Goal: Task Accomplishment & Management: Complete application form

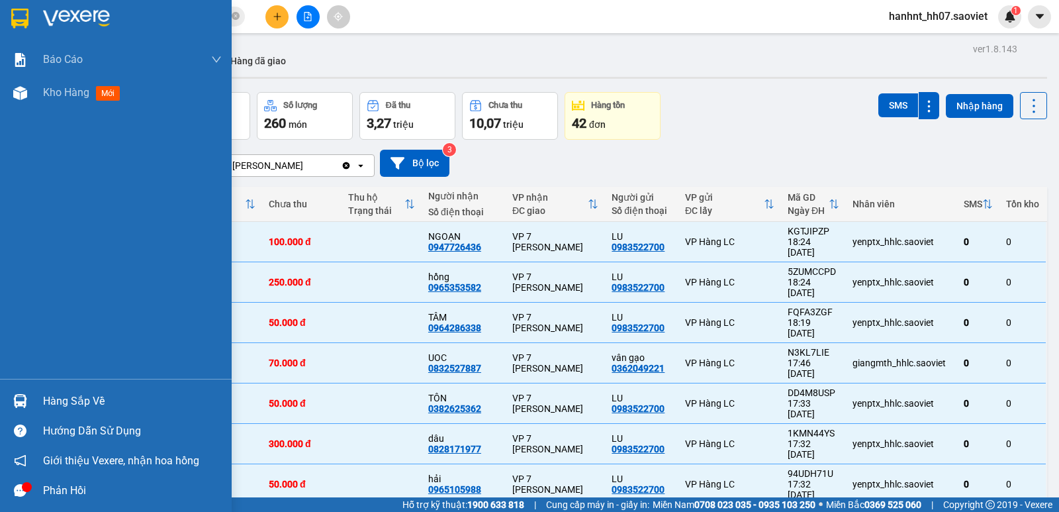
click at [62, 405] on div "Hàng sắp về" at bounding box center [132, 401] width 179 height 20
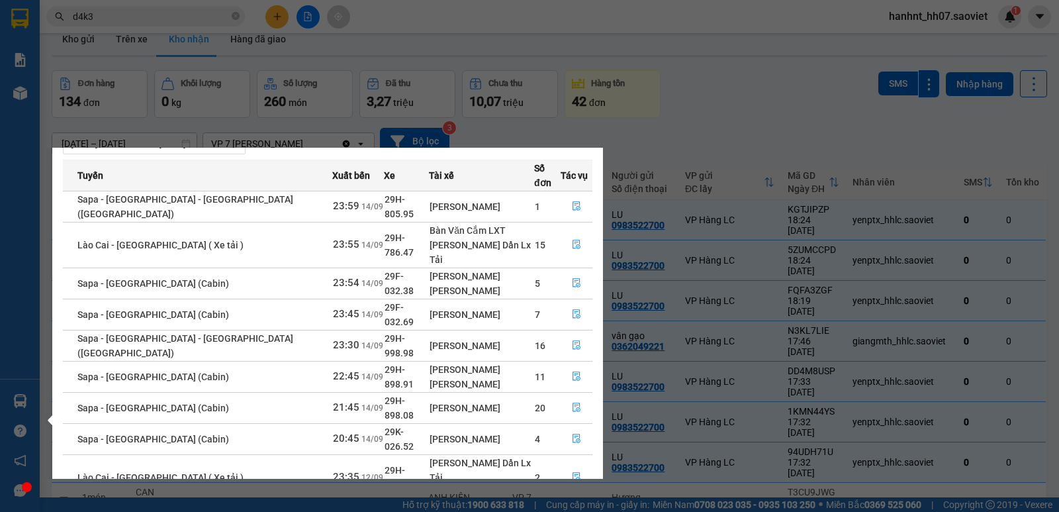
scroll to position [61, 0]
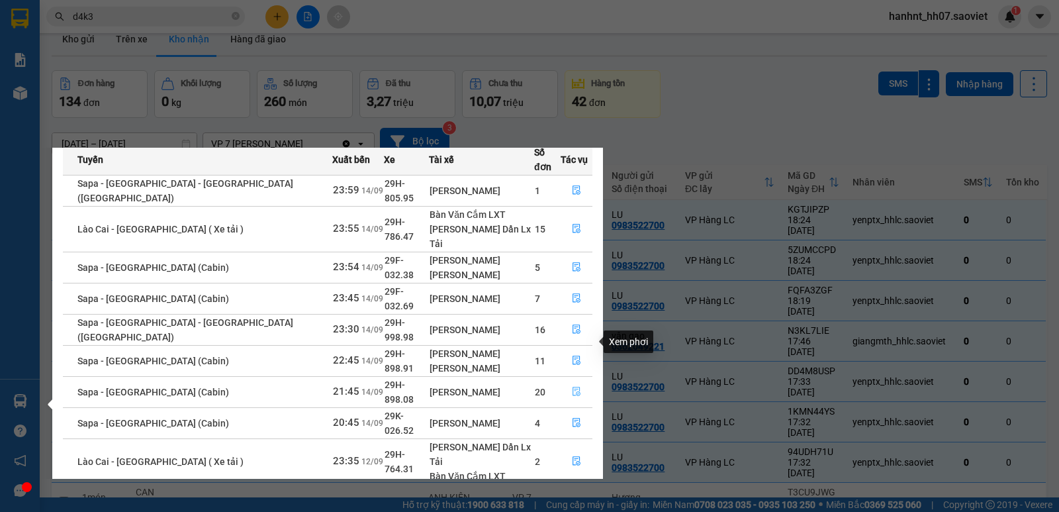
click at [575, 387] on icon "file-done" at bounding box center [577, 391] width 8 height 9
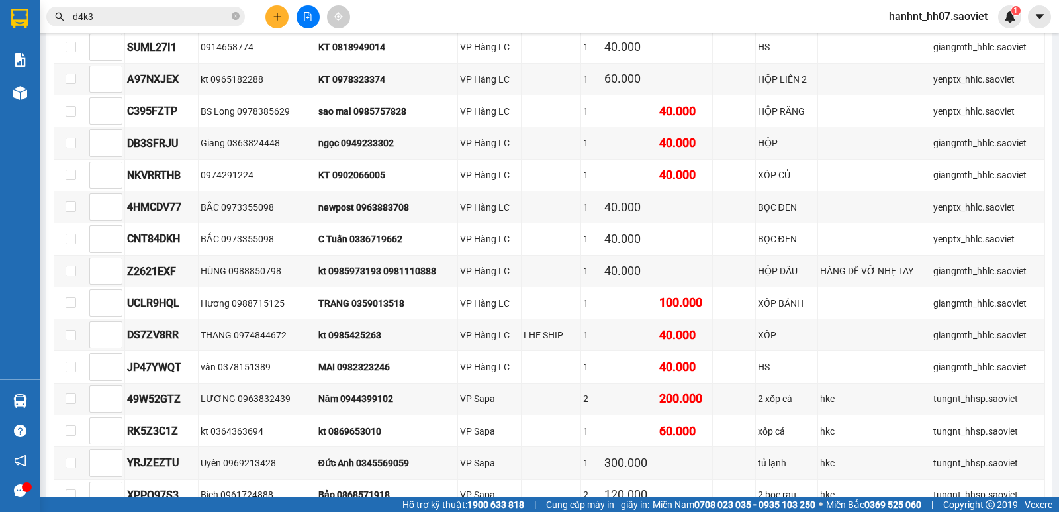
scroll to position [1059, 0]
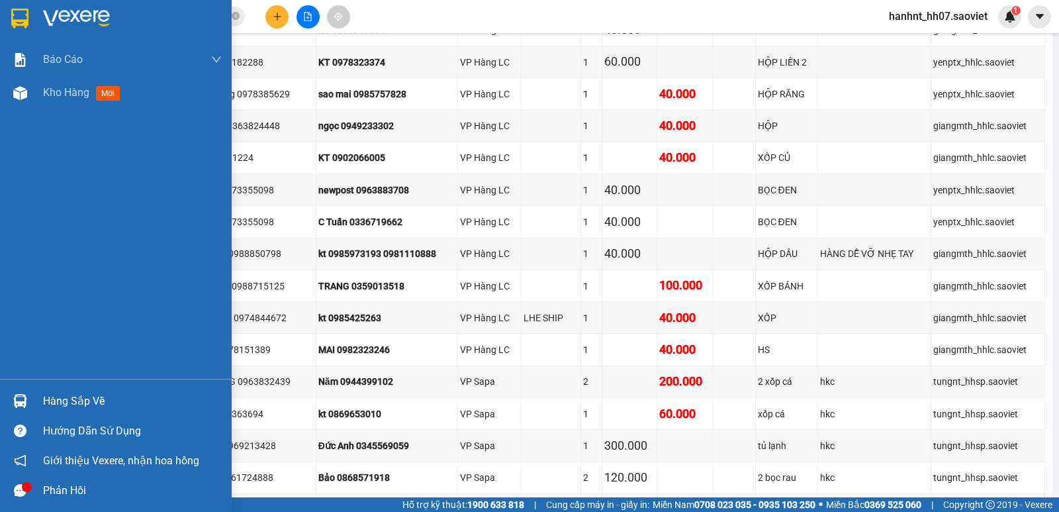
click at [79, 403] on div "Hàng sắp về" at bounding box center [132, 401] width 179 height 20
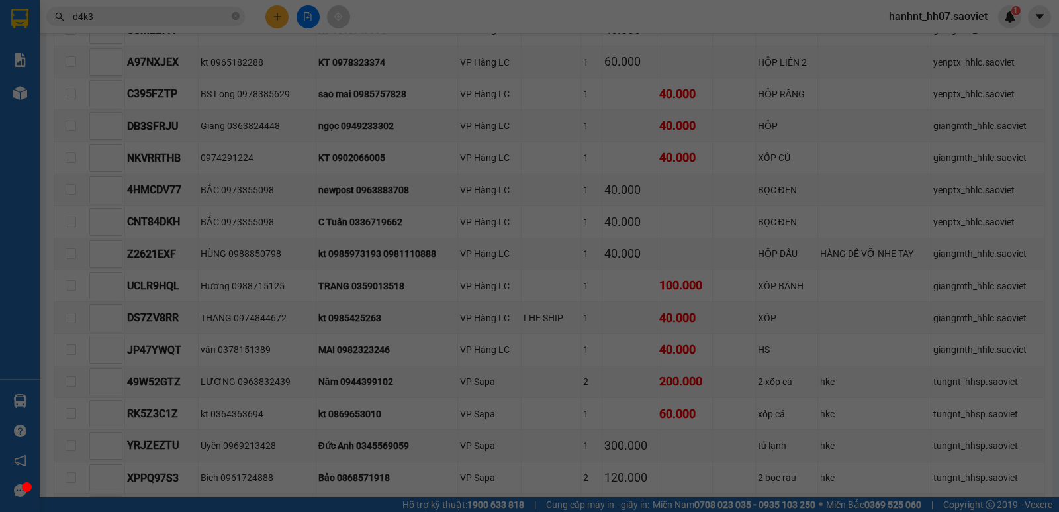
scroll to position [21, 0]
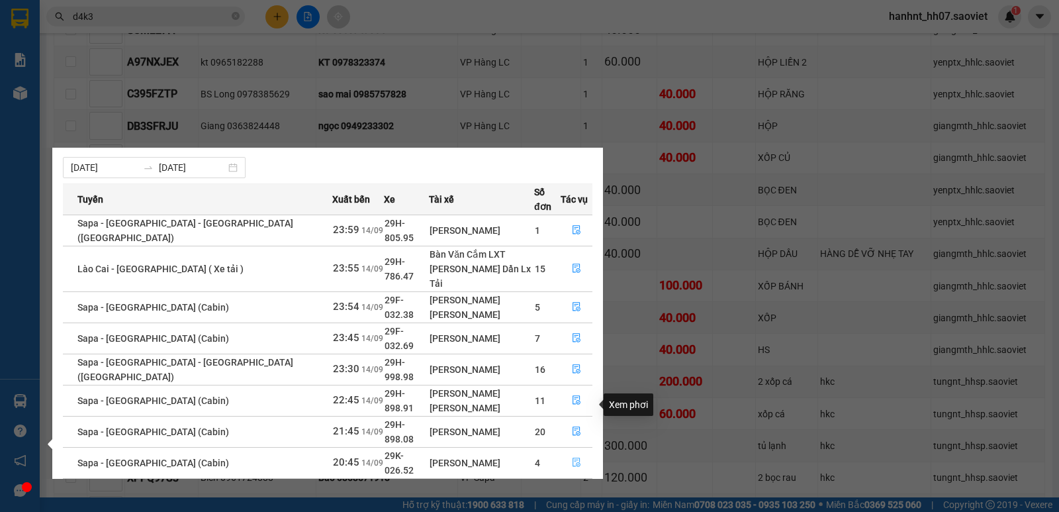
click at [572, 457] on icon "file-done" at bounding box center [576, 461] width 9 height 9
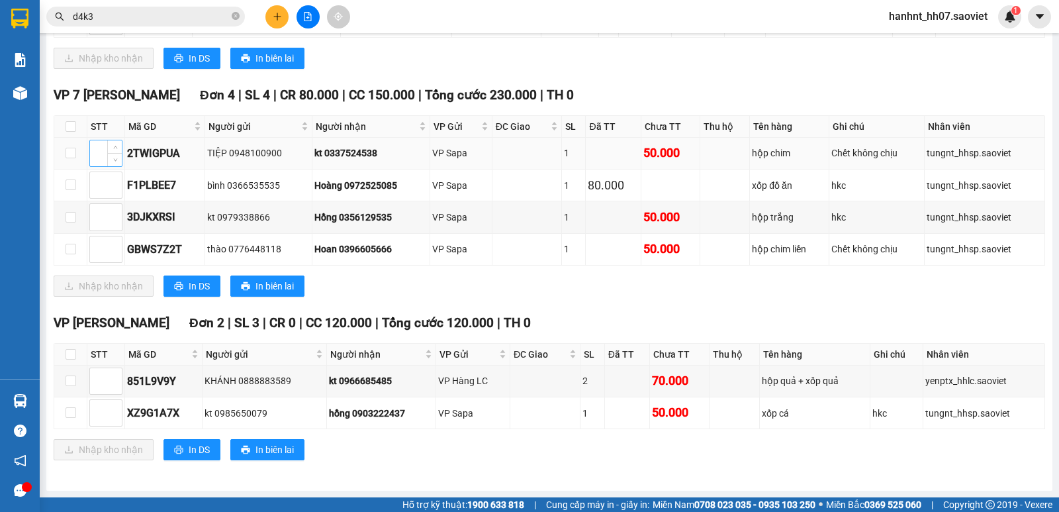
scroll to position [905, 0]
click at [69, 123] on input "checkbox" at bounding box center [71, 126] width 11 height 11
checkbox input "true"
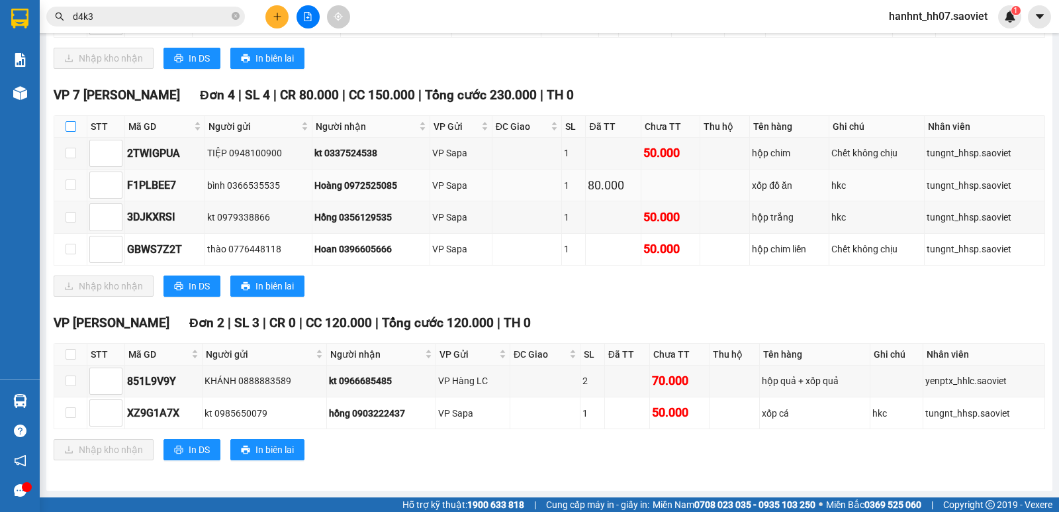
checkbox input "true"
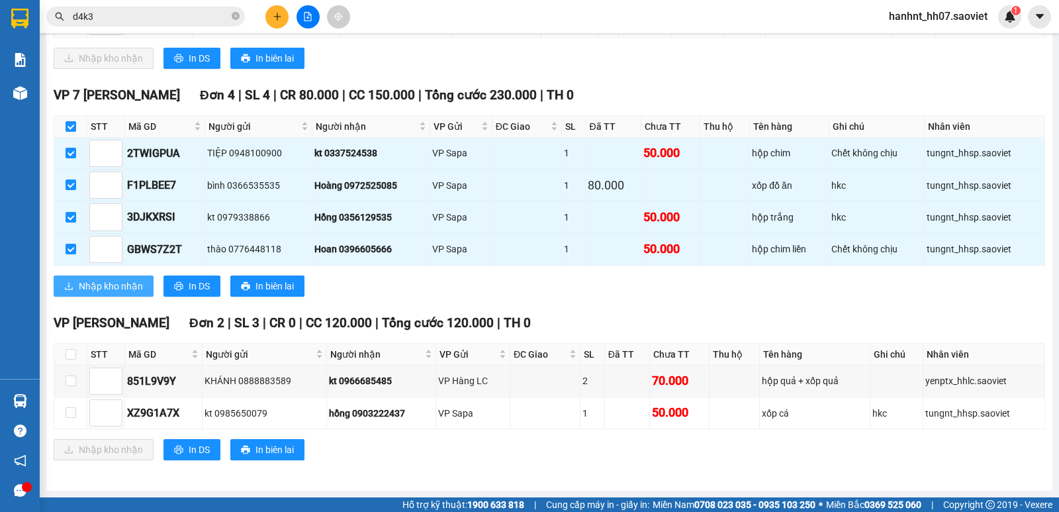
click at [81, 279] on span "Nhập kho nhận" at bounding box center [111, 286] width 64 height 15
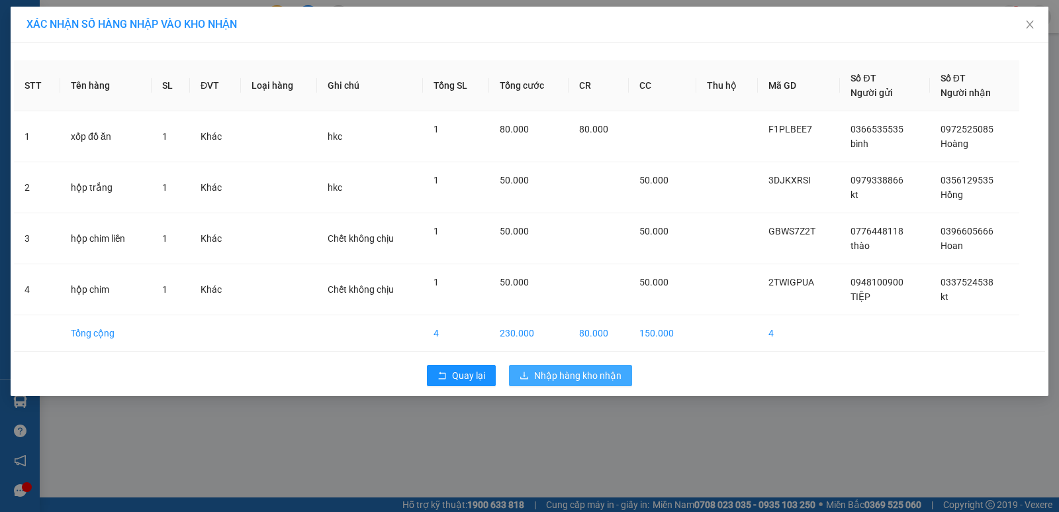
click at [563, 375] on span "Nhập hàng kho nhận" at bounding box center [577, 375] width 87 height 15
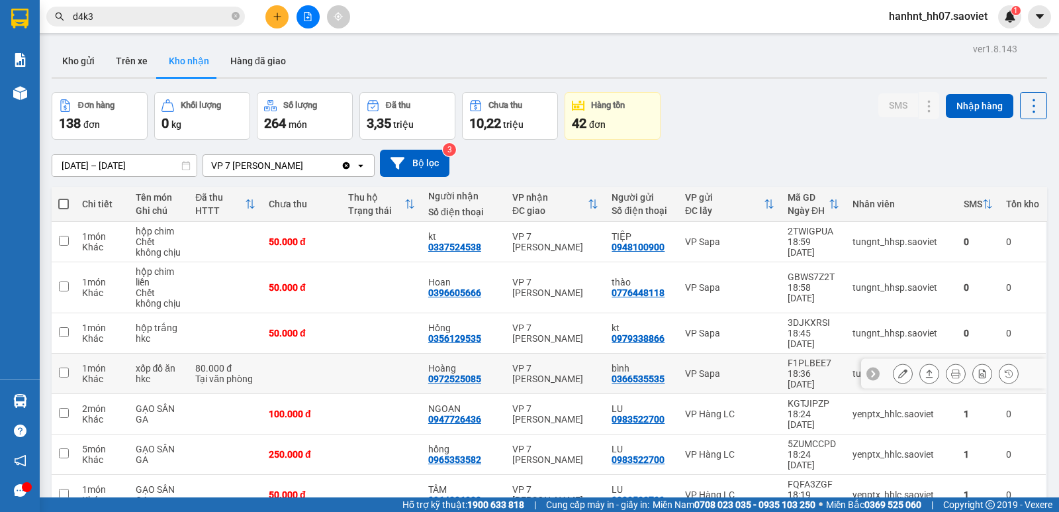
drag, startPoint x: 400, startPoint y: 348, endPoint x: 407, endPoint y: 318, distance: 31.3
click at [407, 318] on td at bounding box center [382, 333] width 80 height 40
checkbox input "true"
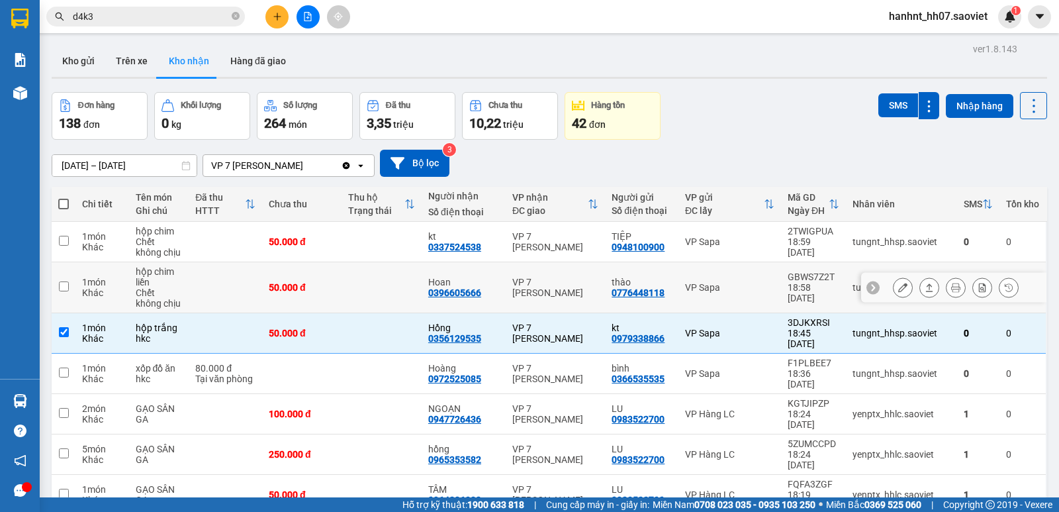
drag, startPoint x: 408, startPoint y: 287, endPoint x: 406, endPoint y: 247, distance: 40.4
click at [408, 286] on td at bounding box center [382, 287] width 80 height 51
checkbox input "true"
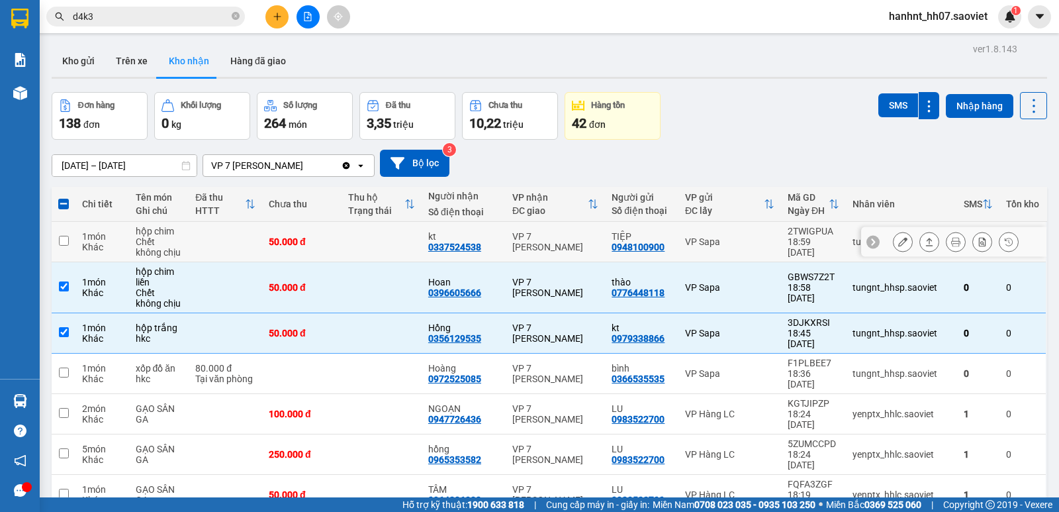
click at [406, 247] on td at bounding box center [382, 242] width 80 height 40
checkbox input "true"
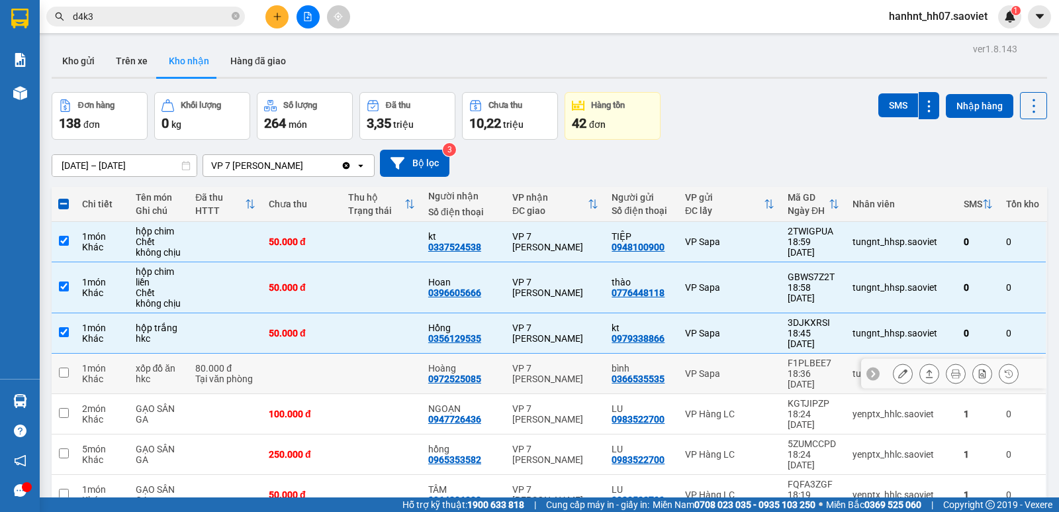
drag, startPoint x: 406, startPoint y: 350, endPoint x: 755, endPoint y: 200, distance: 379.8
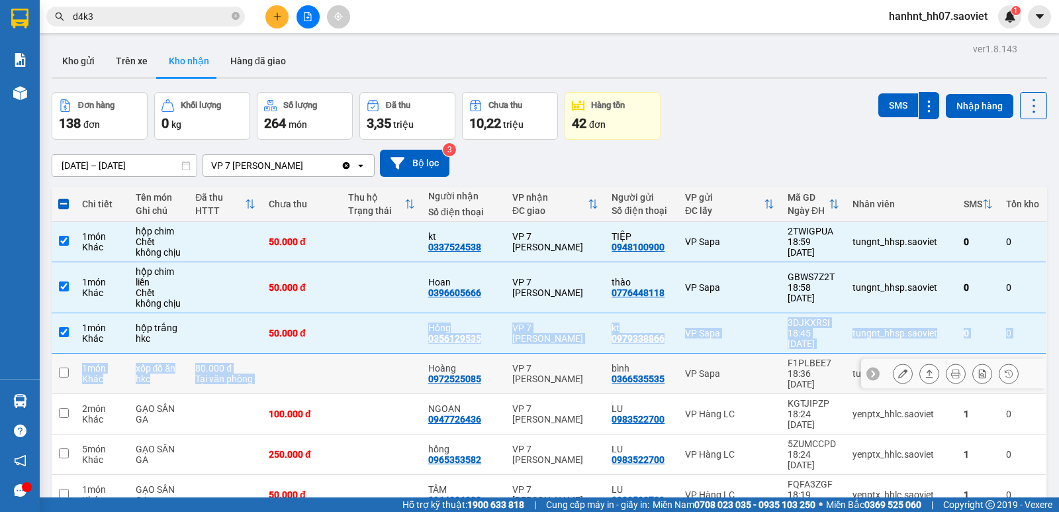
click at [402, 367] on td at bounding box center [382, 373] width 80 height 40
checkbox input "true"
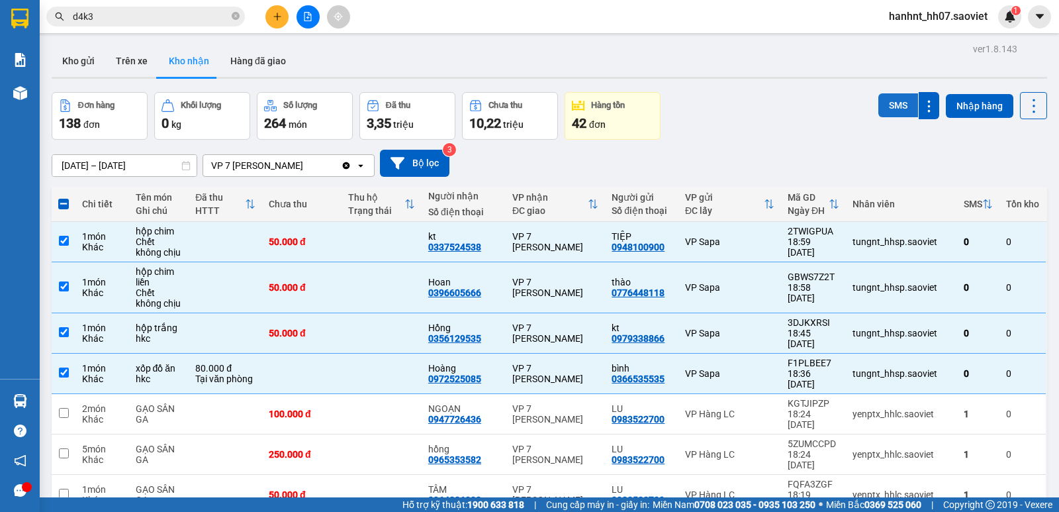
click at [890, 111] on button "SMS" at bounding box center [898, 105] width 40 height 24
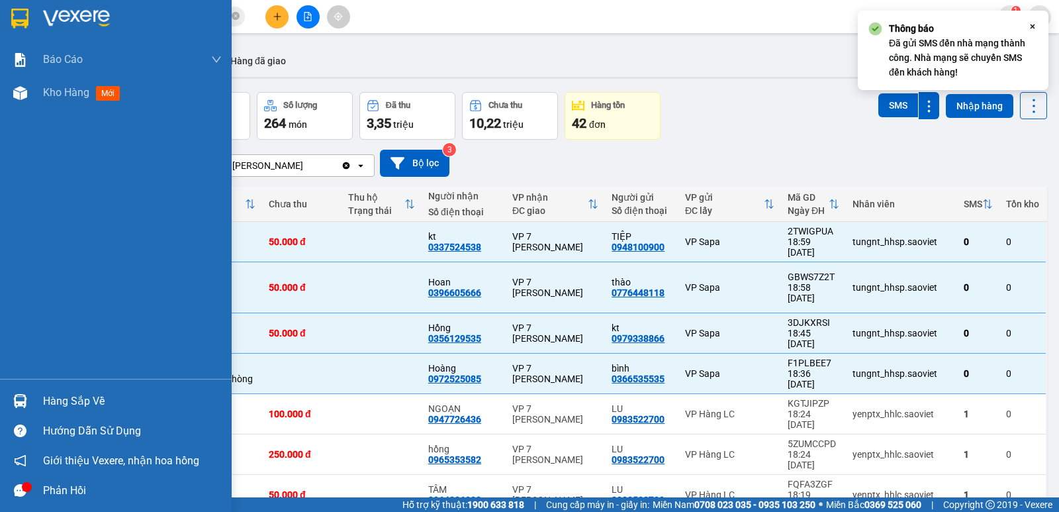
click at [0, 406] on div "Hàng sắp về" at bounding box center [116, 401] width 232 height 30
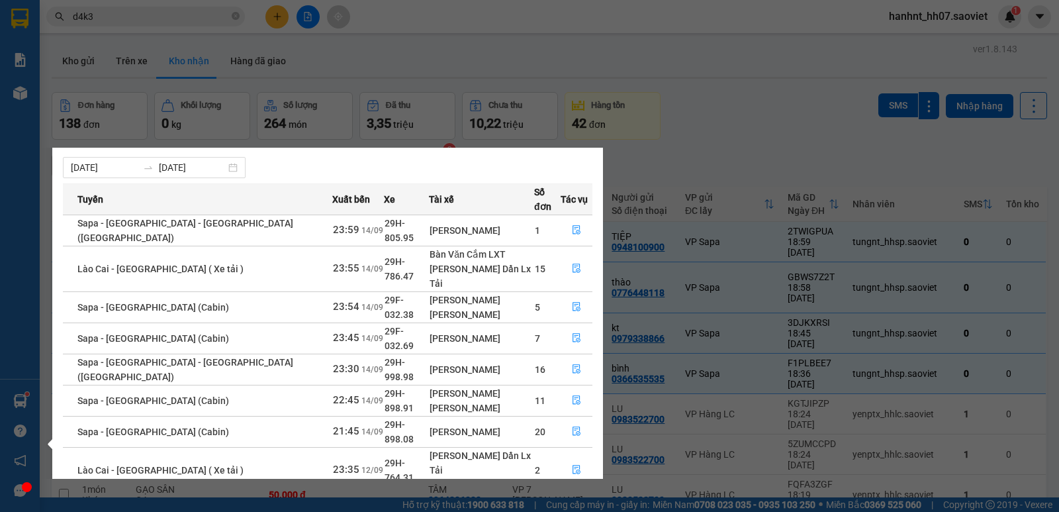
click at [130, 44] on section "Kết quả tìm kiếm ( 4 ) Bộ lọc Mã ĐH Trạng thái Món hàng Thu hộ Tổng cước Chưa c…" at bounding box center [529, 256] width 1059 height 512
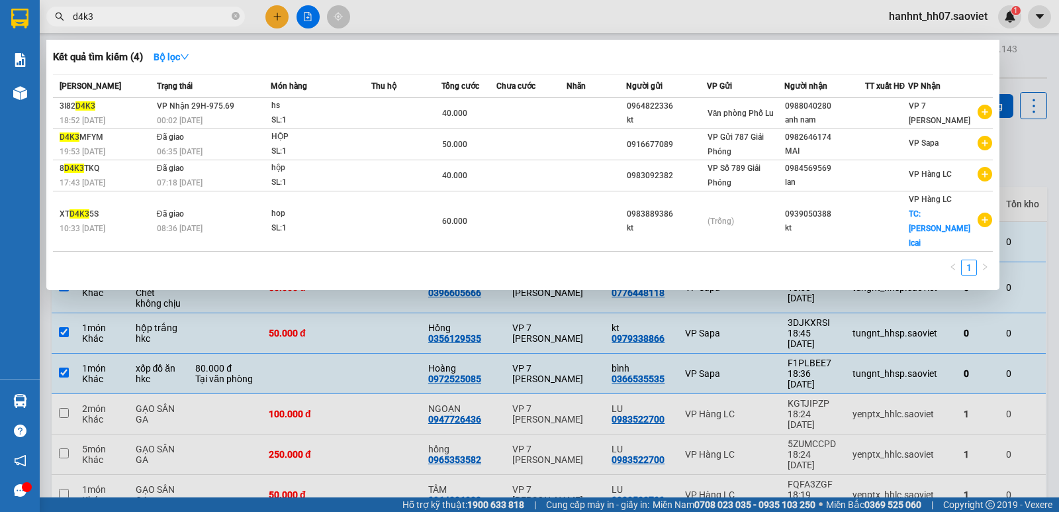
click at [128, 19] on input "d4k3" at bounding box center [151, 16] width 156 height 15
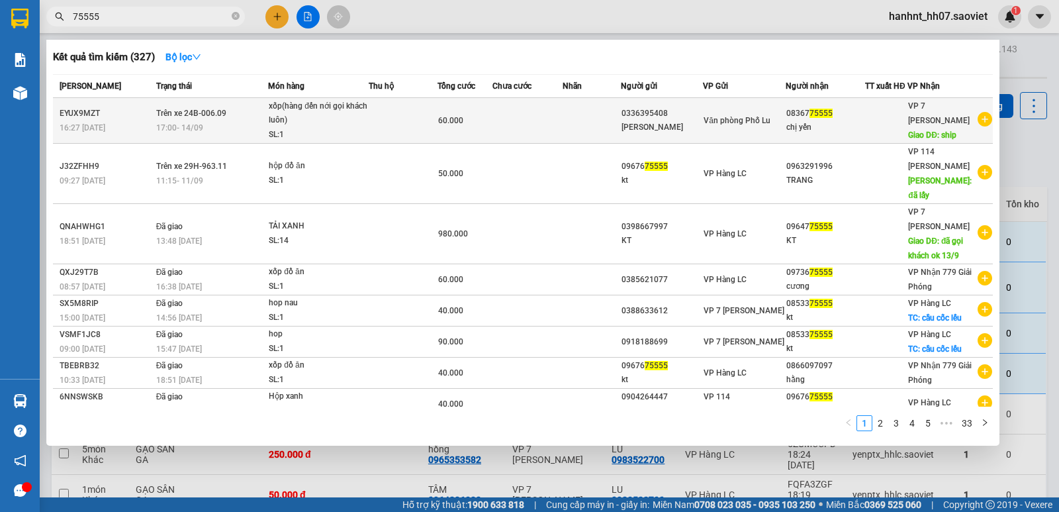
type input "75555"
click at [334, 121] on div "xốp(hàng đến nới gọi khách luôn)" at bounding box center [318, 113] width 99 height 28
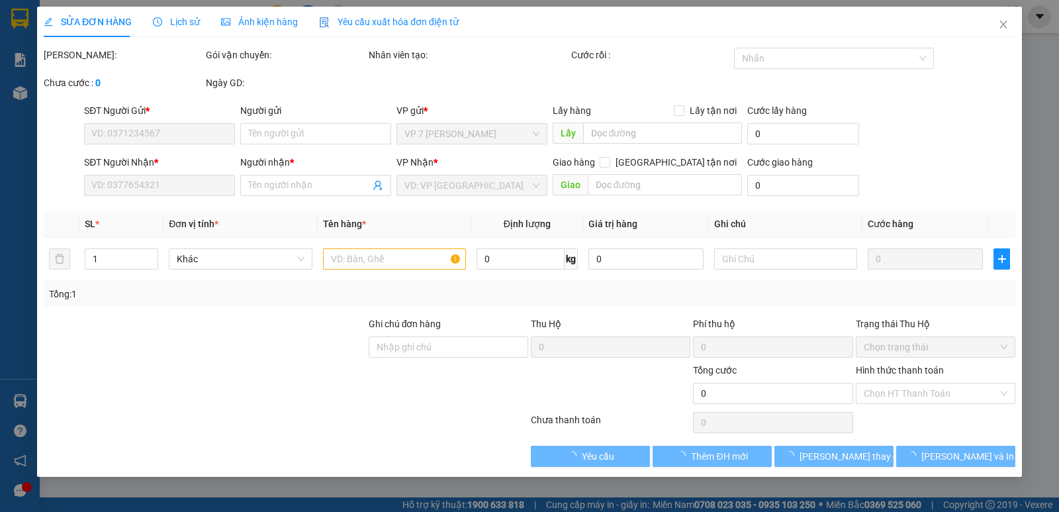
type input "0336395408"
type input "[PERSON_NAME]"
type input "0836775555"
type input "chị yến"
type input "ship"
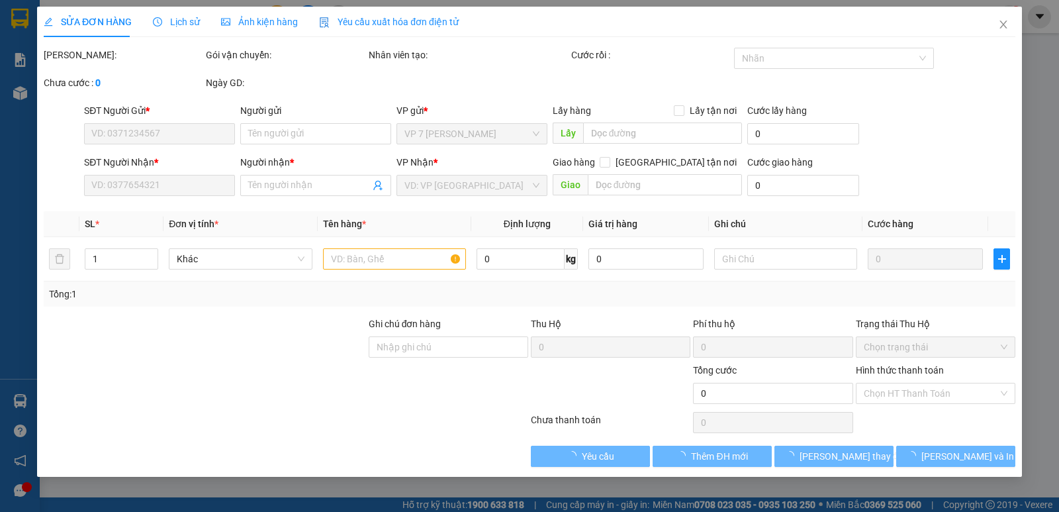
type input "60.000"
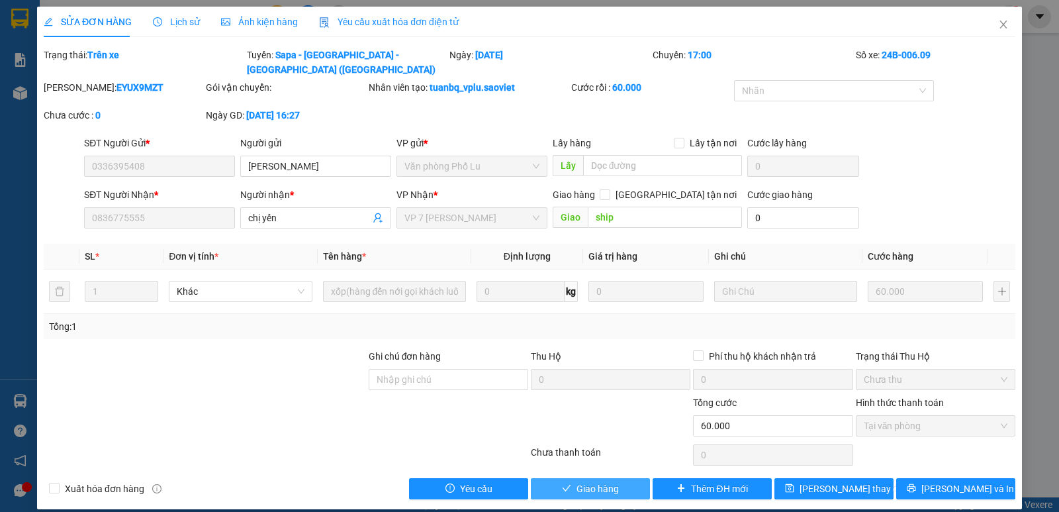
click at [585, 481] on span "Giao hàng" at bounding box center [598, 488] width 42 height 15
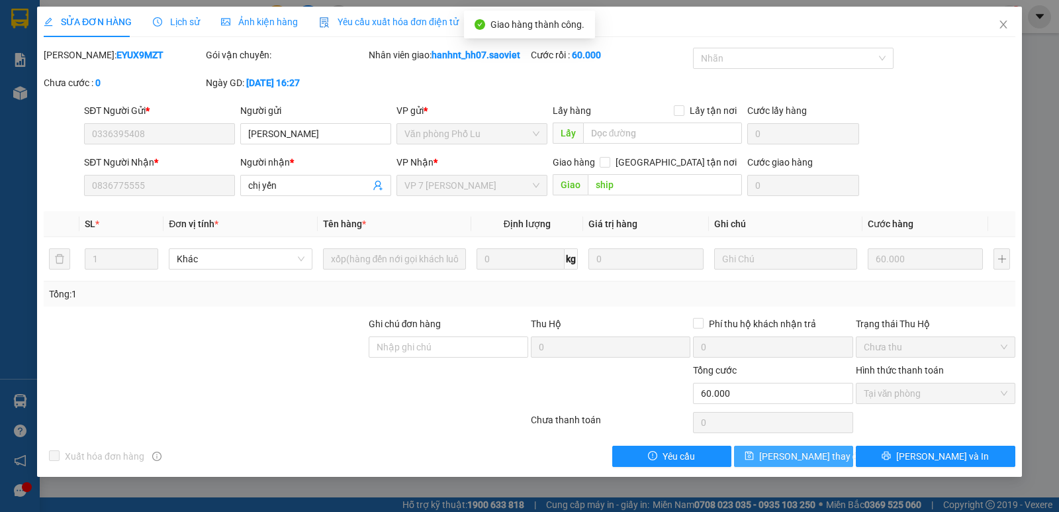
click at [783, 454] on span "[PERSON_NAME] thay đổi" at bounding box center [812, 456] width 106 height 15
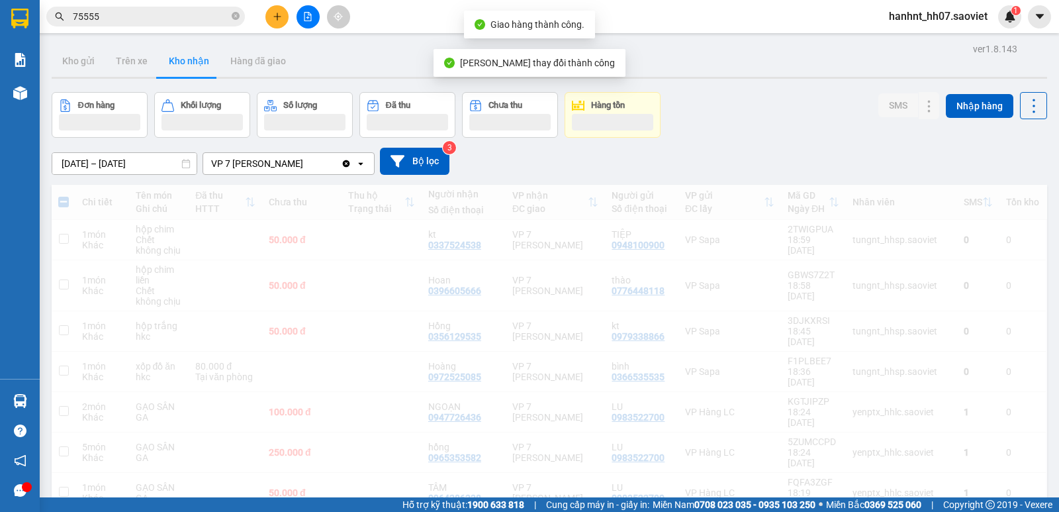
click at [141, 23] on input "75555" at bounding box center [151, 16] width 156 height 15
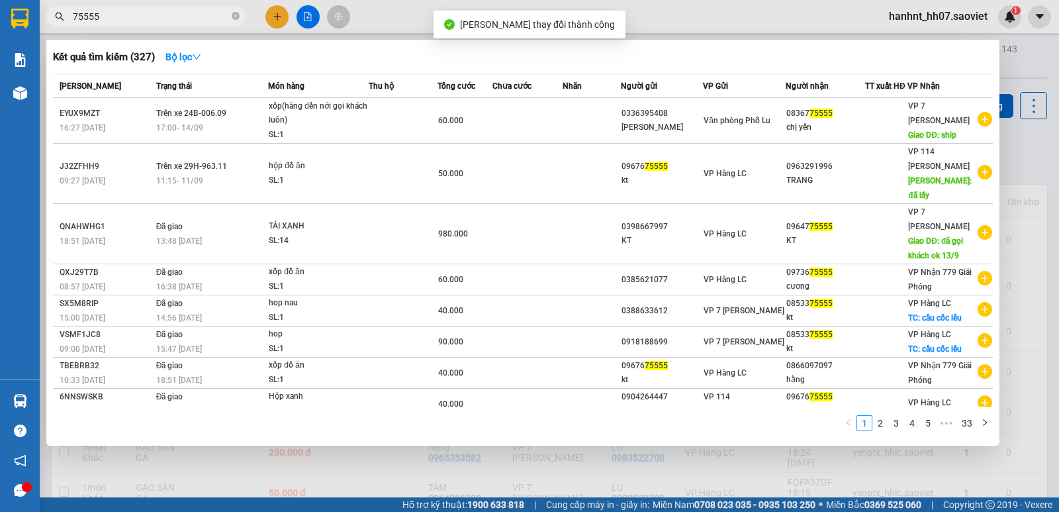
click at [141, 23] on input "75555" at bounding box center [151, 16] width 156 height 15
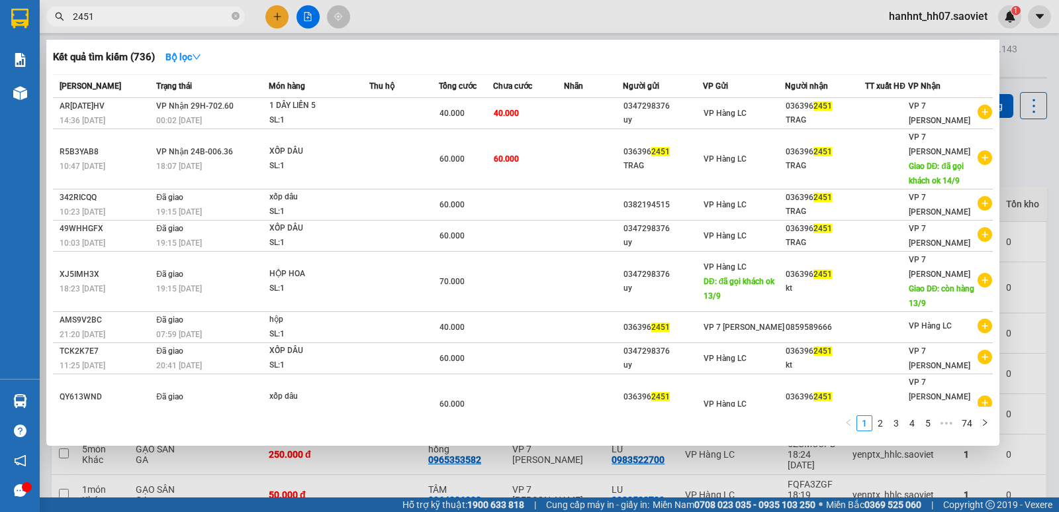
type input "2451"
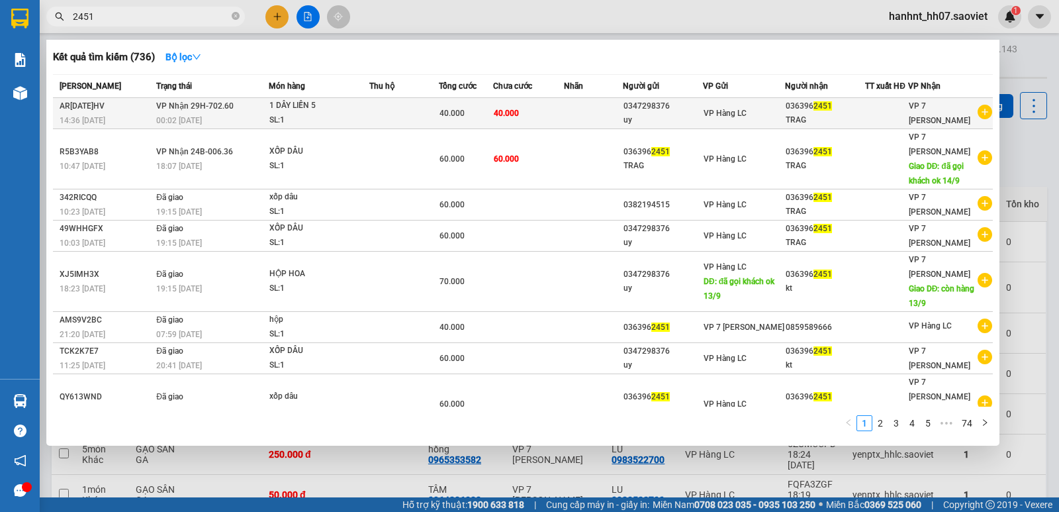
click at [356, 116] on div "SL: 1" at bounding box center [318, 120] width 99 height 15
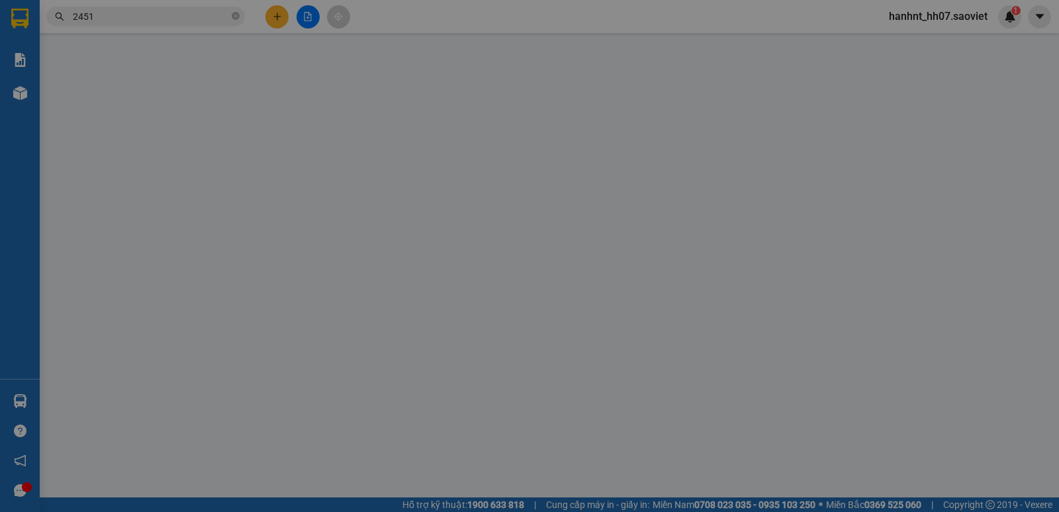
type input "0347298376"
type input "uy"
type input "0363962451"
type input "TRAG"
type input "40.000"
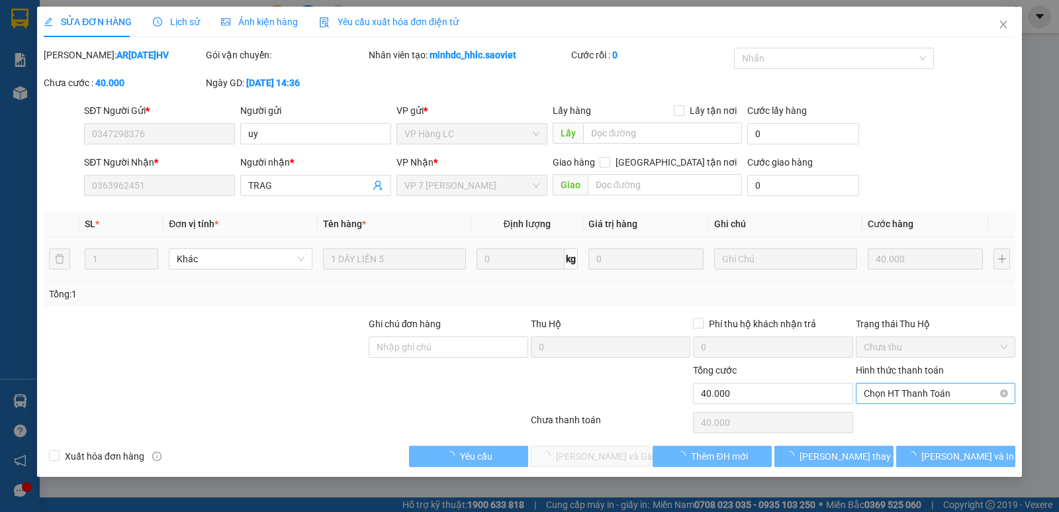
drag, startPoint x: 880, startPoint y: 395, endPoint x: 878, endPoint y: 409, distance: 14.2
click at [880, 400] on span "Chọn HT Thanh Toán" at bounding box center [936, 393] width 144 height 20
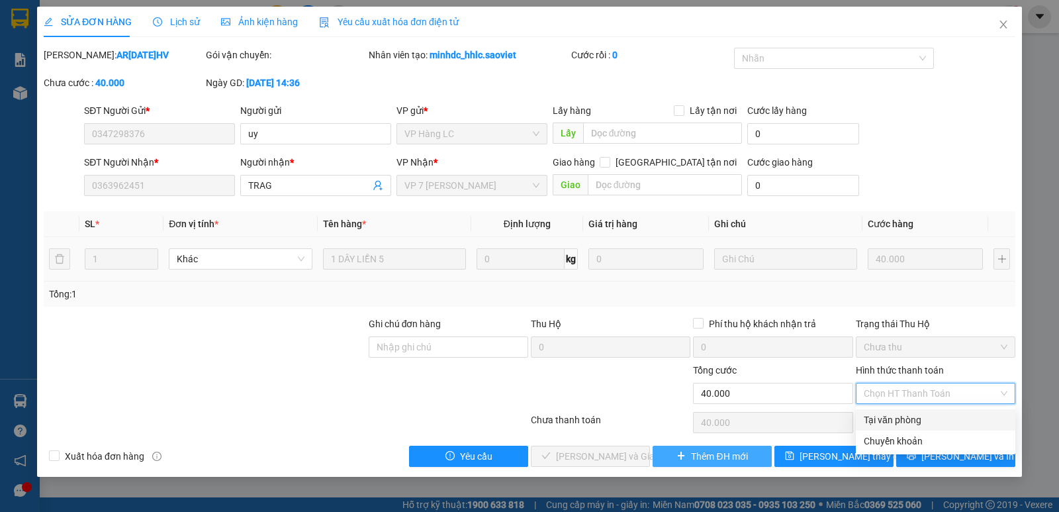
drag, startPoint x: 878, startPoint y: 417, endPoint x: 736, endPoint y: 457, distance: 147.1
click at [878, 418] on div "Tại văn phòng" at bounding box center [936, 419] width 144 height 15
type input "0"
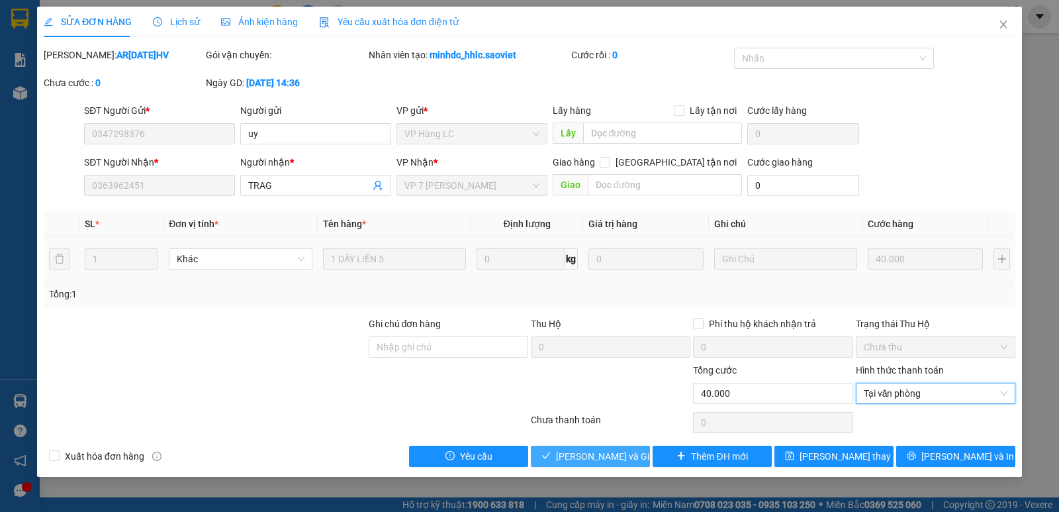
click at [582, 462] on span "[PERSON_NAME] và Giao hàng" at bounding box center [619, 456] width 127 height 15
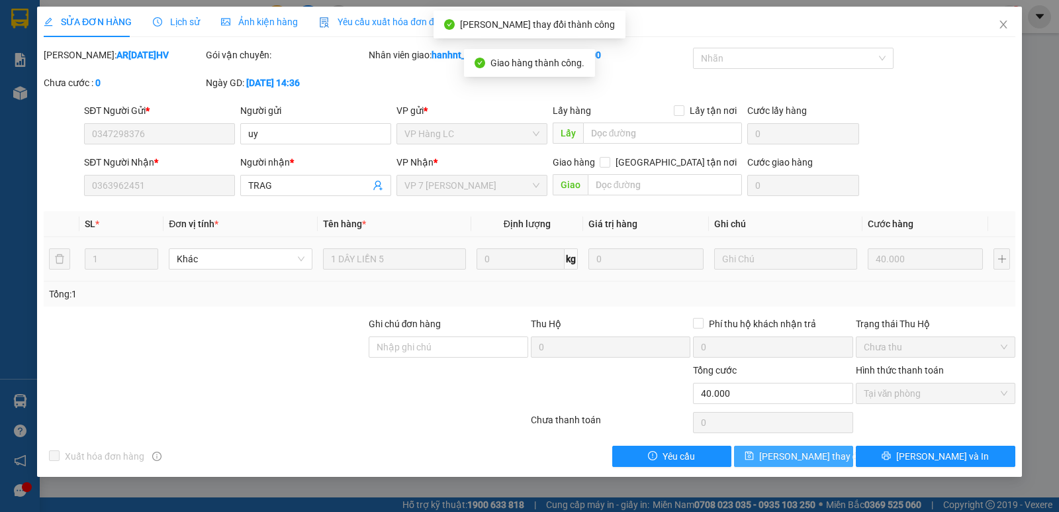
click at [789, 459] on span "[PERSON_NAME] thay đổi" at bounding box center [812, 456] width 106 height 15
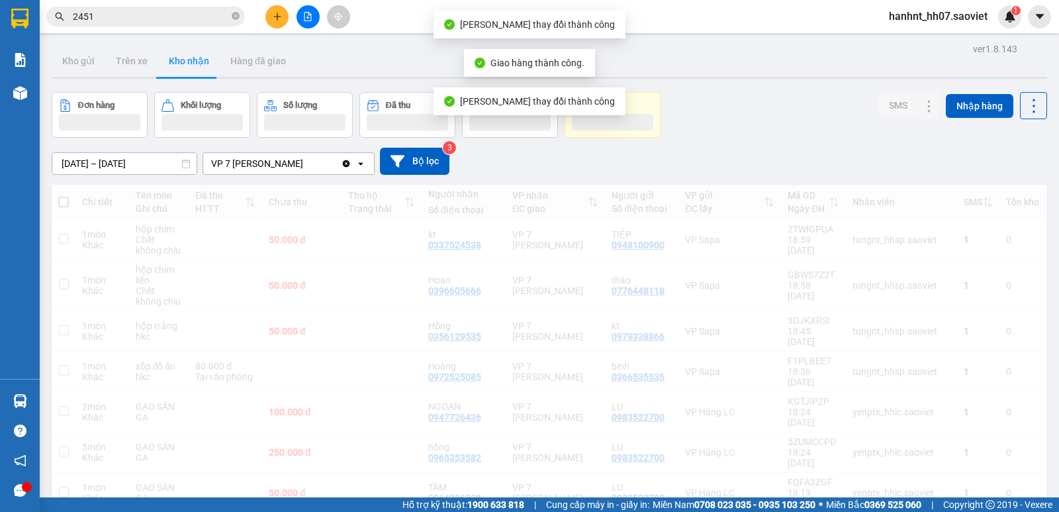
click at [187, 24] on span "2451" at bounding box center [145, 17] width 199 height 20
click at [201, 12] on input "2451" at bounding box center [151, 16] width 156 height 15
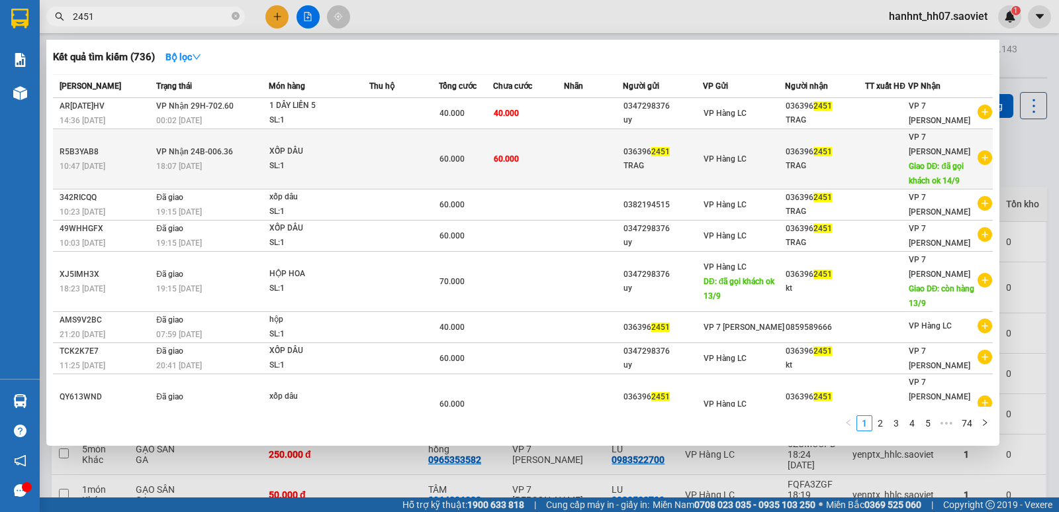
click at [308, 146] on div "XỐP DÂU" at bounding box center [318, 151] width 99 height 15
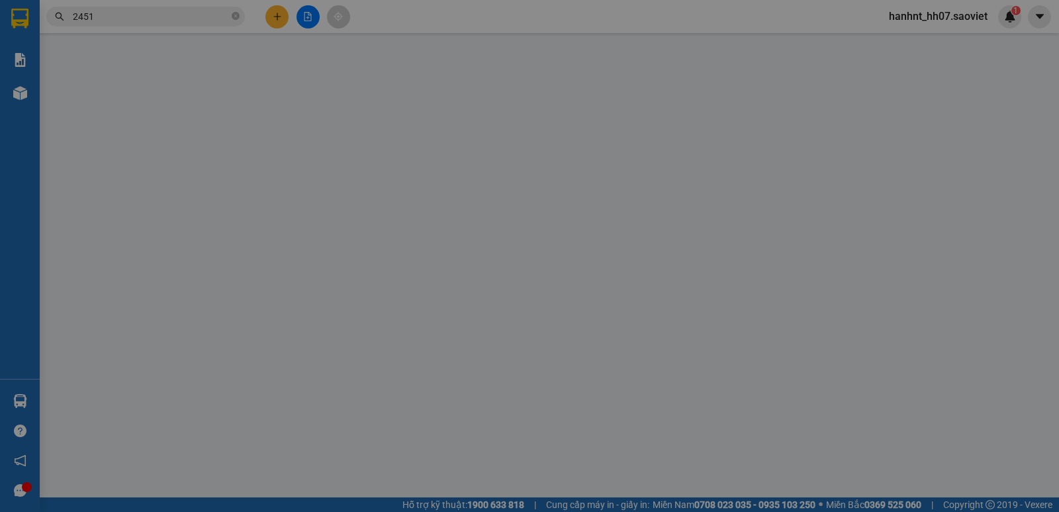
type input "0363962451"
type input "TRAG"
type input "0363962451"
type input "TRAG"
type input "đã gọi khách ok 14/9"
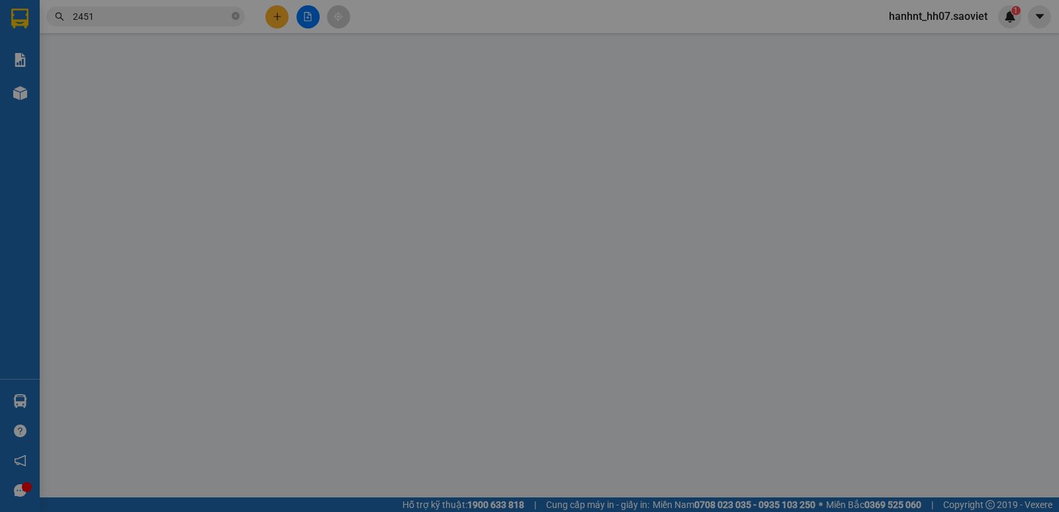
type input "60.000"
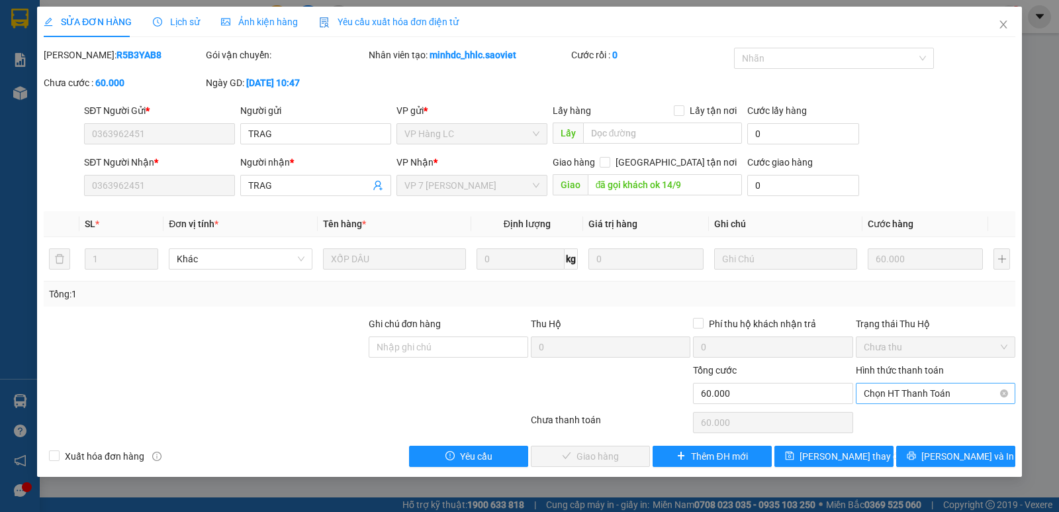
click at [876, 394] on span "Chọn HT Thanh Toán" at bounding box center [936, 393] width 144 height 20
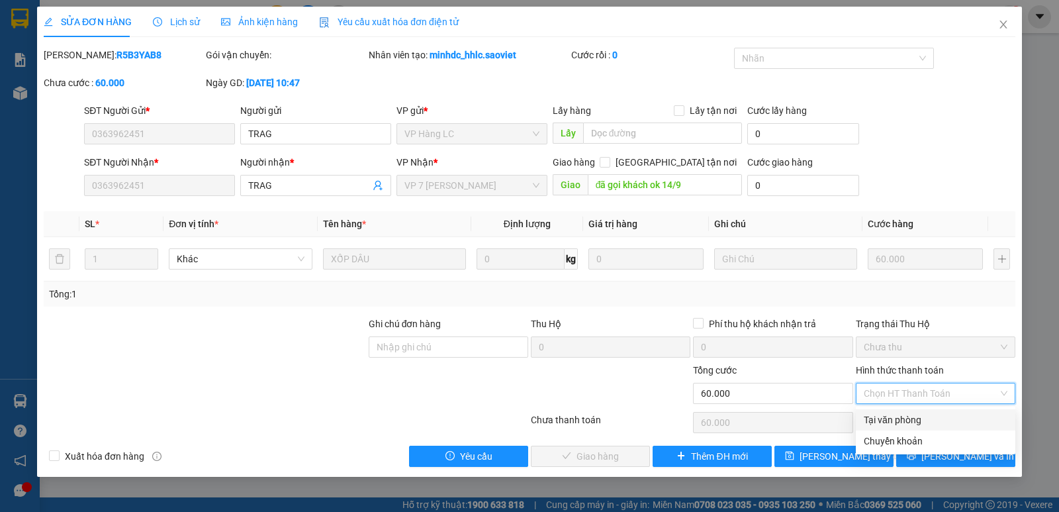
click at [879, 412] on div "Tại văn phòng" at bounding box center [936, 419] width 144 height 15
type input "0"
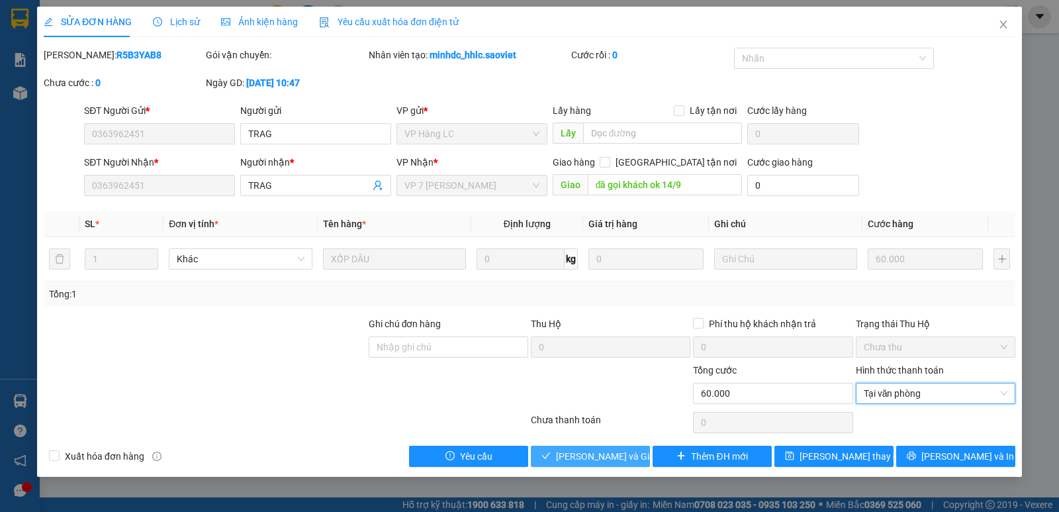
click at [574, 458] on span "[PERSON_NAME] và Giao hàng" at bounding box center [619, 456] width 127 height 15
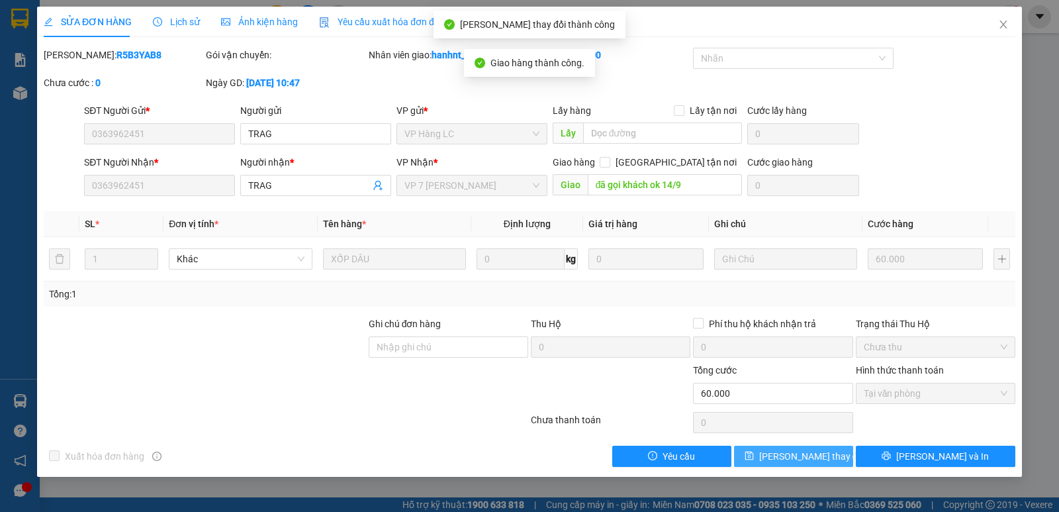
drag, startPoint x: 799, startPoint y: 454, endPoint x: 794, endPoint y: 449, distance: 7.5
click at [794, 450] on span "[PERSON_NAME] thay đổi" at bounding box center [812, 456] width 106 height 15
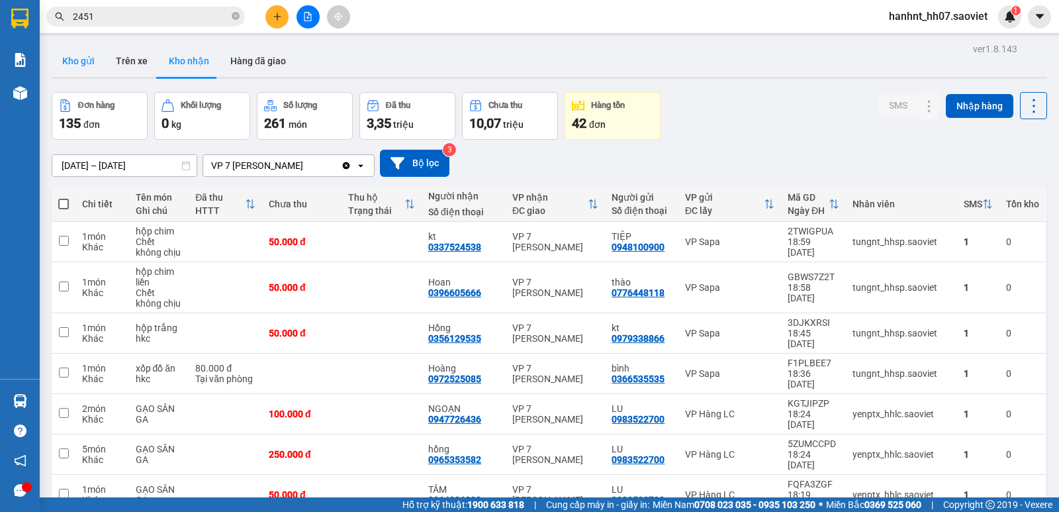
click at [68, 64] on button "Kho gửi" at bounding box center [79, 61] width 54 height 32
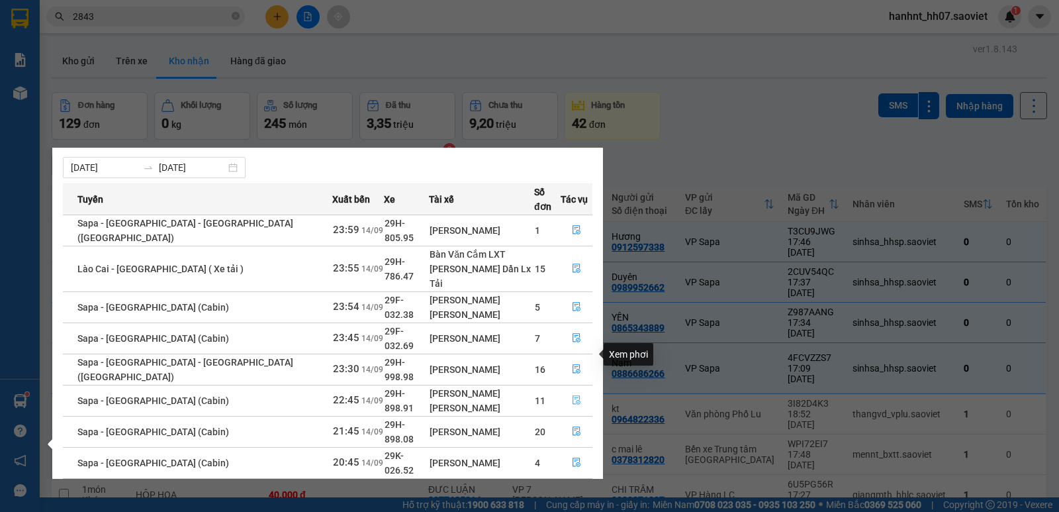
click at [575, 395] on icon "file-done" at bounding box center [576, 399] width 9 height 9
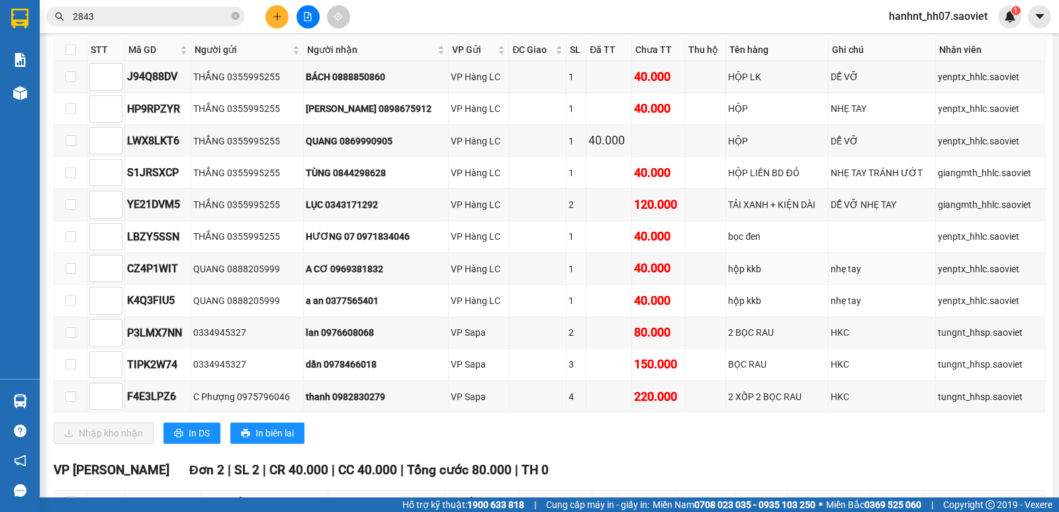
scroll to position [1170, 0]
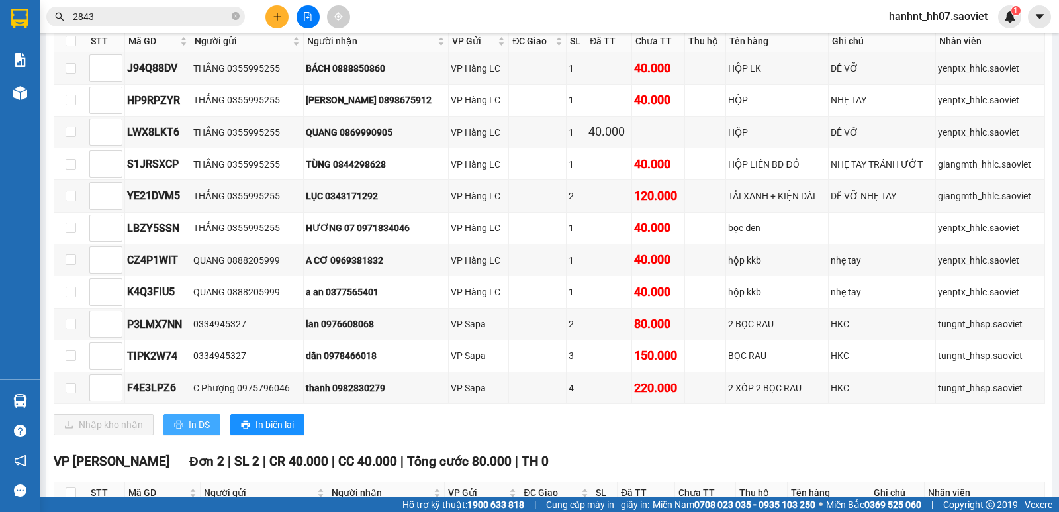
click at [209, 424] on span "In DS" at bounding box center [199, 424] width 21 height 15
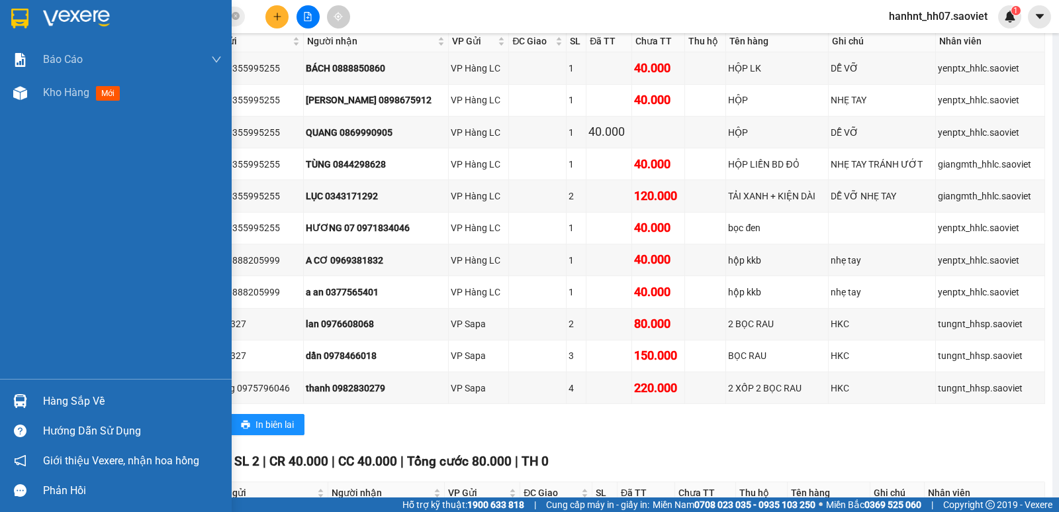
click at [25, 397] on div at bounding box center [20, 400] width 23 height 23
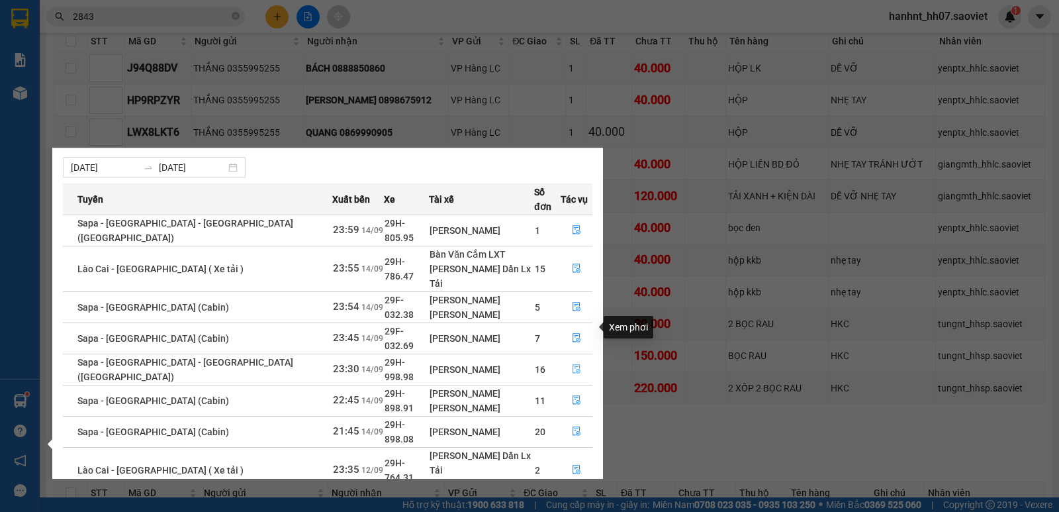
click at [573, 364] on icon "file-done" at bounding box center [576, 368] width 9 height 9
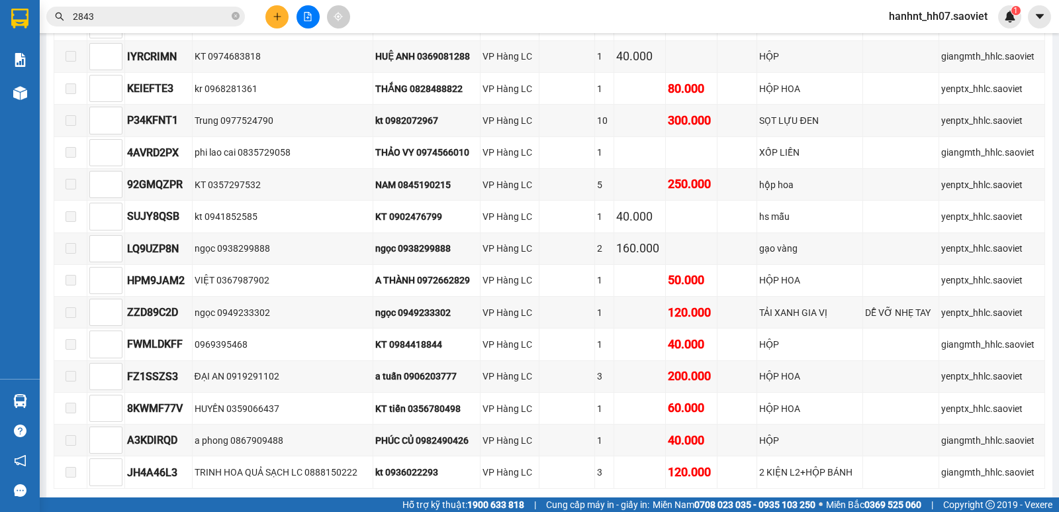
scroll to position [338, 0]
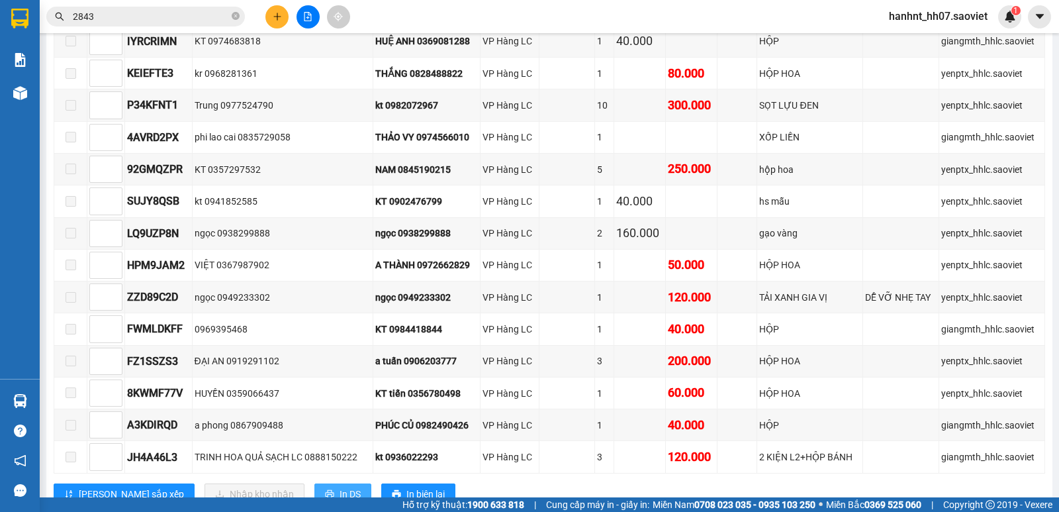
click at [340, 492] on span "In DS" at bounding box center [350, 494] width 21 height 15
click at [129, 21] on input "2843" at bounding box center [151, 16] width 156 height 15
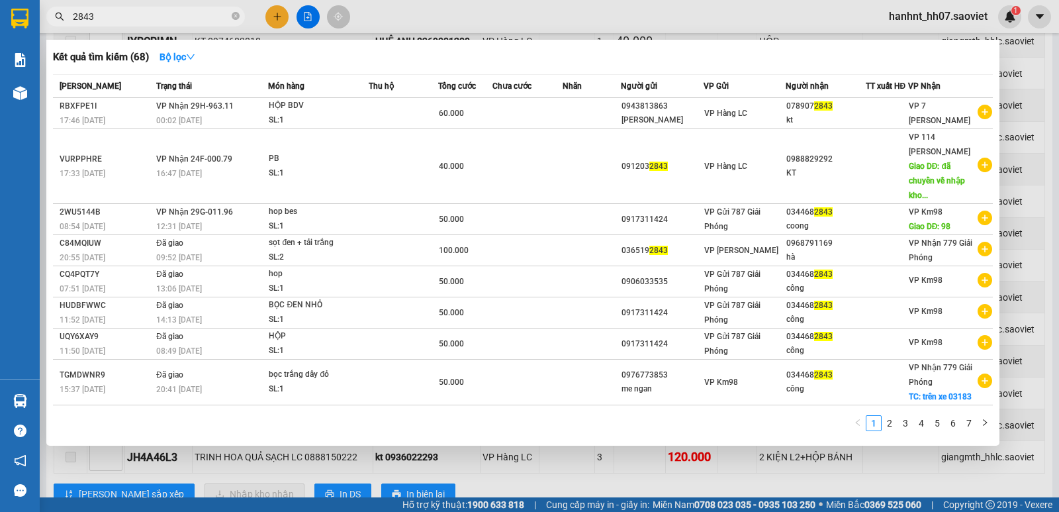
click at [129, 21] on input "2843" at bounding box center [151, 16] width 156 height 15
click at [238, 20] on icon "close-circle" at bounding box center [236, 16] width 8 height 8
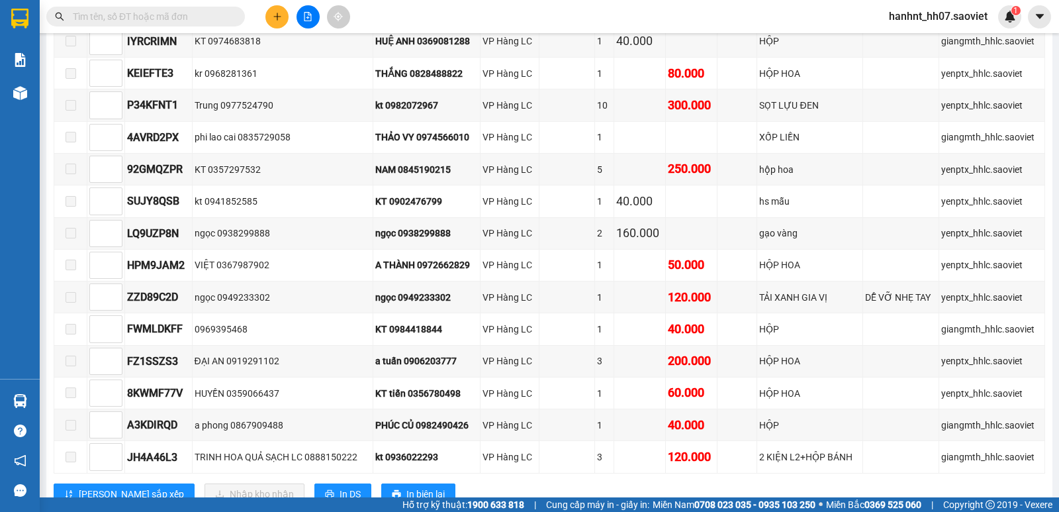
click at [186, 13] on input "text" at bounding box center [151, 16] width 156 height 15
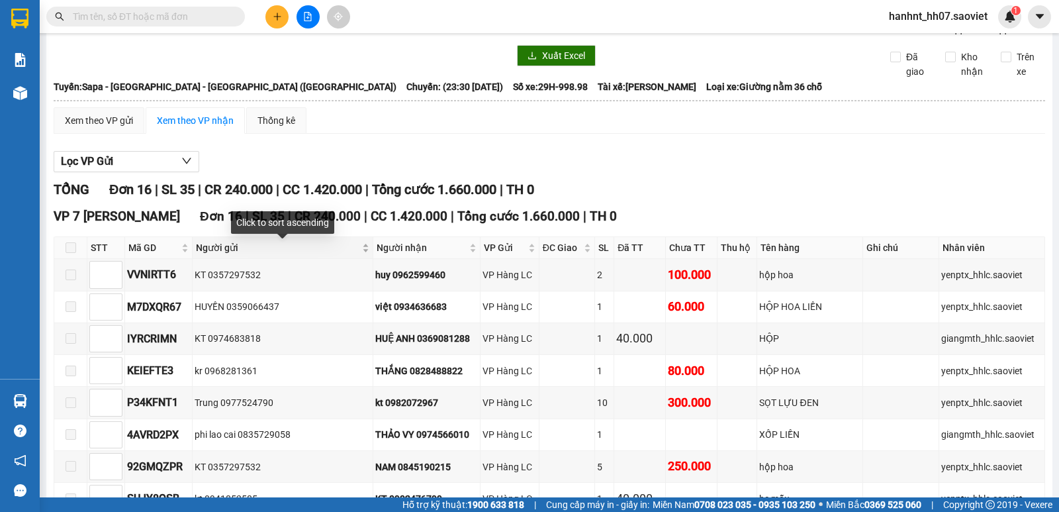
scroll to position [44, 0]
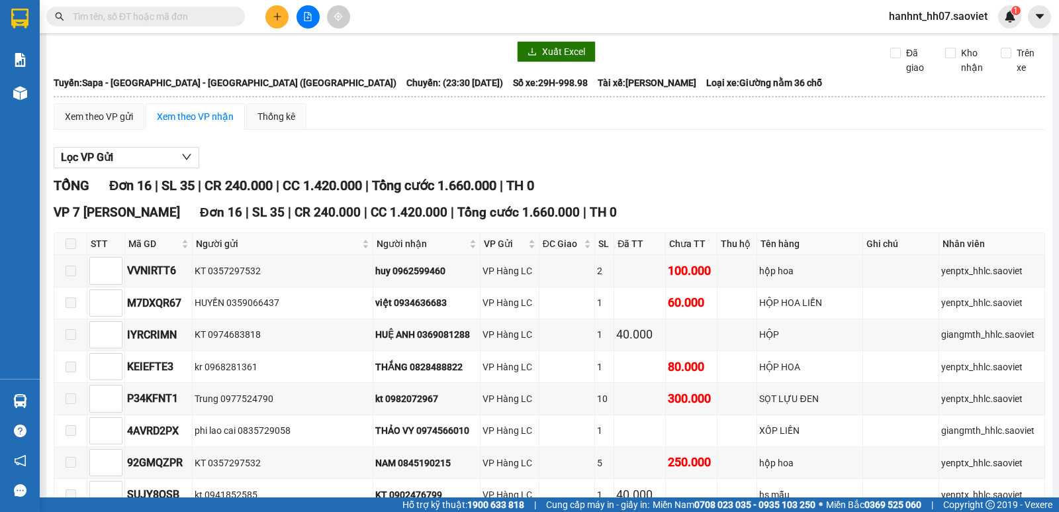
click at [160, 21] on input "text" at bounding box center [151, 16] width 156 height 15
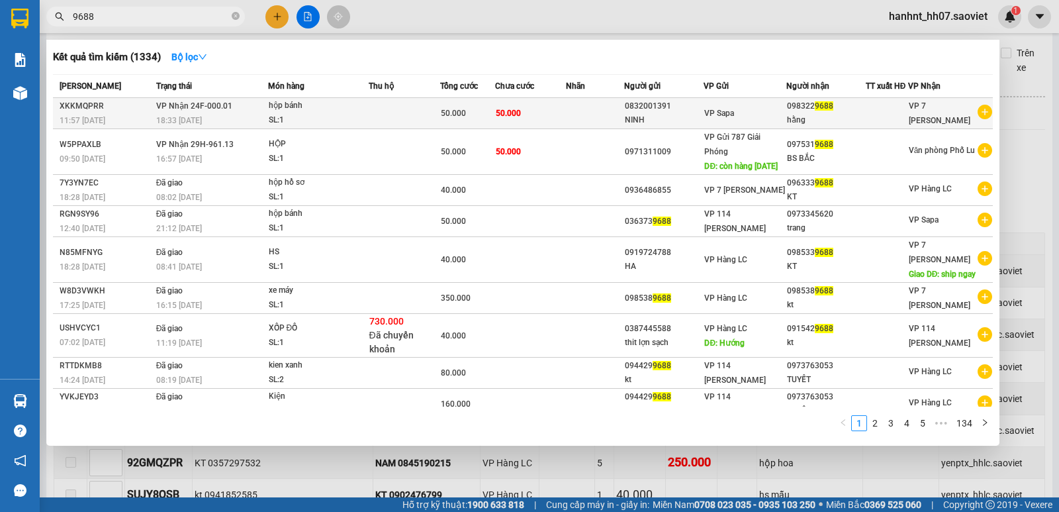
type input "9688"
click at [370, 122] on td at bounding box center [405, 113] width 72 height 31
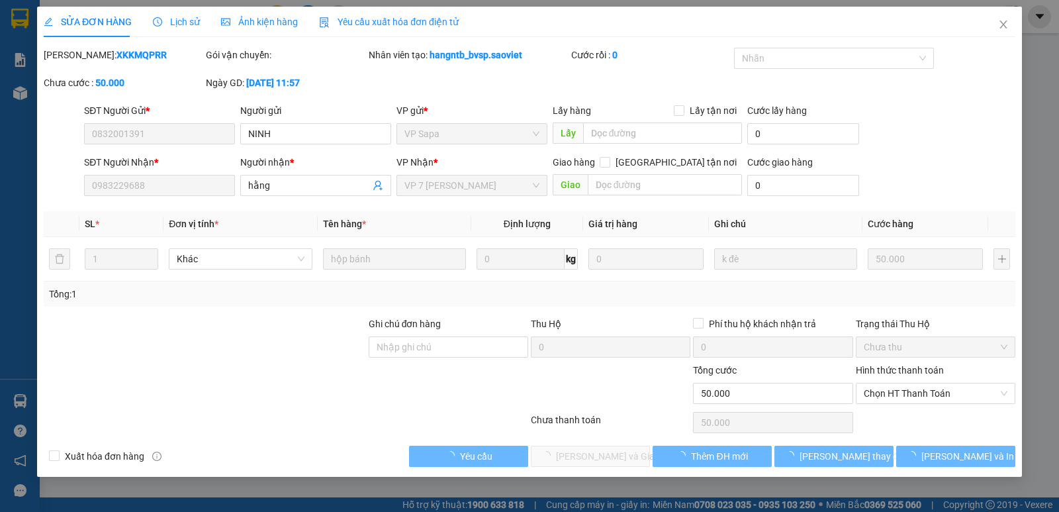
type input "0832001391"
type input "NINH"
type input "0983229688"
type input "hằng"
type input "50.000"
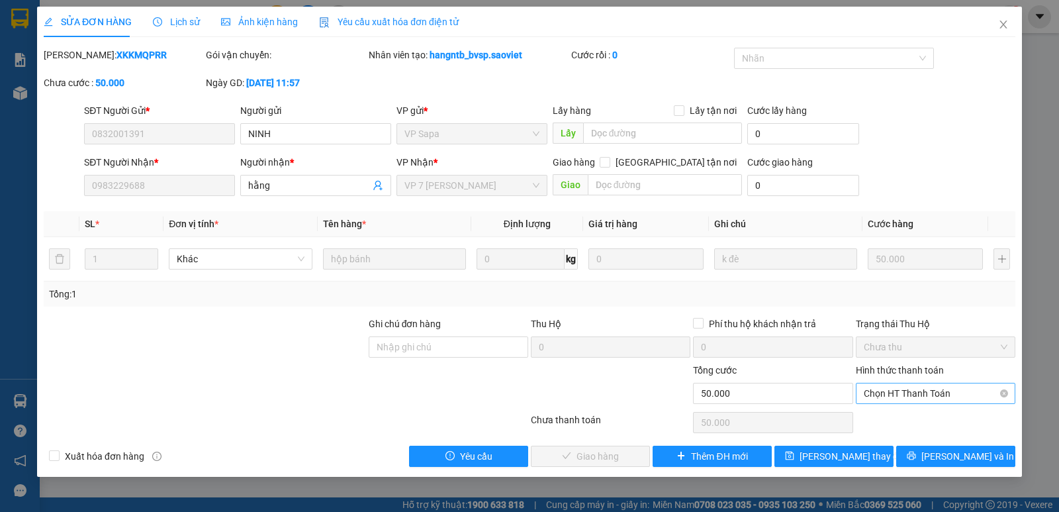
click at [945, 397] on span "Chọn HT Thanh Toán" at bounding box center [936, 393] width 144 height 20
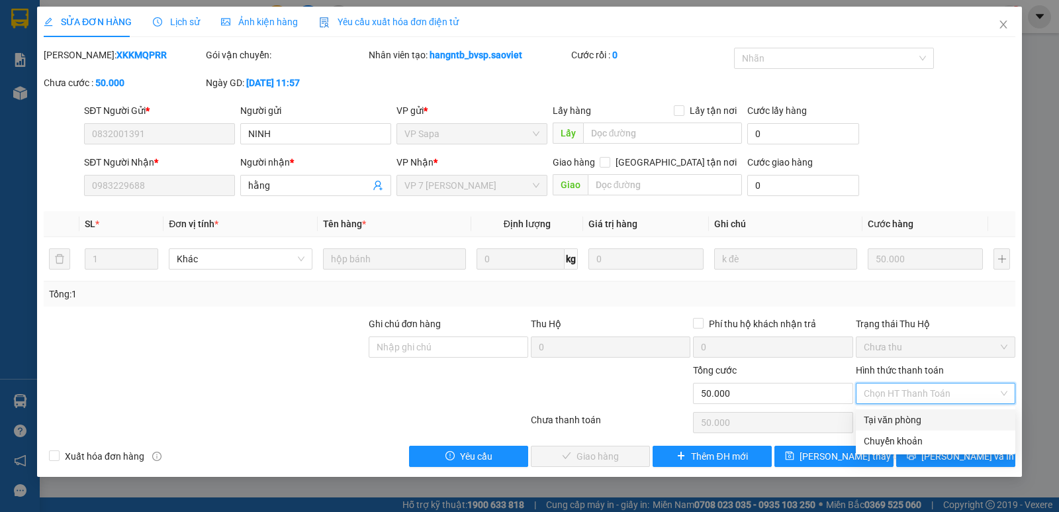
drag, startPoint x: 933, startPoint y: 422, endPoint x: 836, endPoint y: 414, distance: 97.0
click at [932, 424] on div "Tại văn phòng" at bounding box center [936, 419] width 144 height 15
type input "0"
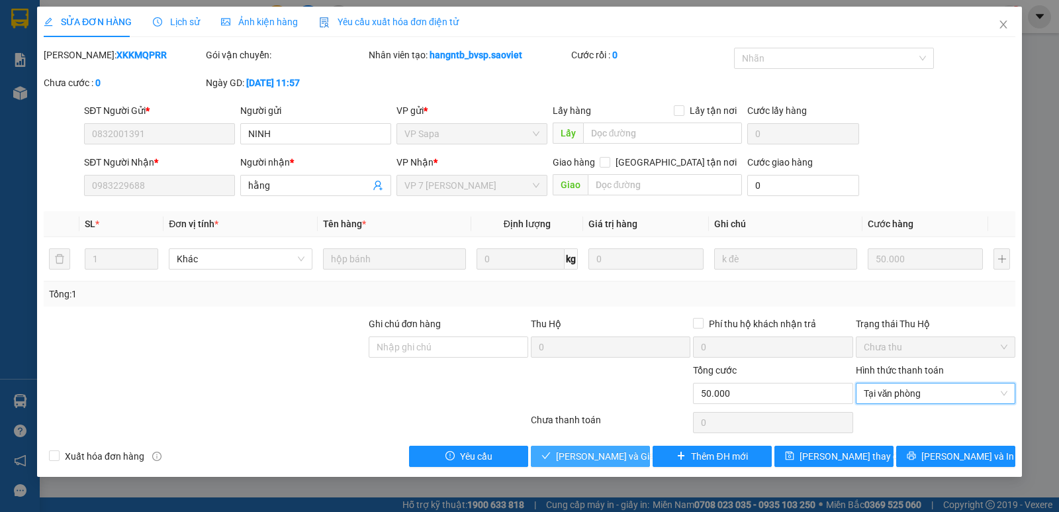
click at [622, 455] on span "[PERSON_NAME] và Giao hàng" at bounding box center [619, 456] width 127 height 15
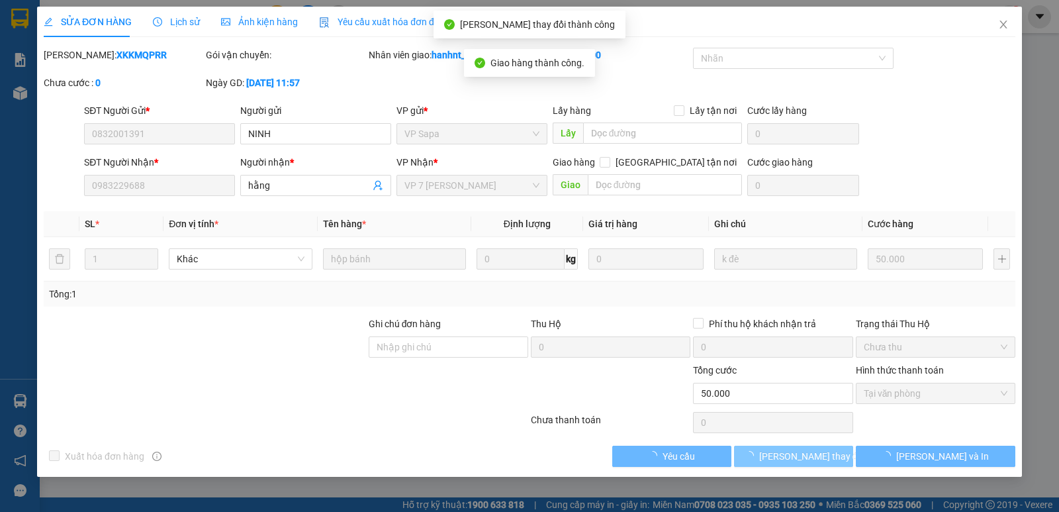
click at [792, 459] on span "[PERSON_NAME] thay đổi" at bounding box center [812, 456] width 106 height 15
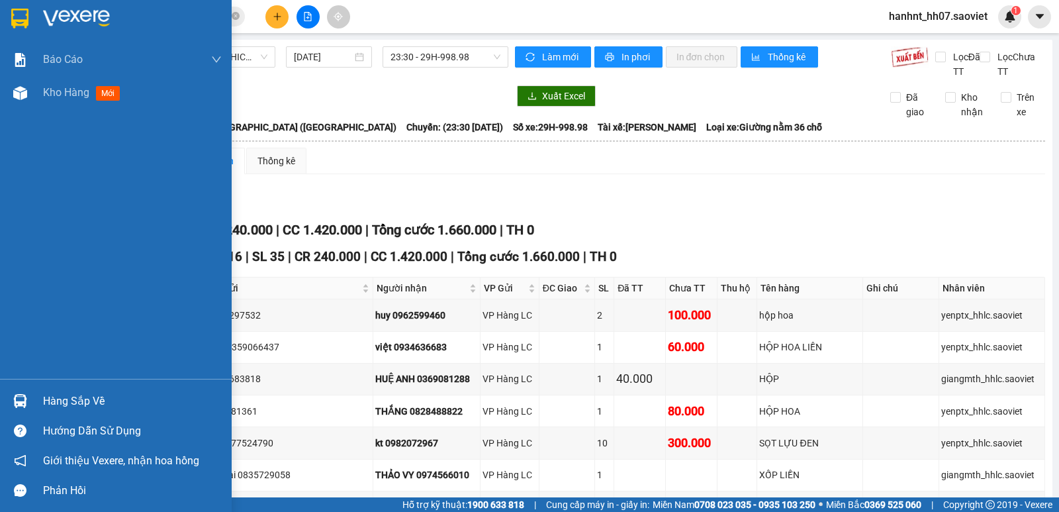
drag, startPoint x: 11, startPoint y: 399, endPoint x: 41, endPoint y: 418, distance: 35.1
click at [11, 400] on div at bounding box center [20, 400] width 23 height 23
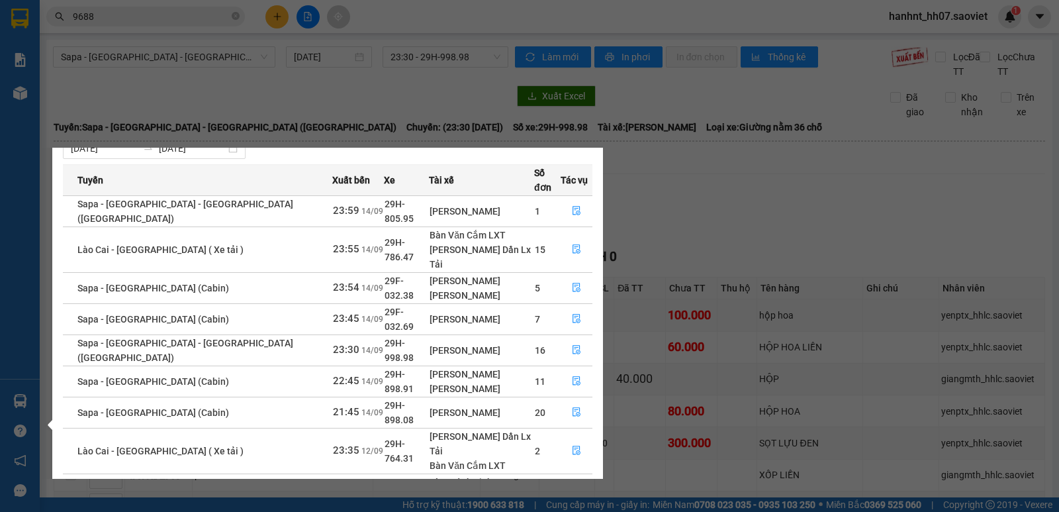
scroll to position [17, 0]
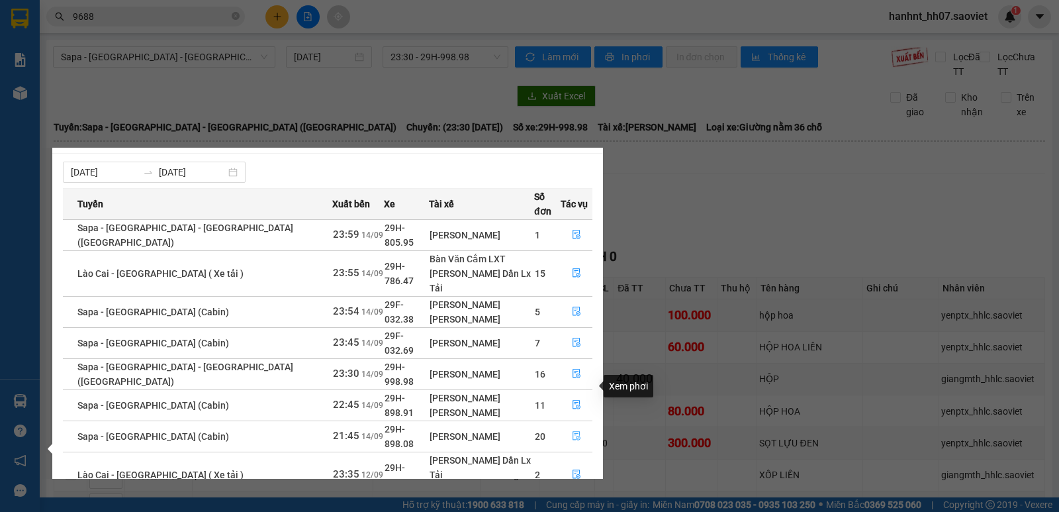
click at [579, 426] on button "button" at bounding box center [576, 436] width 30 height 21
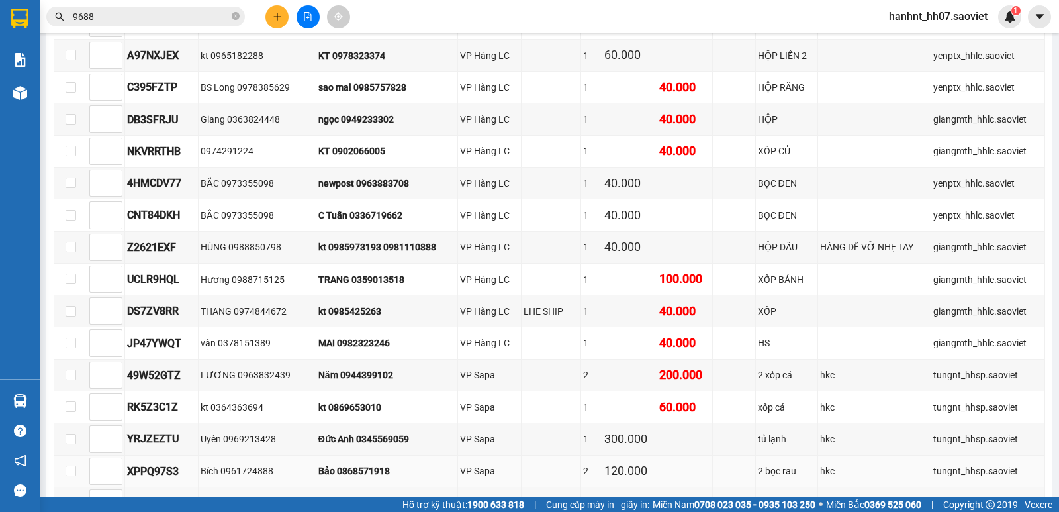
scroll to position [1059, 0]
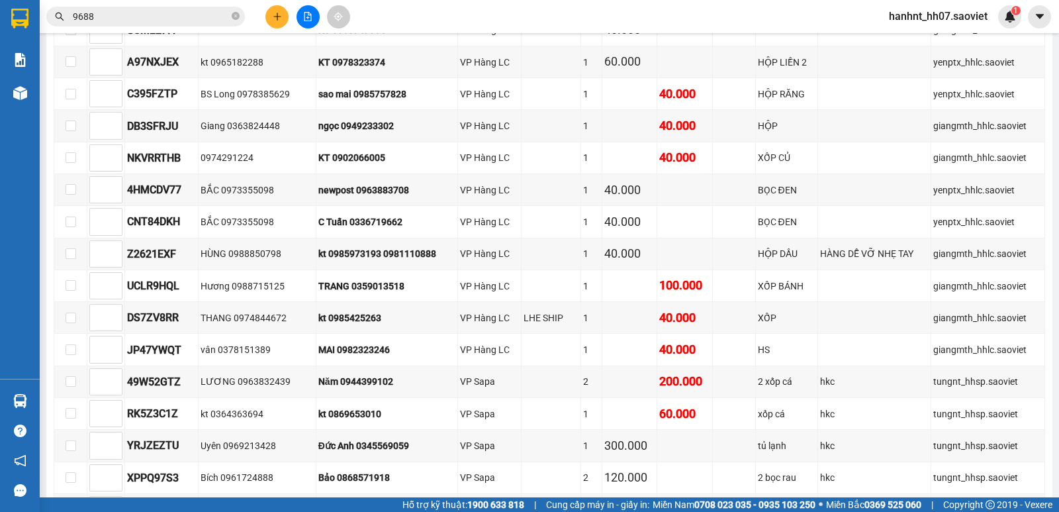
click at [122, 20] on input "9688" at bounding box center [151, 16] width 156 height 15
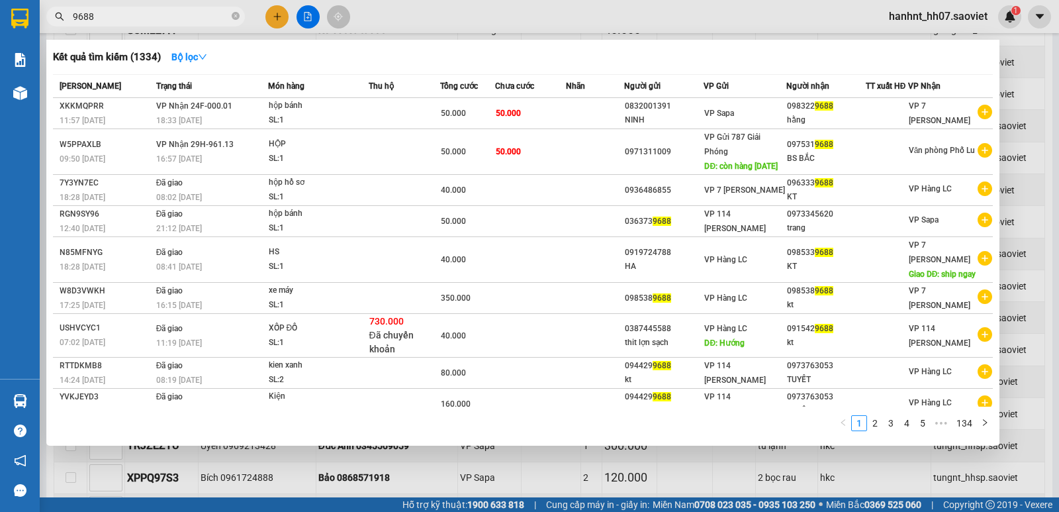
click at [122, 20] on input "9688" at bounding box center [151, 16] width 156 height 15
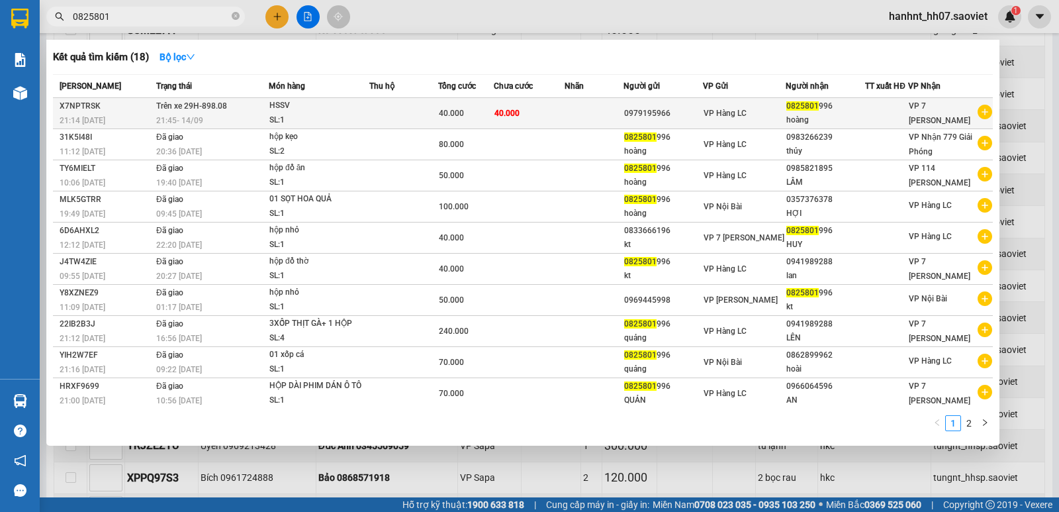
type input "0825801"
click at [357, 113] on div "HSSV" at bounding box center [318, 106] width 99 height 15
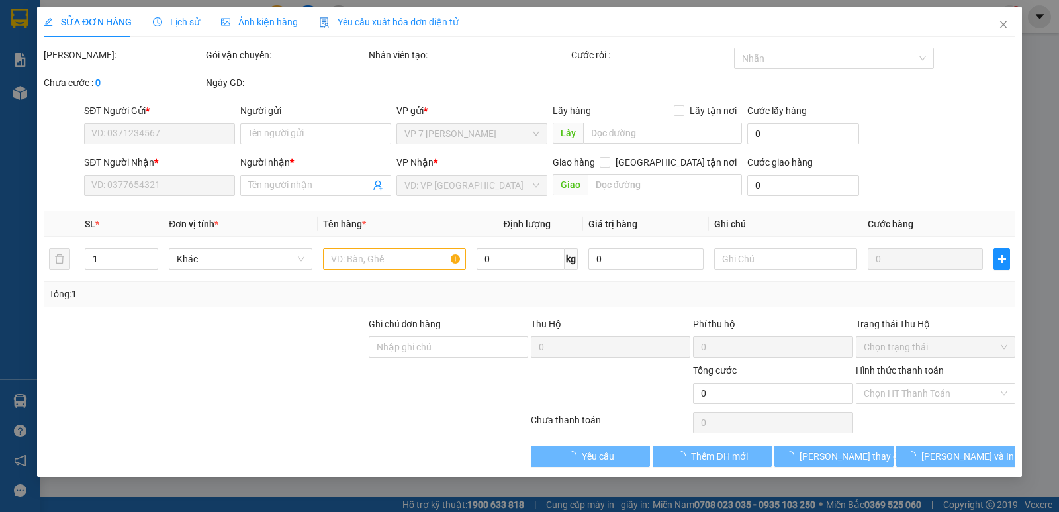
type input "0979195966"
type input "0825801996"
type input "hoàng"
type input "40.000"
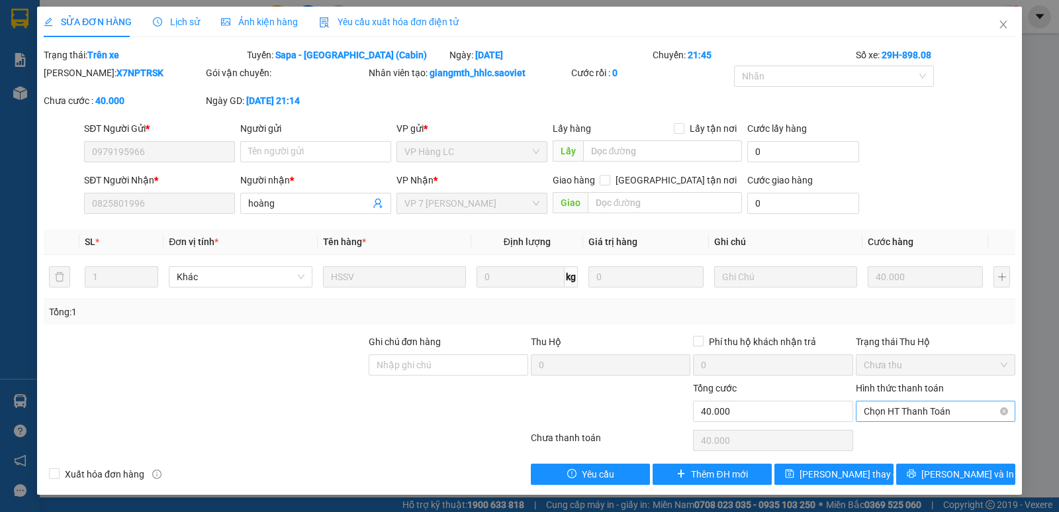
click at [885, 408] on span "Chọn HT Thanh Toán" at bounding box center [936, 411] width 144 height 20
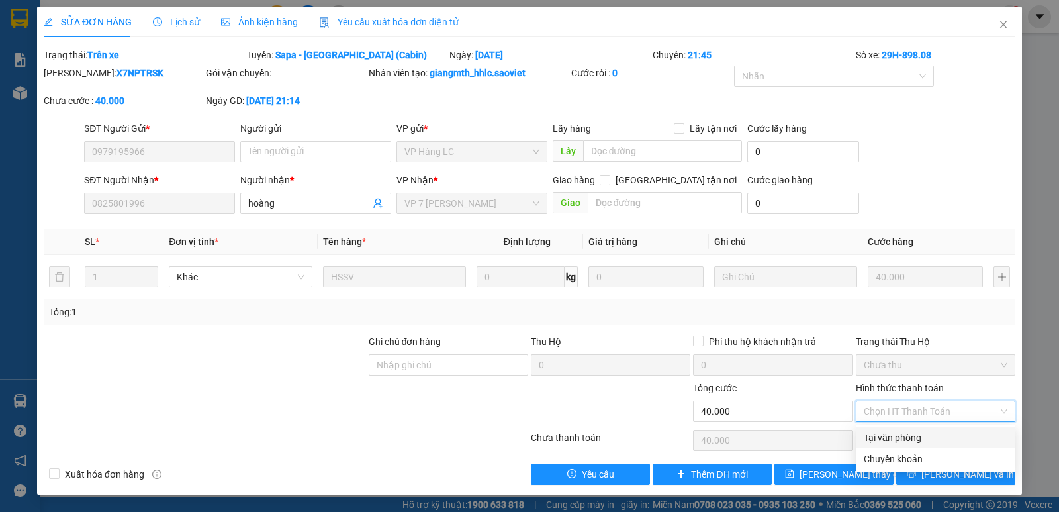
click at [904, 438] on div "Tại văn phòng" at bounding box center [936, 437] width 144 height 15
type input "0"
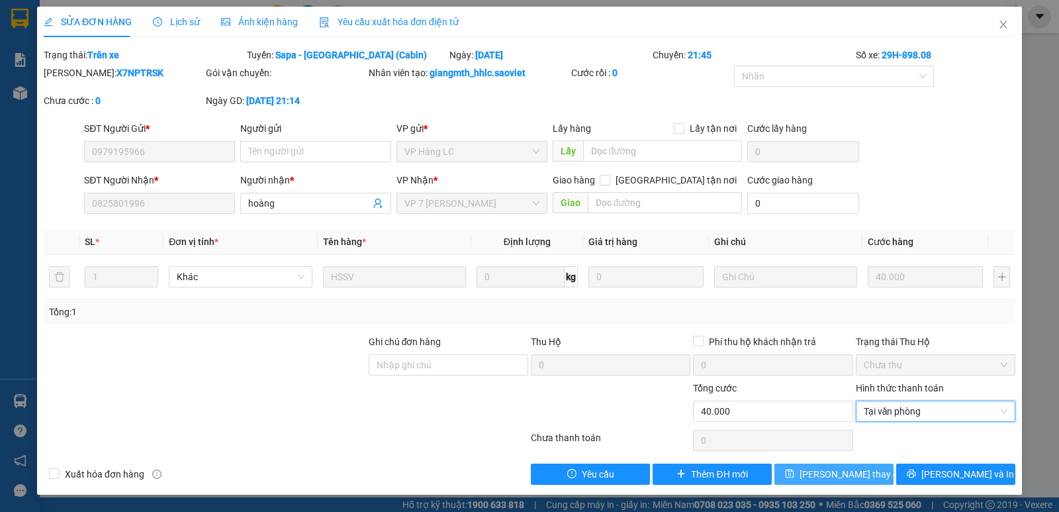
click at [794, 473] on icon "save" at bounding box center [789, 473] width 9 height 9
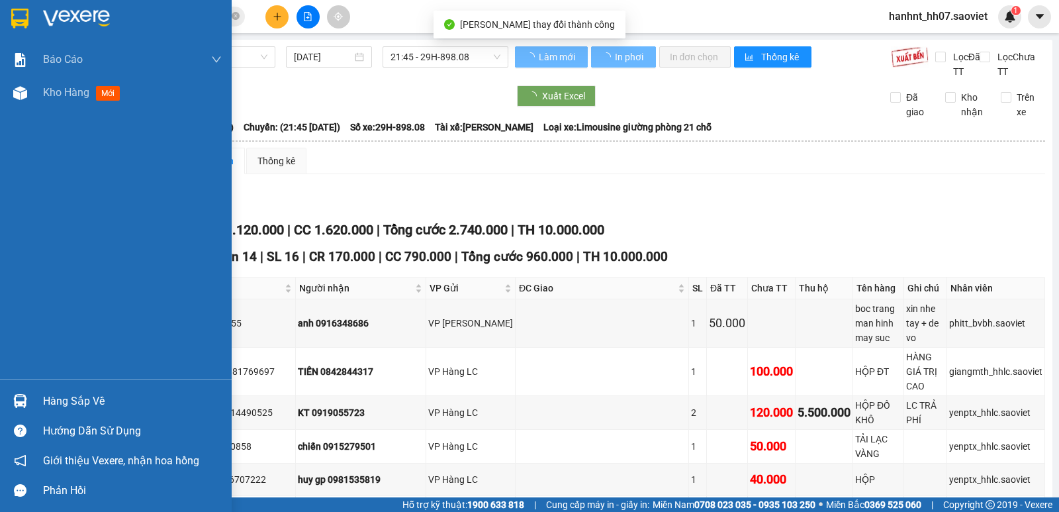
click at [17, 402] on img at bounding box center [20, 401] width 14 height 14
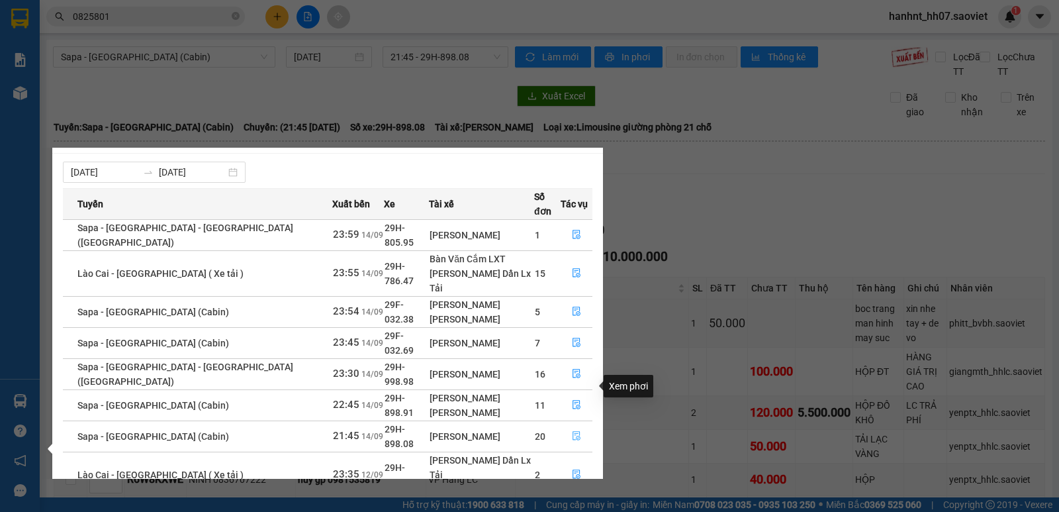
click at [561, 426] on button "button" at bounding box center [576, 436] width 30 height 21
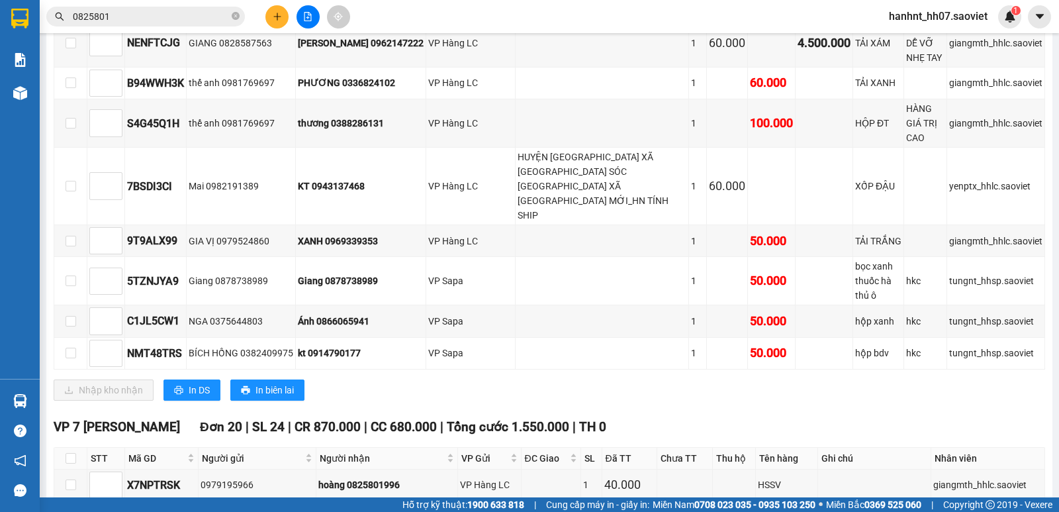
scroll to position [551, 0]
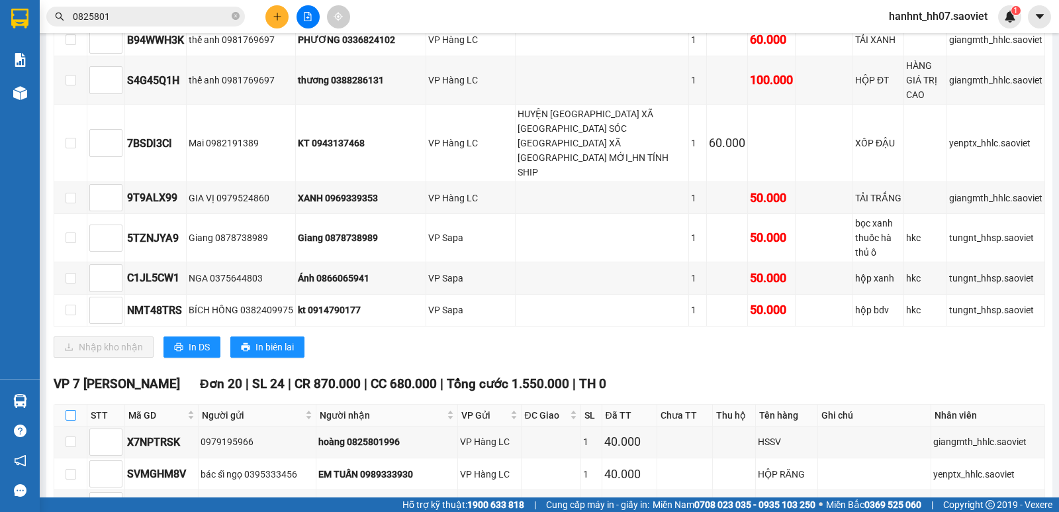
click at [71, 410] on input "checkbox" at bounding box center [71, 415] width 11 height 11
checkbox input "true"
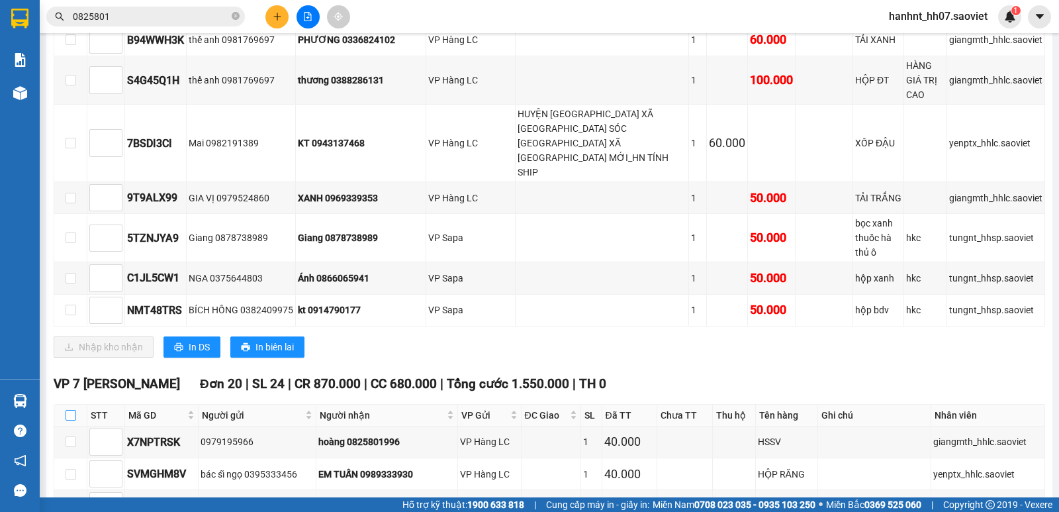
checkbox input "true"
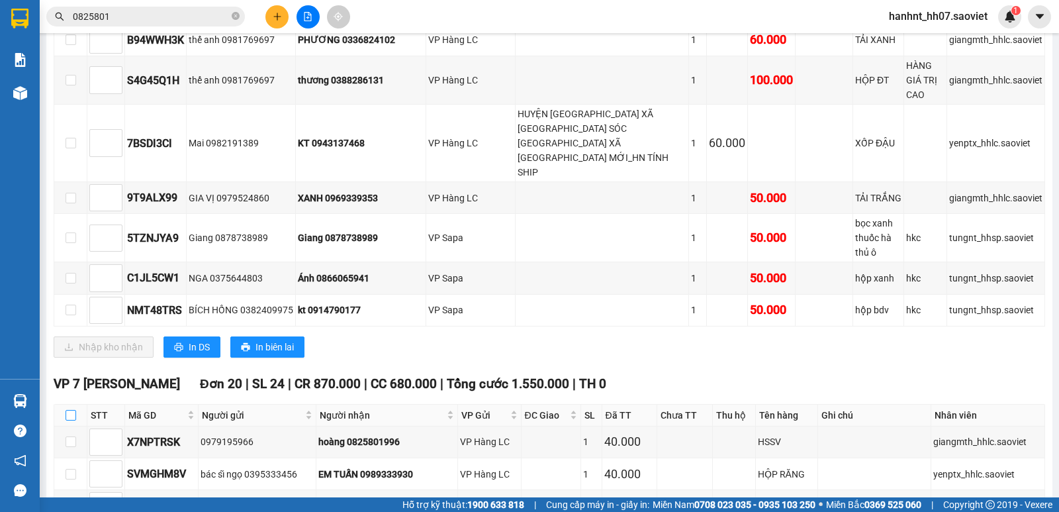
checkbox input "true"
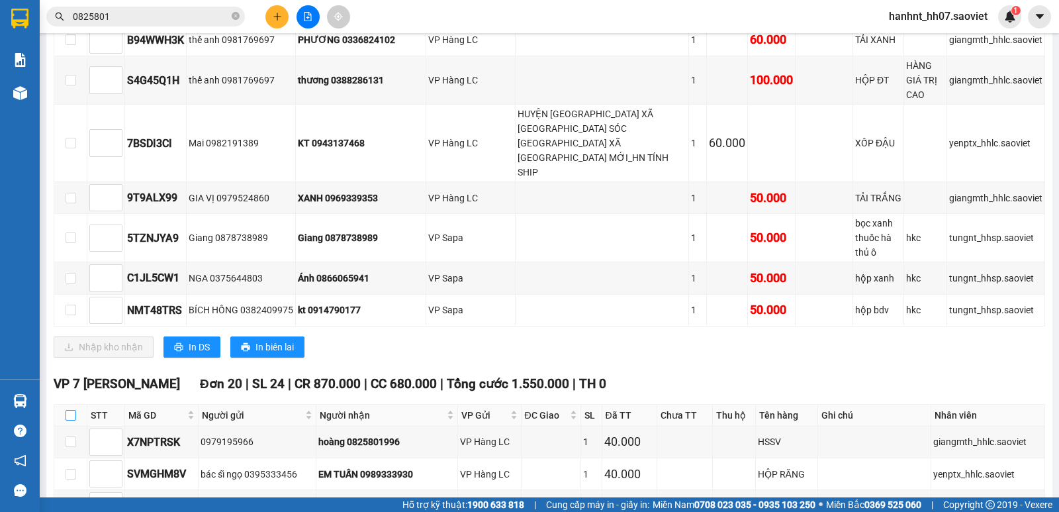
checkbox input "true"
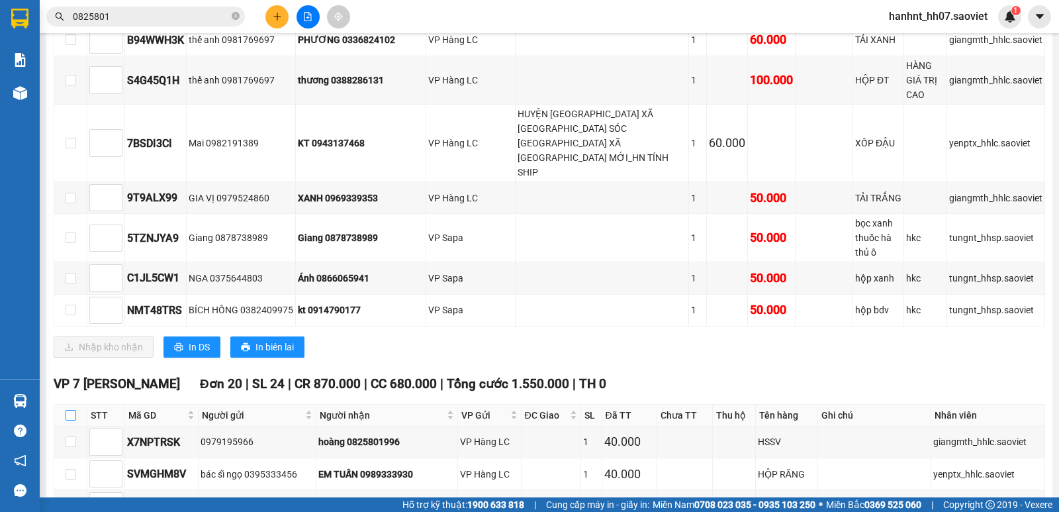
checkbox input "true"
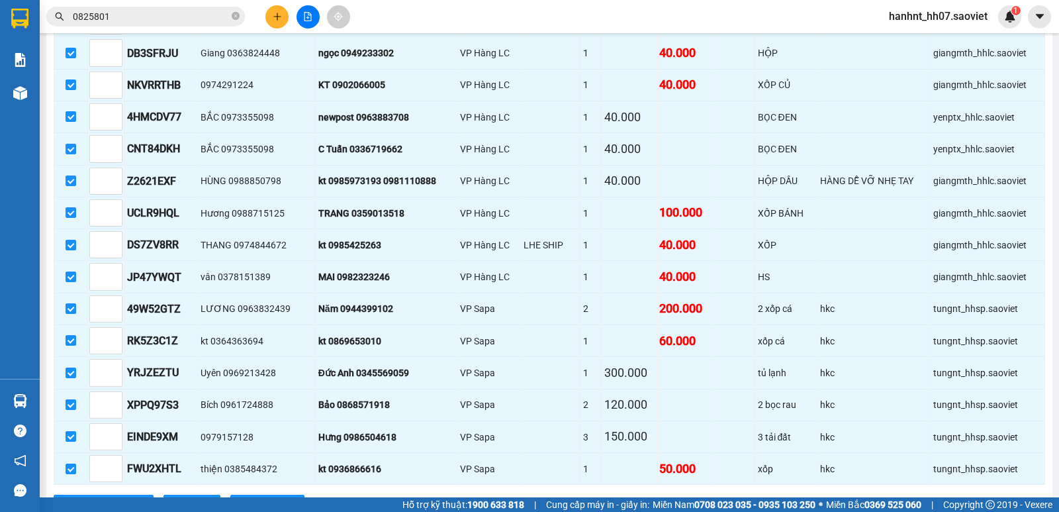
scroll to position [1170, 0]
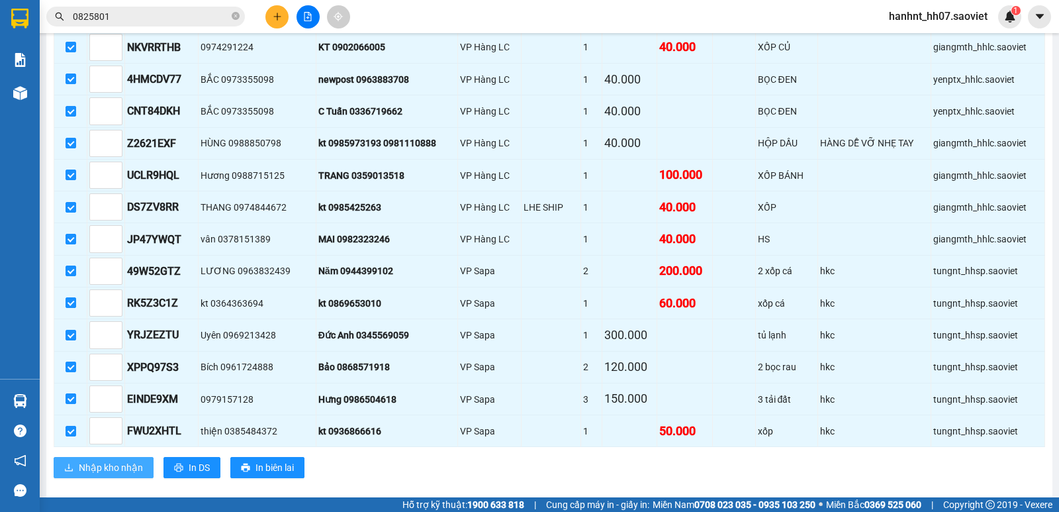
click at [101, 460] on span "Nhập kho nhận" at bounding box center [111, 467] width 64 height 15
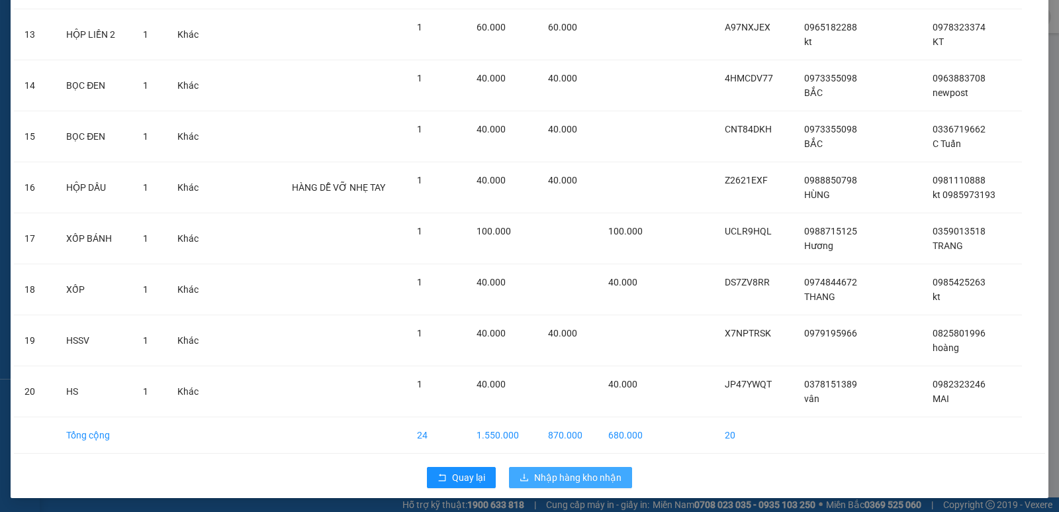
scroll to position [716, 0]
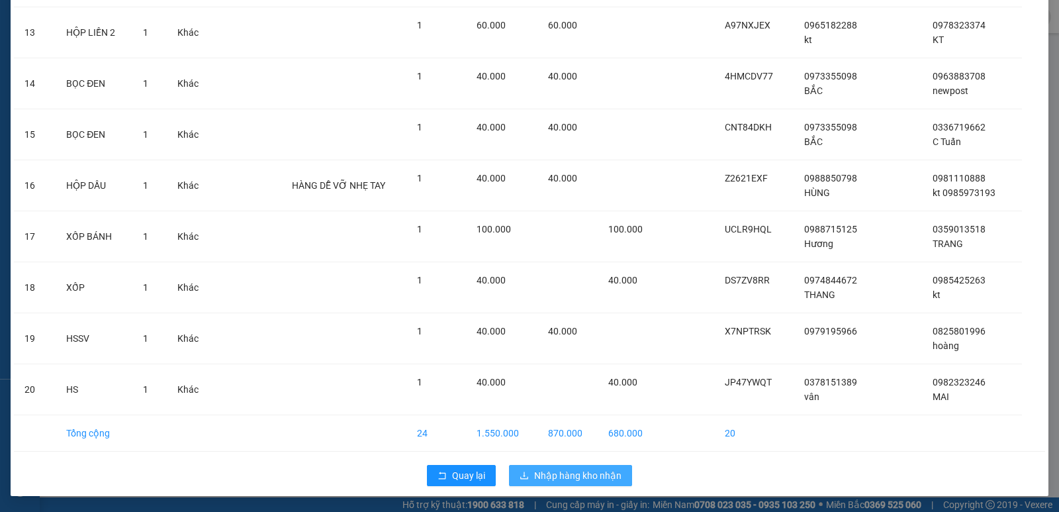
click at [612, 481] on span "Nhập hàng kho nhận" at bounding box center [577, 475] width 87 height 15
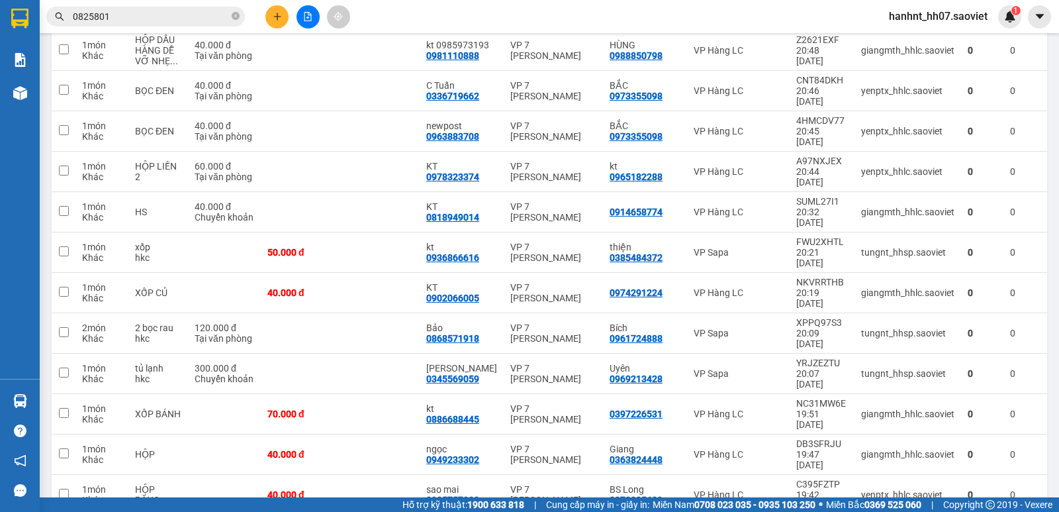
scroll to position [485, 0]
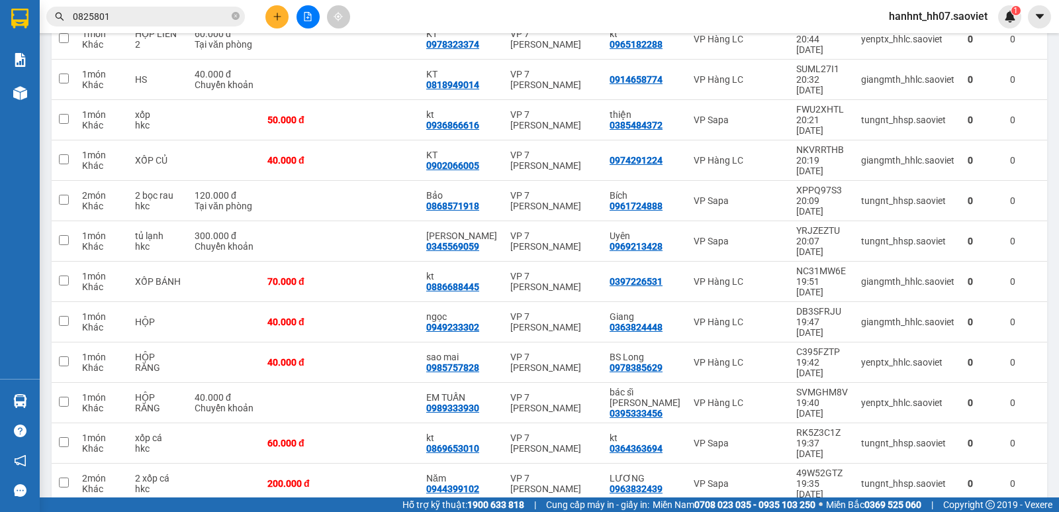
drag, startPoint x: 403, startPoint y: 344, endPoint x: 399, endPoint y: 313, distance: 30.7
checkbox input "true"
click at [399, 463] on td at bounding box center [379, 483] width 79 height 40
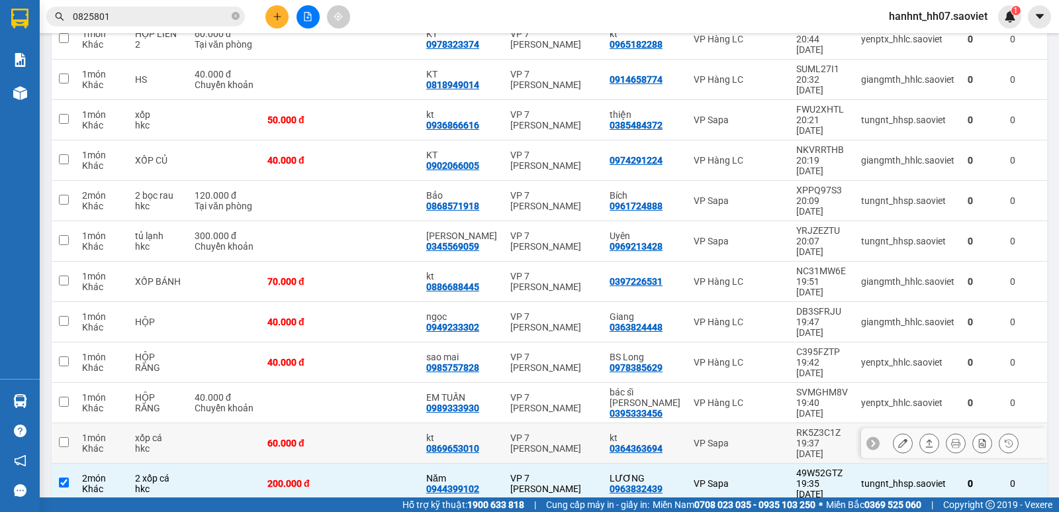
checkbox input "true"
drag, startPoint x: 397, startPoint y: 248, endPoint x: 398, endPoint y: 204, distance: 43.7
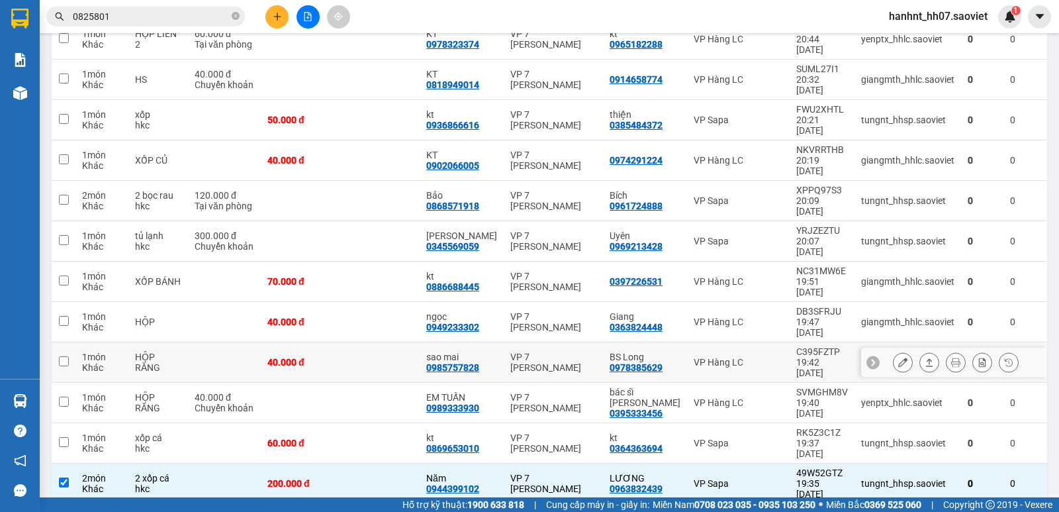
drag, startPoint x: 398, startPoint y: 204, endPoint x: 391, endPoint y: 167, distance: 37.8
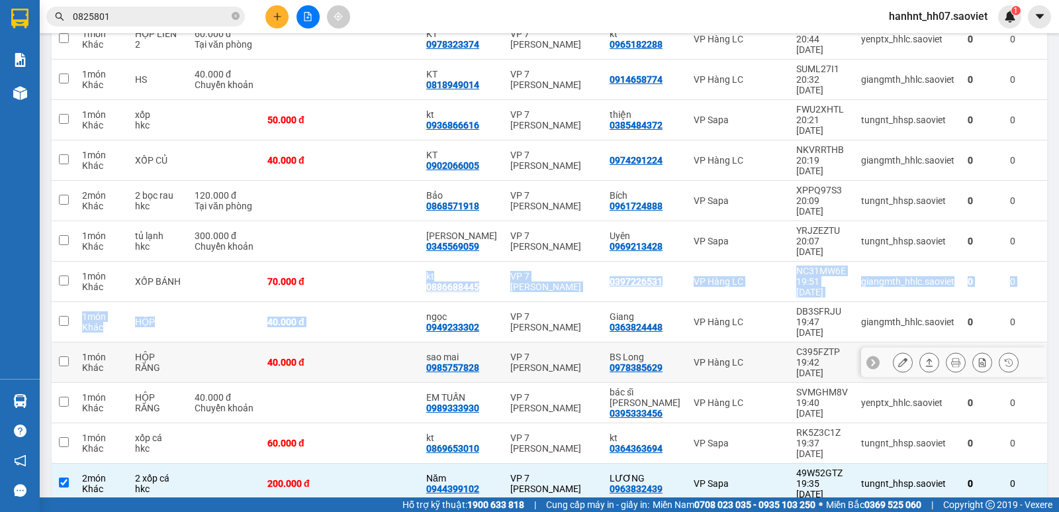
drag, startPoint x: 391, startPoint y: 167, endPoint x: 389, endPoint y: 109, distance: 57.6
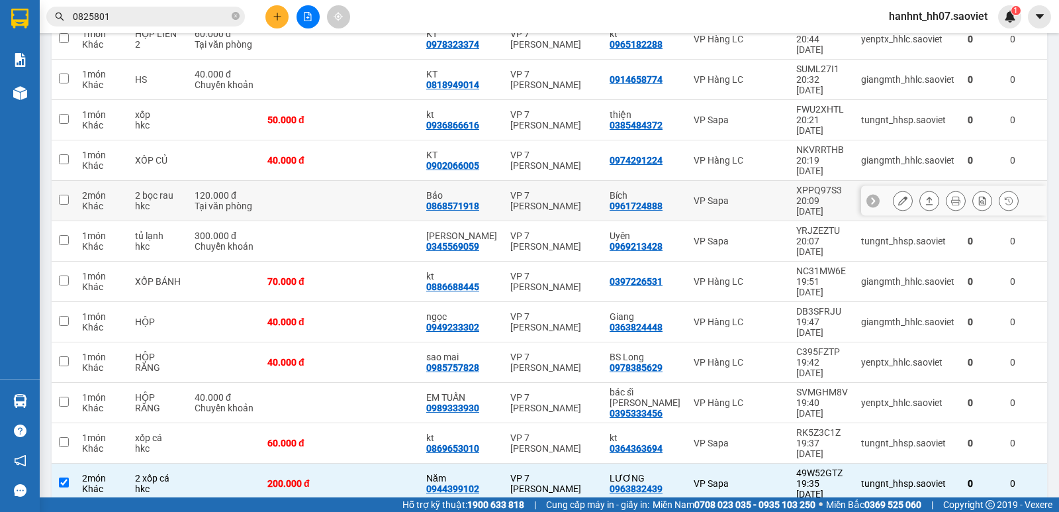
drag, startPoint x: 389, startPoint y: 109, endPoint x: 379, endPoint y: 197, distance: 87.9
click at [368, 423] on td at bounding box center [379, 443] width 79 height 40
checkbox input "true"
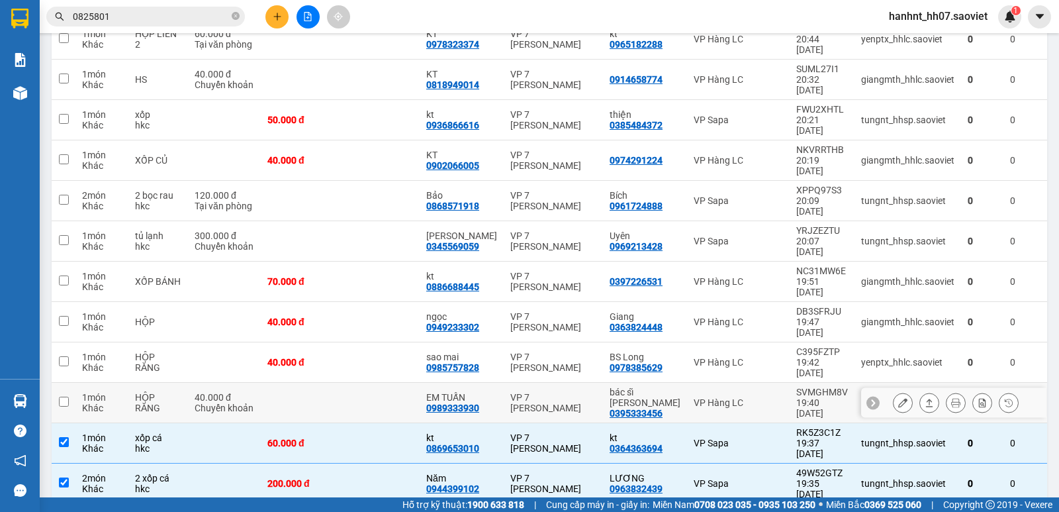
drag, startPoint x: 377, startPoint y: 246, endPoint x: 381, endPoint y: 234, distance: 12.4
click at [377, 383] on td at bounding box center [379, 403] width 79 height 40
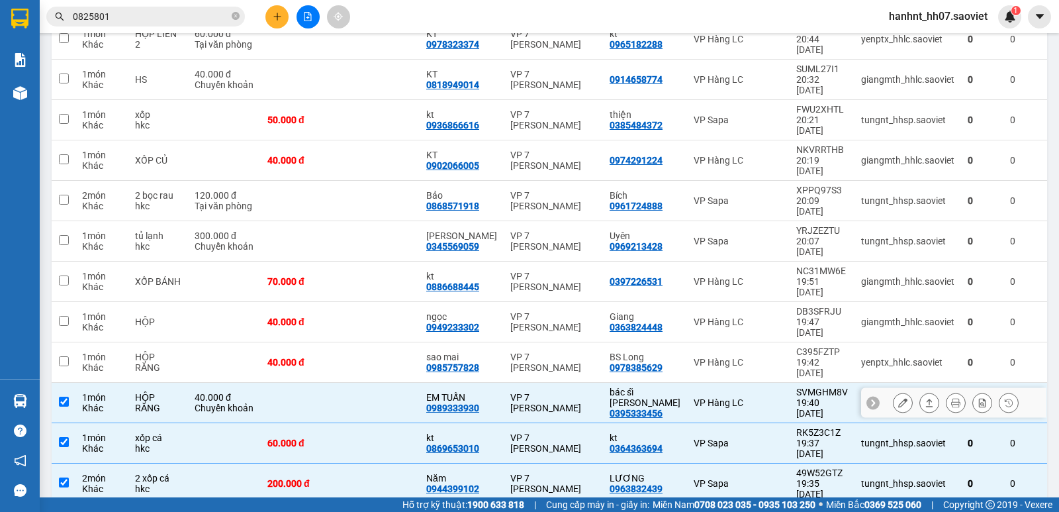
checkbox input "true"
click at [383, 342] on td at bounding box center [379, 362] width 79 height 40
checkbox input "true"
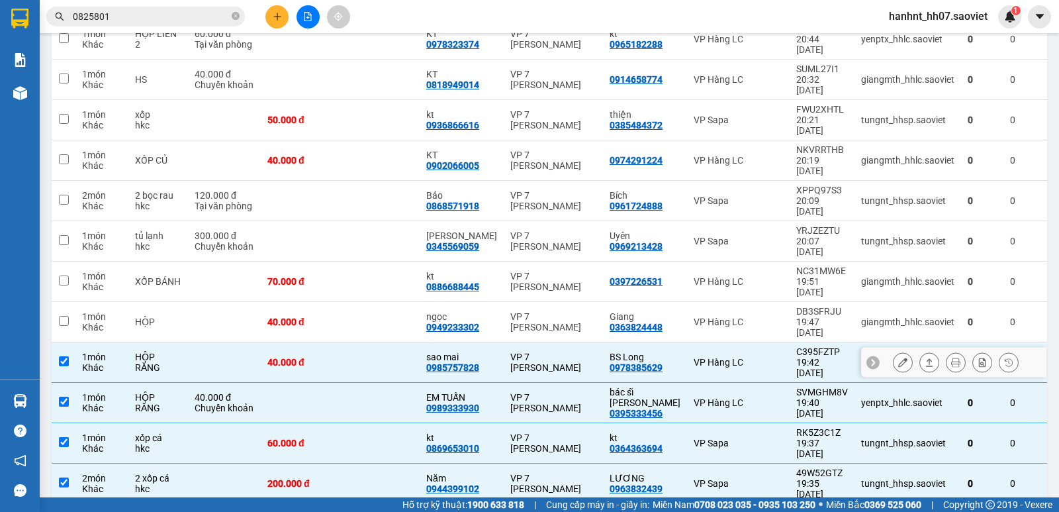
drag, startPoint x: 385, startPoint y: 206, endPoint x: 386, endPoint y: 169, distance: 37.1
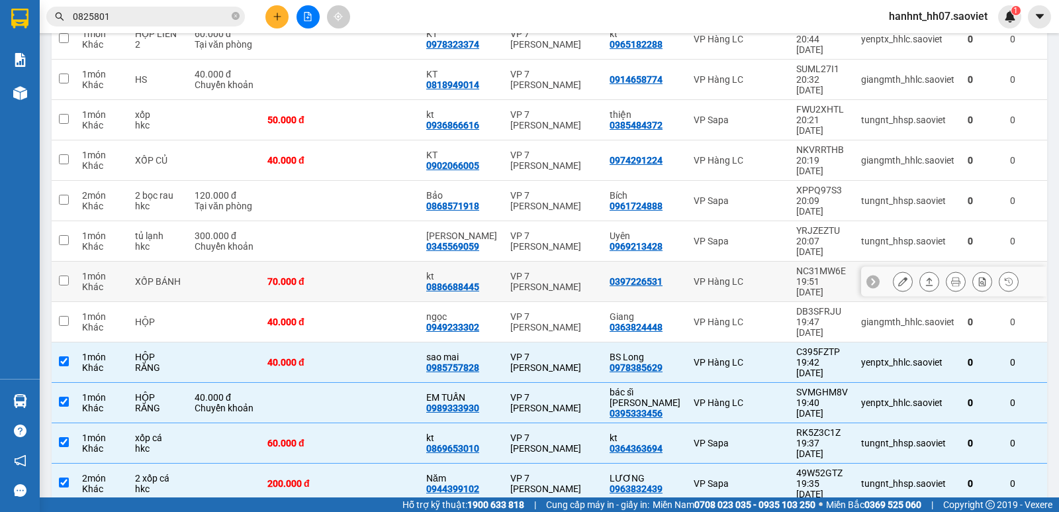
drag, startPoint x: 386, startPoint y: 169, endPoint x: 383, endPoint y: 126, distance: 43.1
drag, startPoint x: 383, startPoint y: 126, endPoint x: 379, endPoint y: 83, distance: 42.6
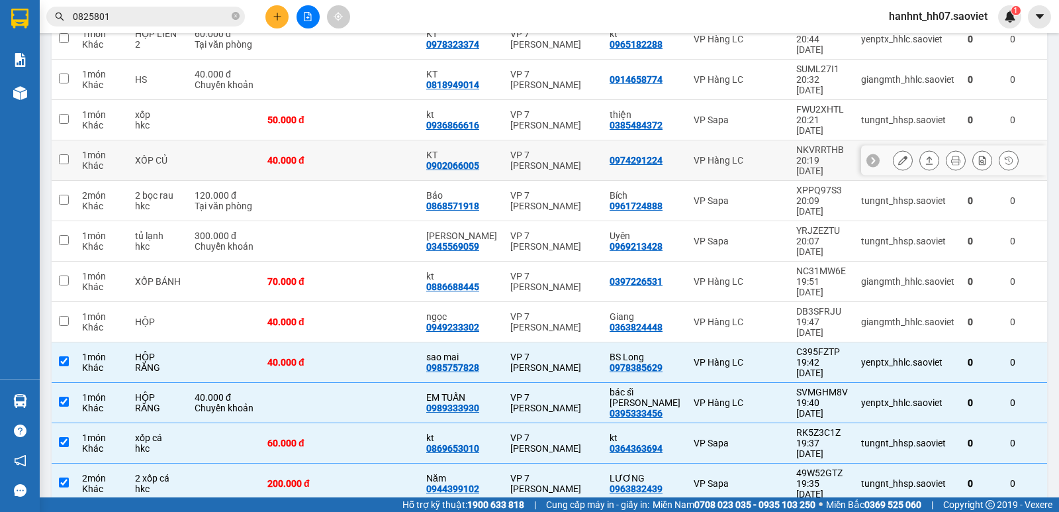
drag, startPoint x: 379, startPoint y: 83, endPoint x: 381, endPoint y: 127, distance: 43.7
click at [379, 140] on td at bounding box center [379, 160] width 79 height 40
checkbox input "true"
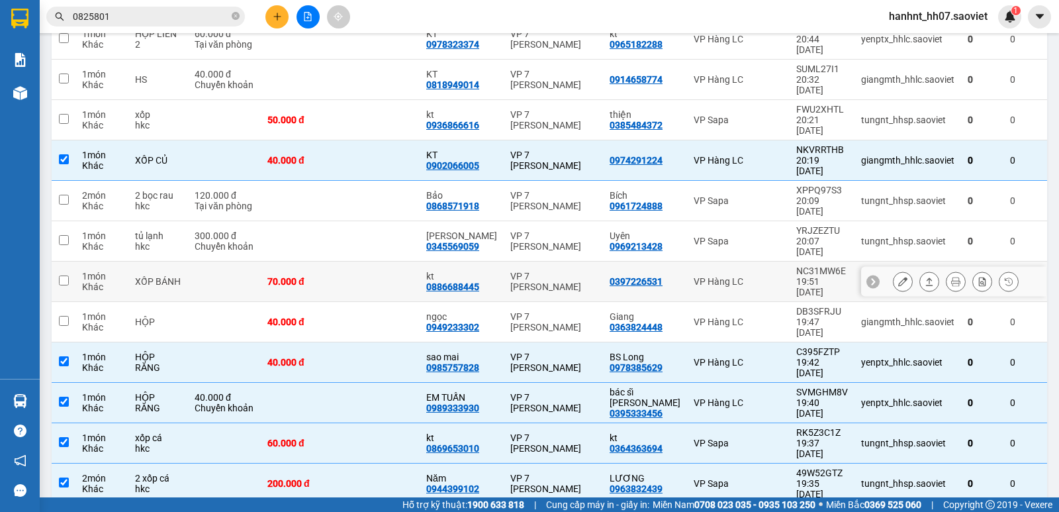
click at [381, 302] on td at bounding box center [379, 322] width 79 height 40
checkbox input "true"
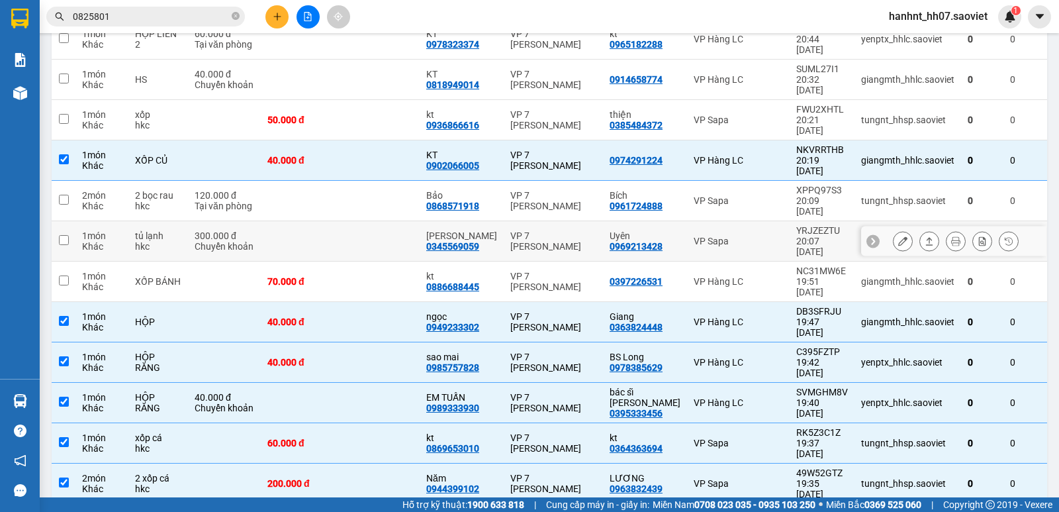
click at [380, 221] on td at bounding box center [379, 241] width 79 height 40
checkbox input "true"
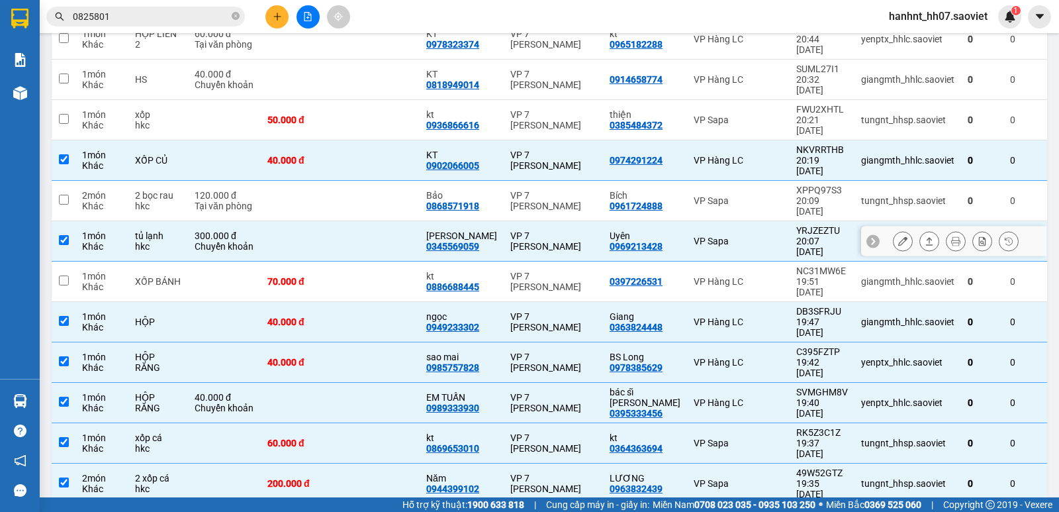
click at [393, 181] on td at bounding box center [379, 201] width 79 height 40
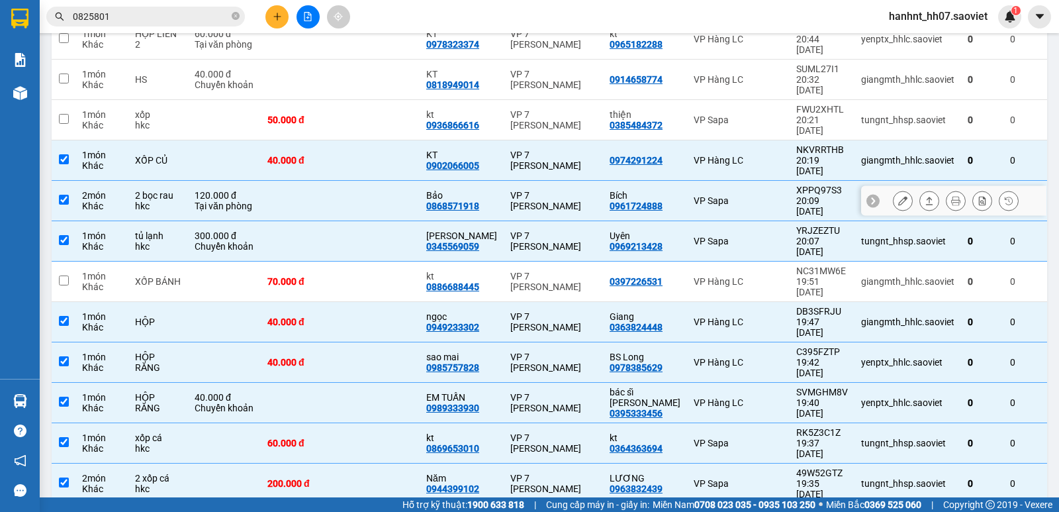
checkbox input "true"
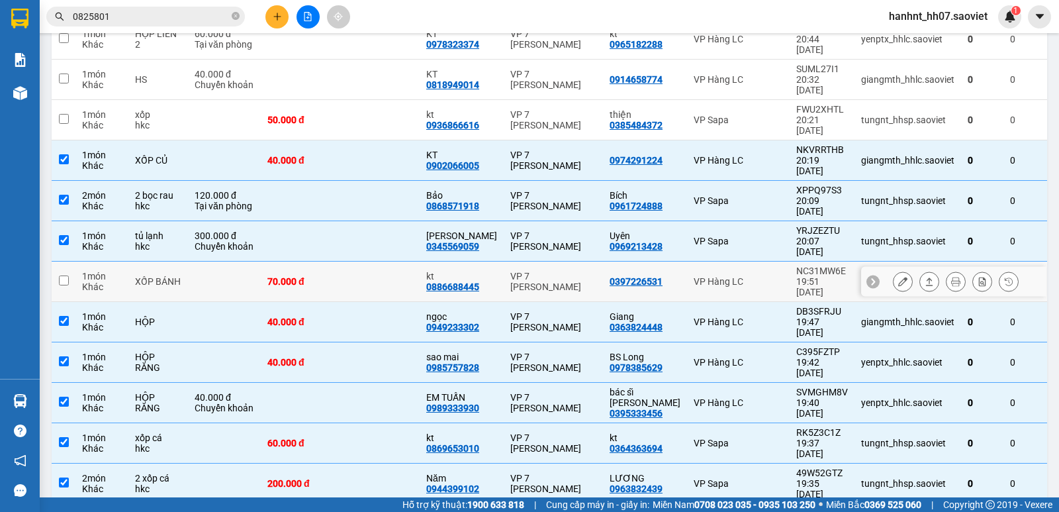
click at [396, 261] on td at bounding box center [379, 281] width 79 height 40
checkbox input "true"
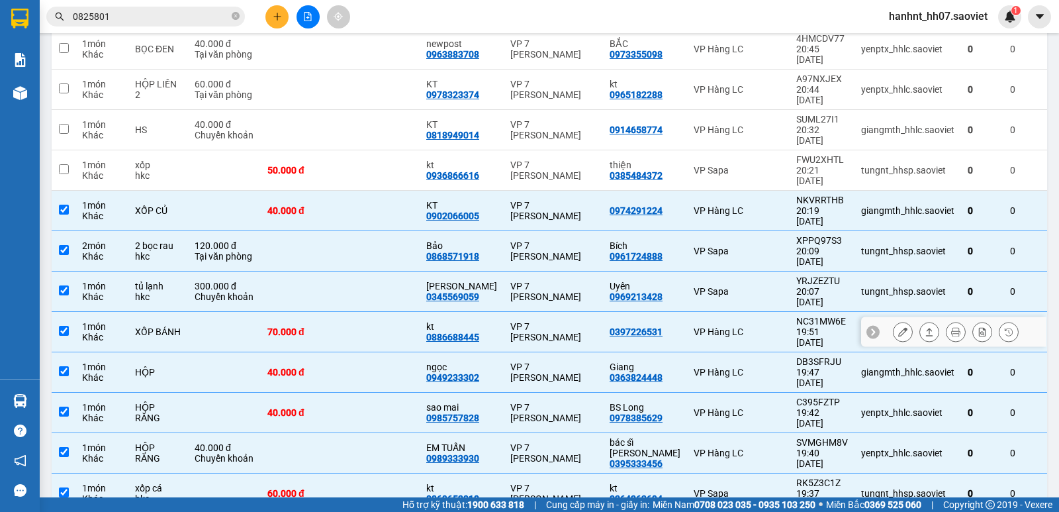
scroll to position [353, 0]
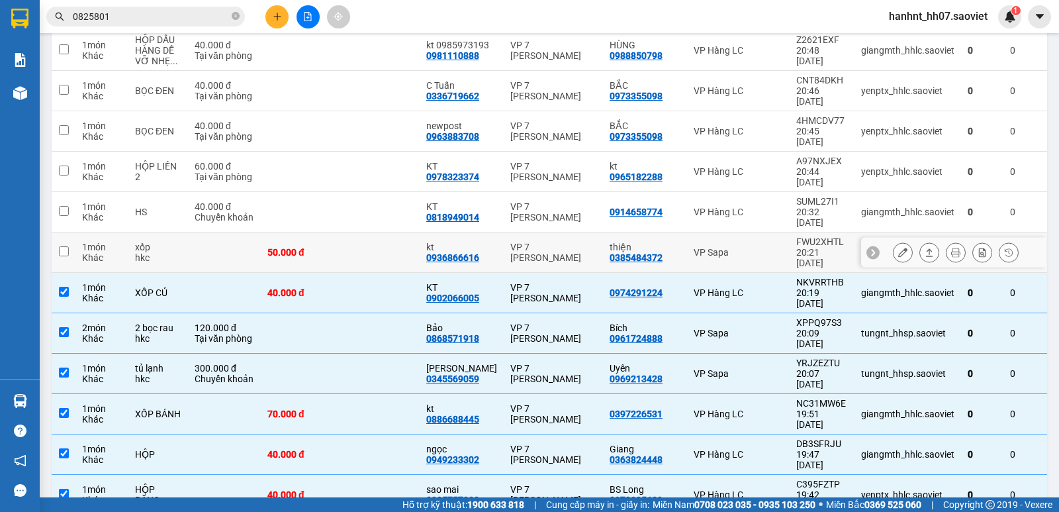
click at [395, 232] on td at bounding box center [379, 252] width 79 height 40
checkbox input "true"
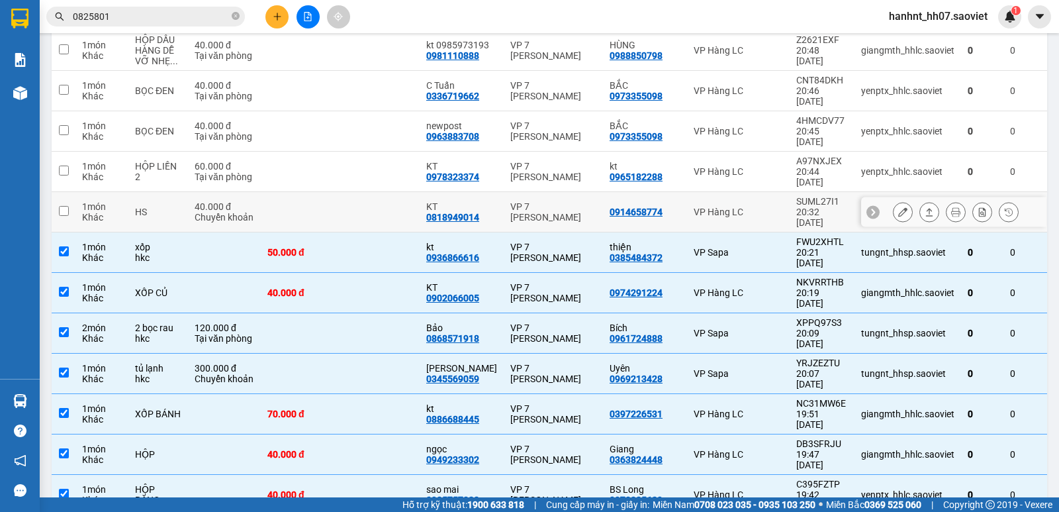
drag, startPoint x: 393, startPoint y: 146, endPoint x: 394, endPoint y: 121, distance: 25.2
click at [393, 192] on td at bounding box center [379, 212] width 79 height 40
checkbox input "true"
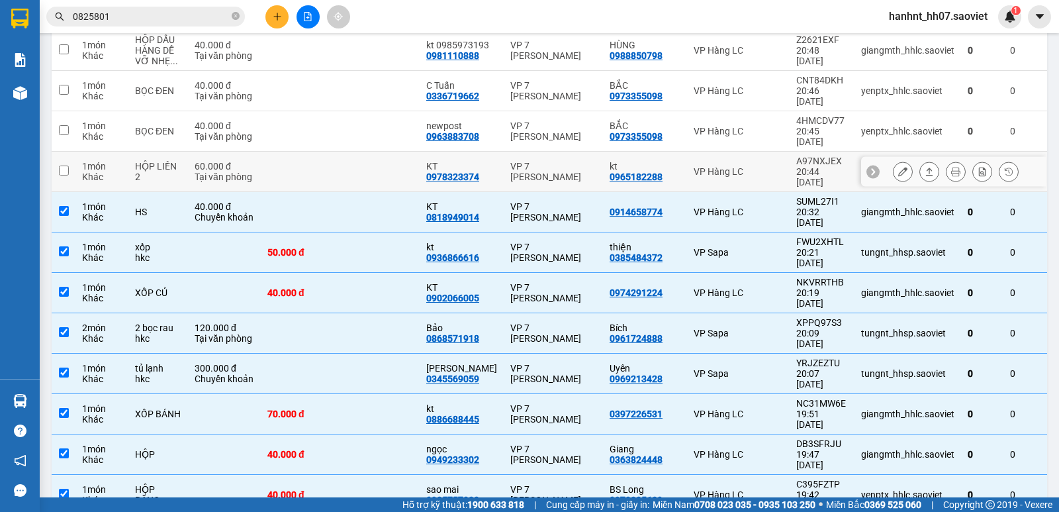
drag, startPoint x: 394, startPoint y: 121, endPoint x: 396, endPoint y: 94, distance: 27.2
click at [395, 152] on td at bounding box center [379, 172] width 79 height 40
checkbox input "true"
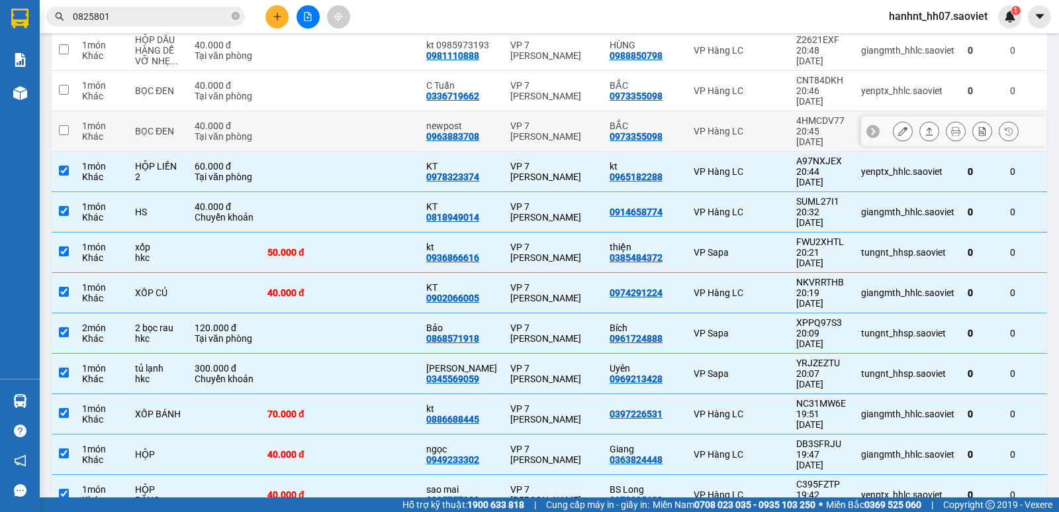
drag, startPoint x: 396, startPoint y: 94, endPoint x: 398, endPoint y: 66, distance: 27.9
click at [397, 111] on td at bounding box center [379, 131] width 79 height 40
checkbox input "true"
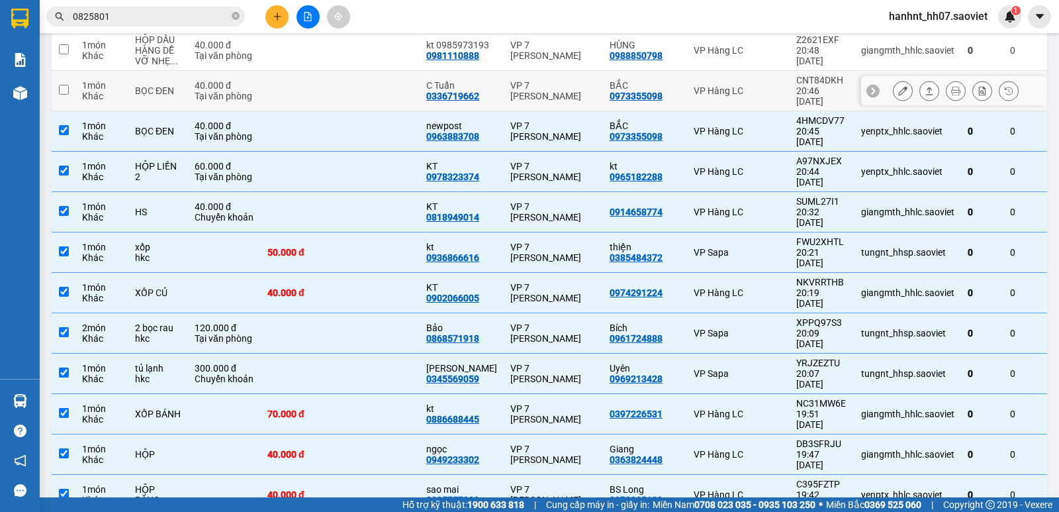
click at [403, 71] on td at bounding box center [379, 91] width 79 height 40
checkbox input "true"
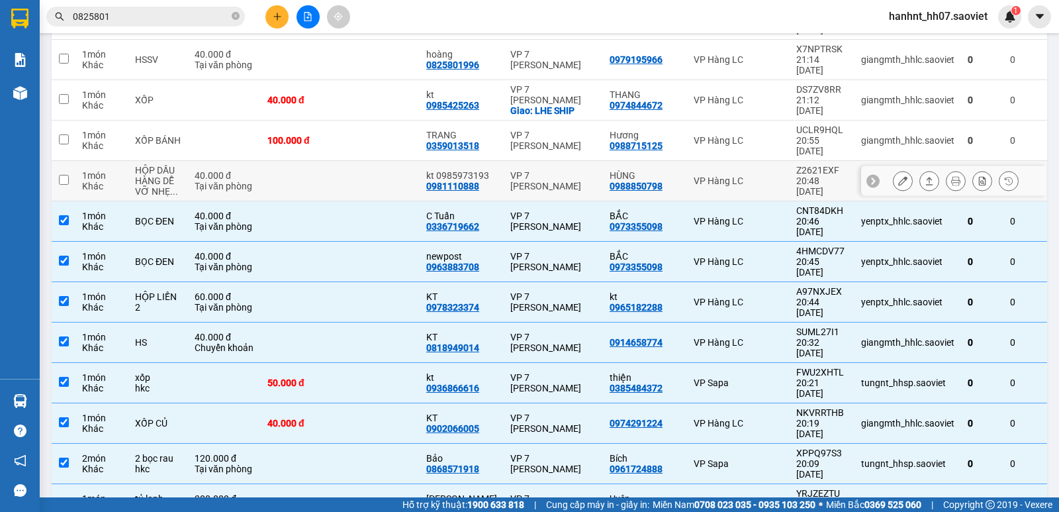
scroll to position [220, 0]
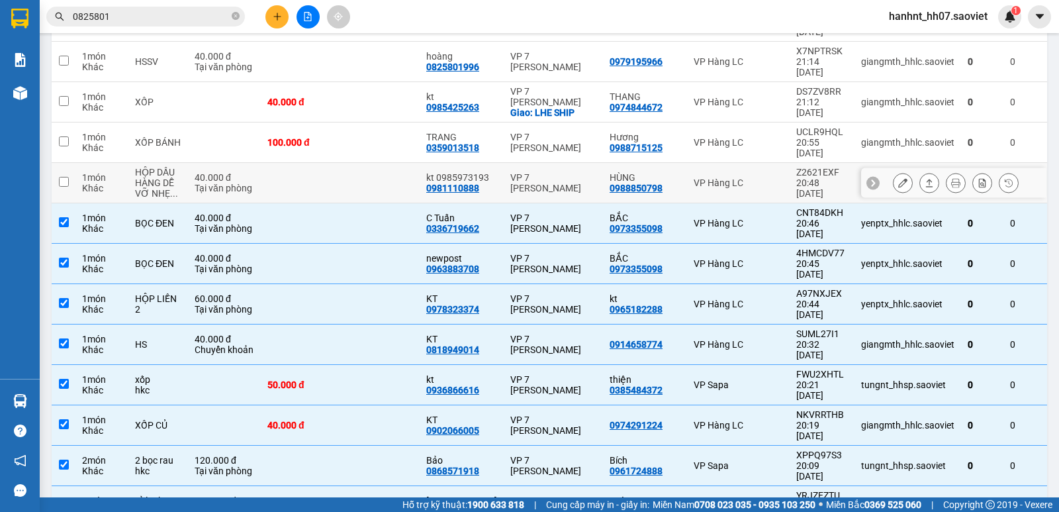
drag, startPoint x: 406, startPoint y: 157, endPoint x: 405, endPoint y: 66, distance: 90.7
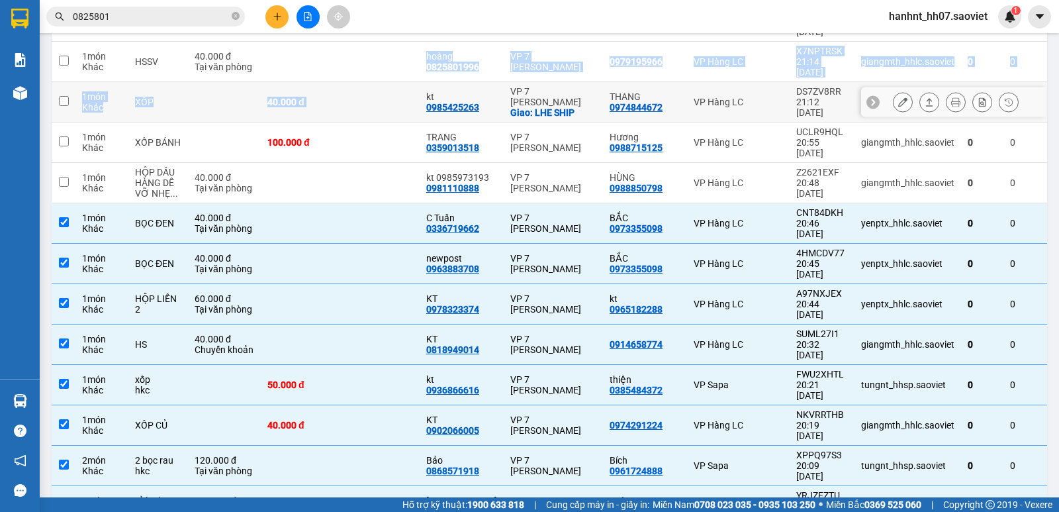
drag, startPoint x: 405, startPoint y: 66, endPoint x: 402, endPoint y: 40, distance: 26.0
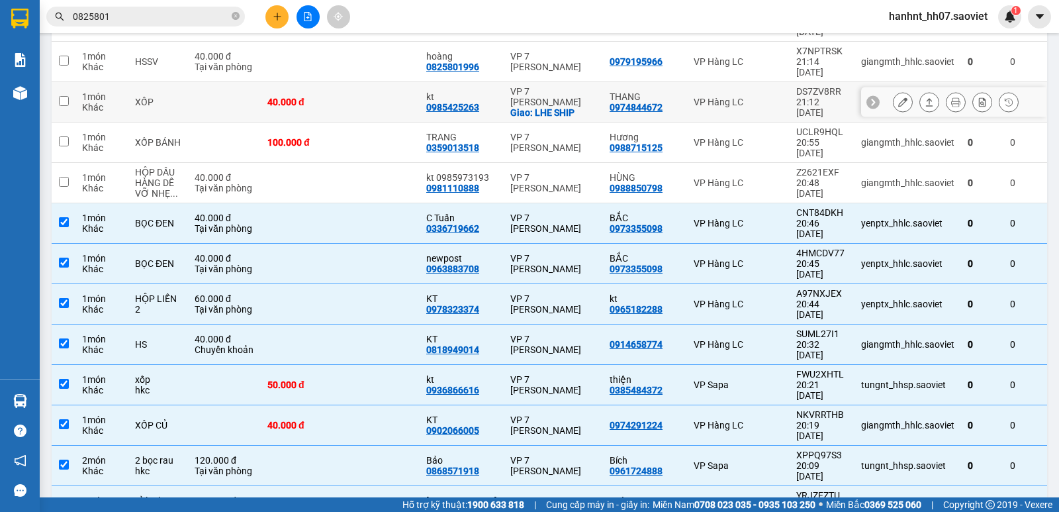
drag, startPoint x: 402, startPoint y: 40, endPoint x: 406, endPoint y: 64, distance: 23.5
click at [404, 42] on td at bounding box center [379, 62] width 79 height 40
checkbox input "true"
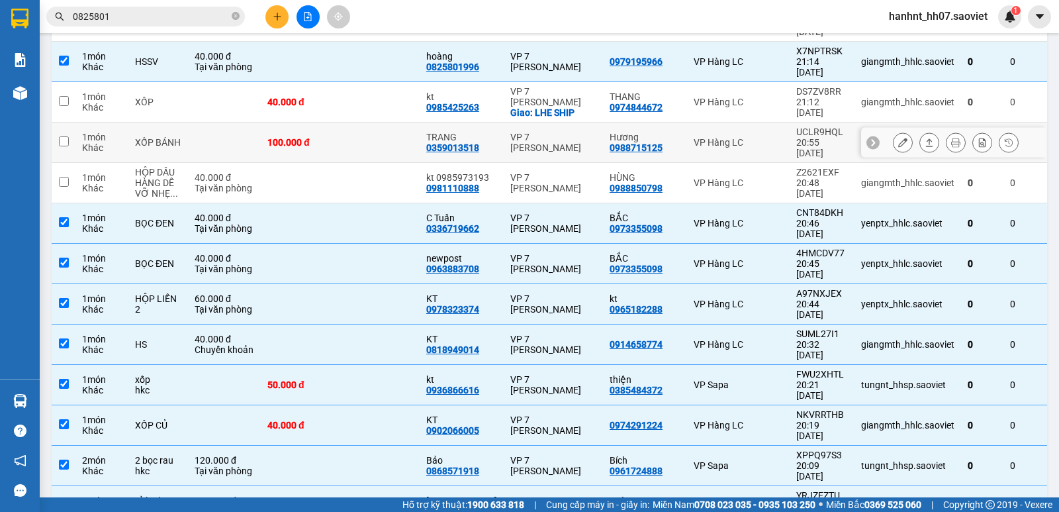
drag, startPoint x: 398, startPoint y: 118, endPoint x: 392, endPoint y: 82, distance: 36.4
click at [396, 122] on td at bounding box center [379, 142] width 79 height 40
checkbox input "true"
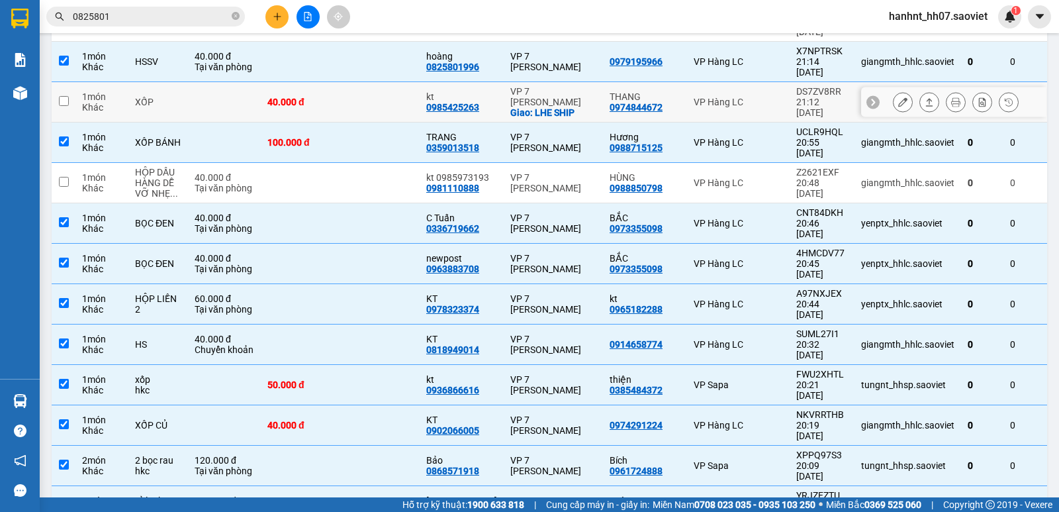
click at [392, 82] on td at bounding box center [379, 102] width 79 height 40
checkbox input "true"
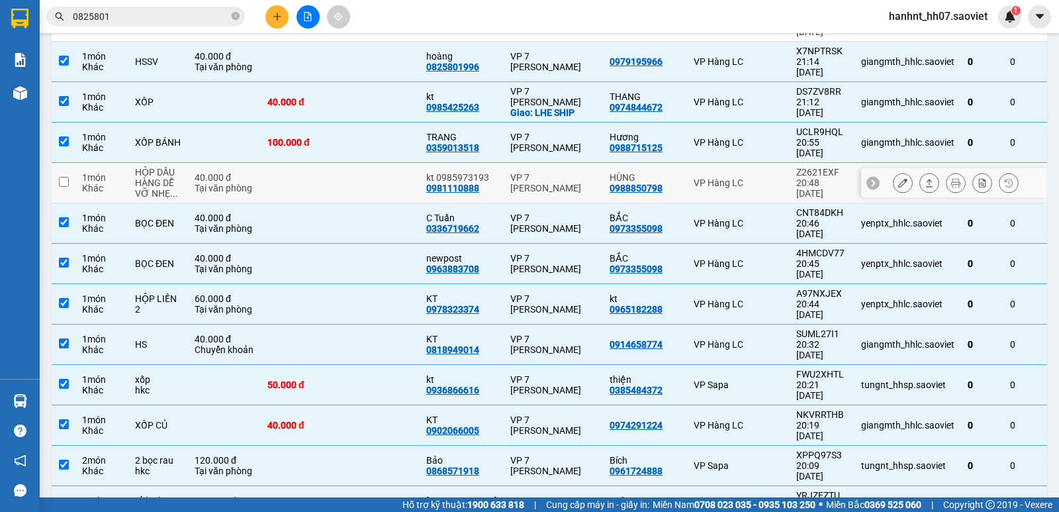
click at [378, 163] on td at bounding box center [379, 183] width 79 height 40
checkbox input "true"
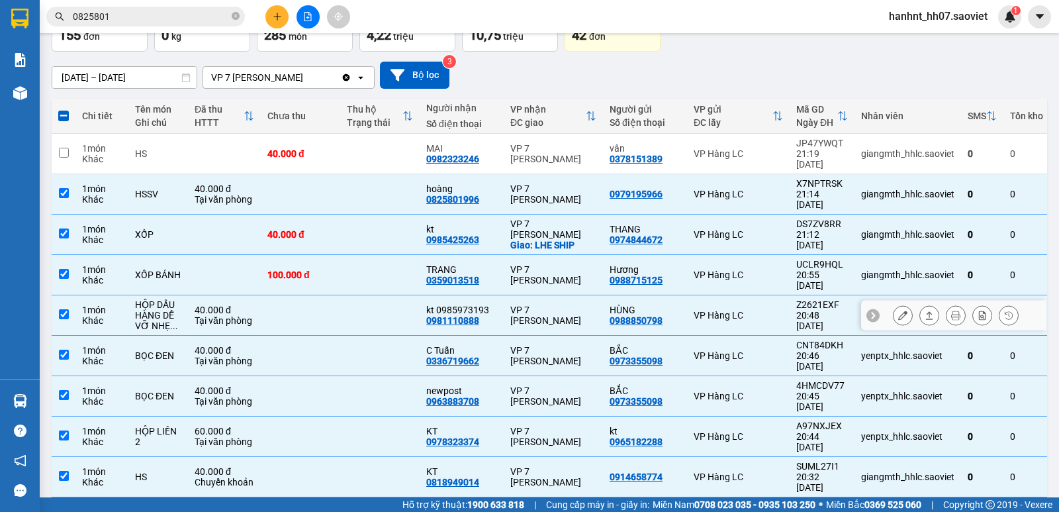
click at [383, 148] on td at bounding box center [379, 154] width 79 height 40
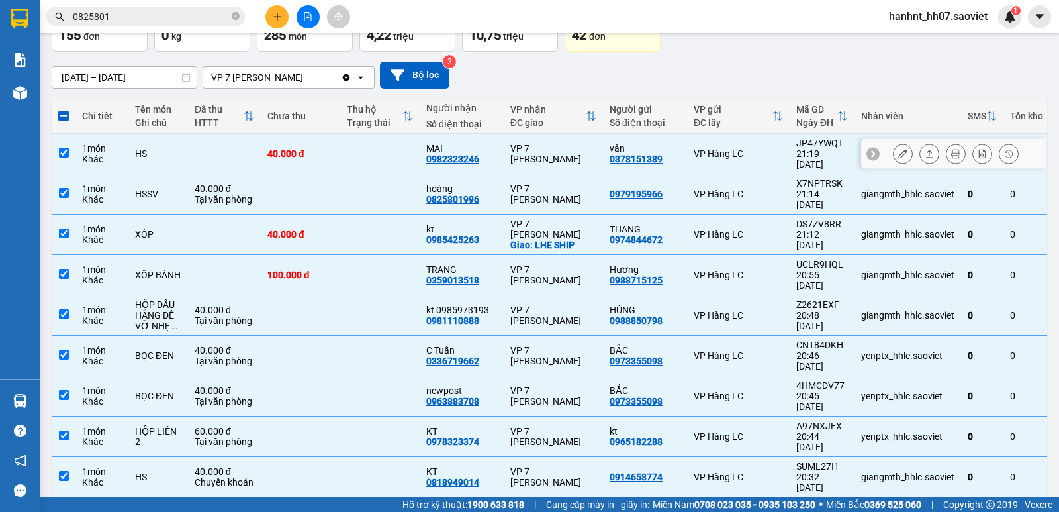
checkbox input "true"
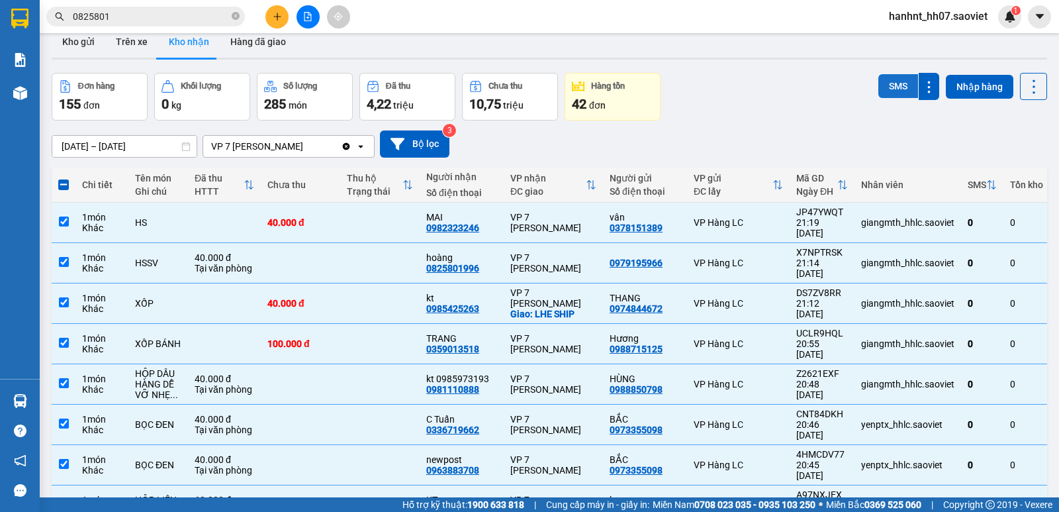
scroll to position [0, 0]
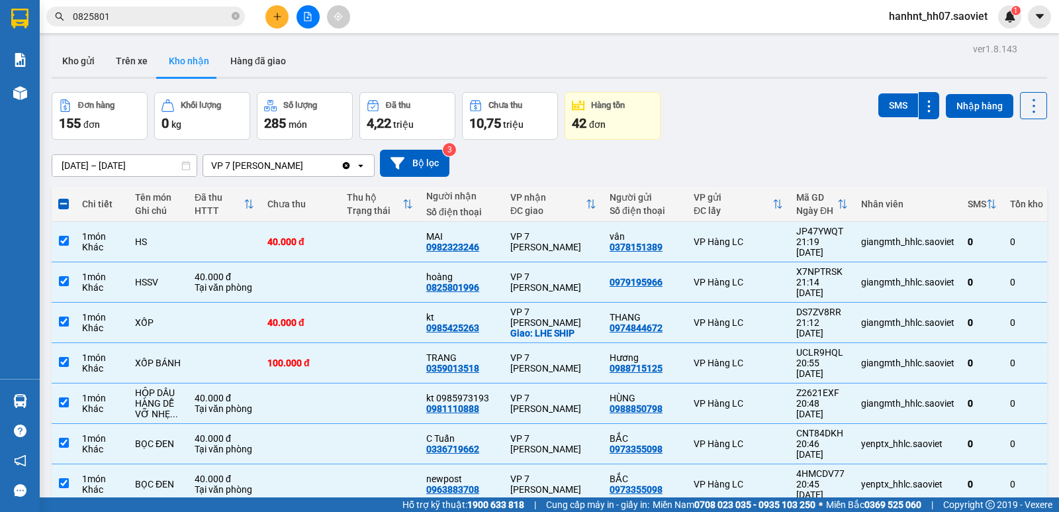
drag, startPoint x: 881, startPoint y: 99, endPoint x: 823, endPoint y: 105, distance: 58.6
click at [881, 100] on button "SMS" at bounding box center [898, 105] width 40 height 24
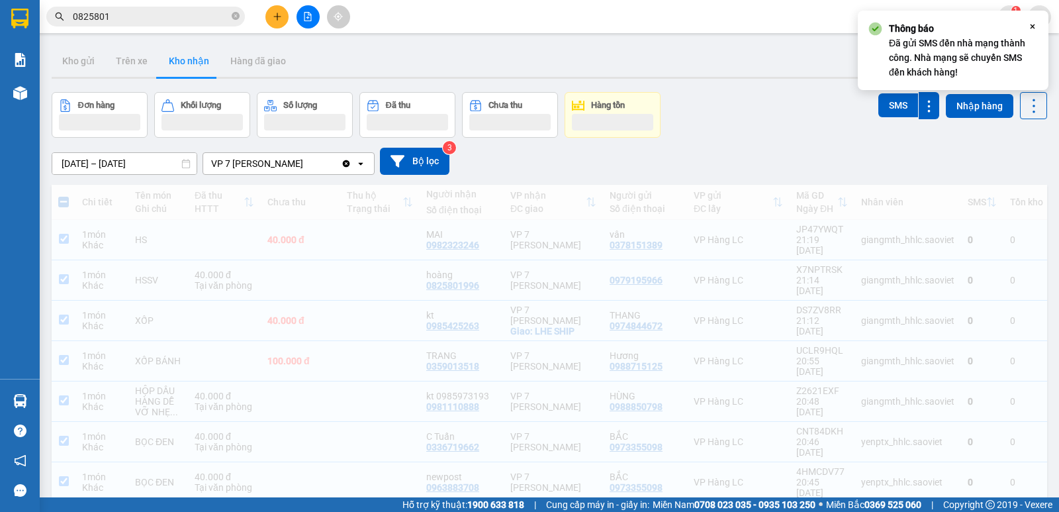
click at [144, 20] on input "0825801" at bounding box center [151, 16] width 156 height 15
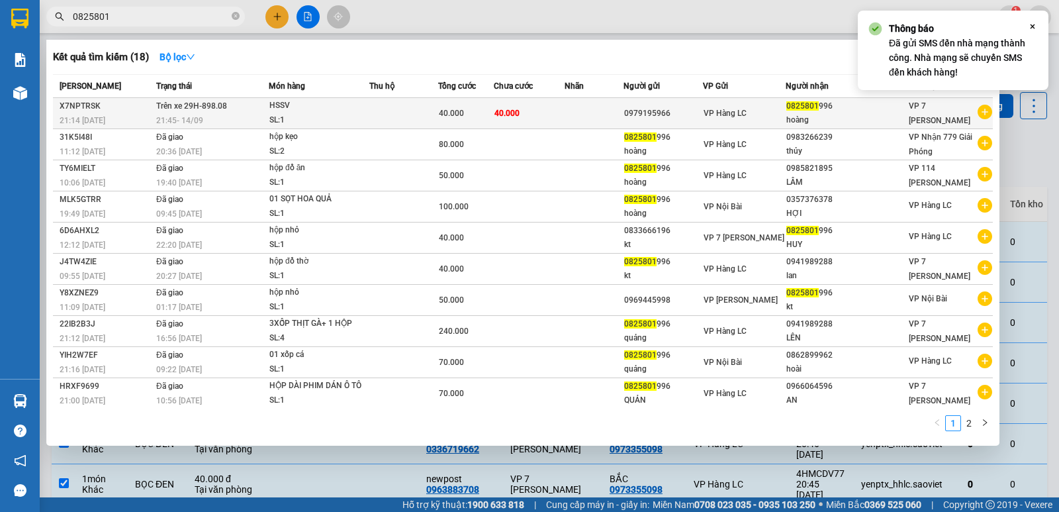
click at [606, 112] on td at bounding box center [594, 113] width 59 height 31
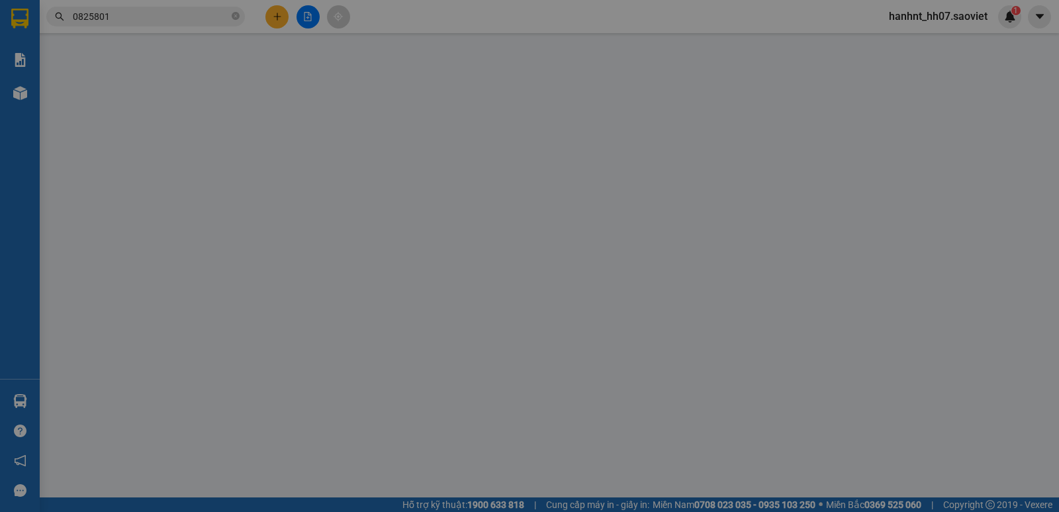
type input "0979195966"
type input "0825801996"
type input "hoàng"
type input "40.000"
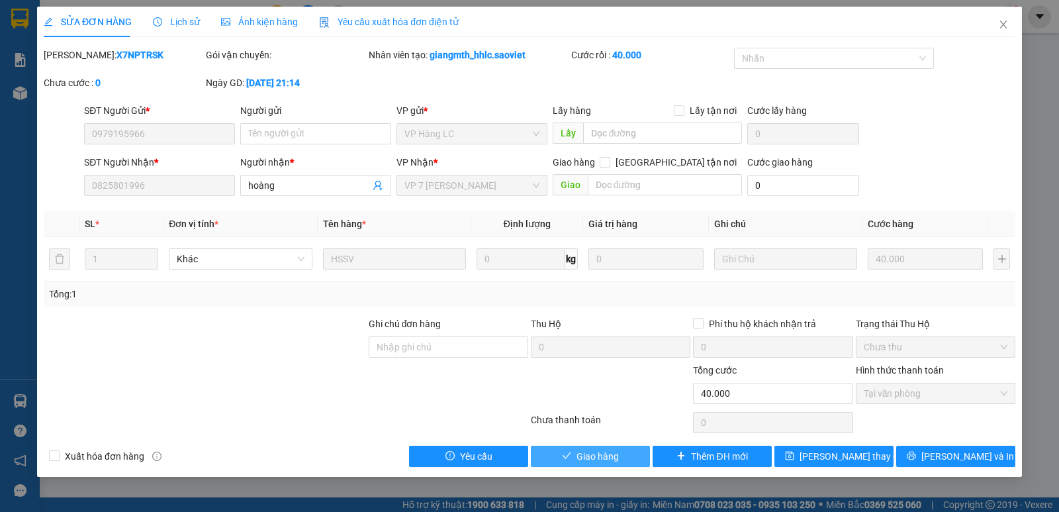
click at [607, 452] on span "Giao hàng" at bounding box center [598, 456] width 42 height 15
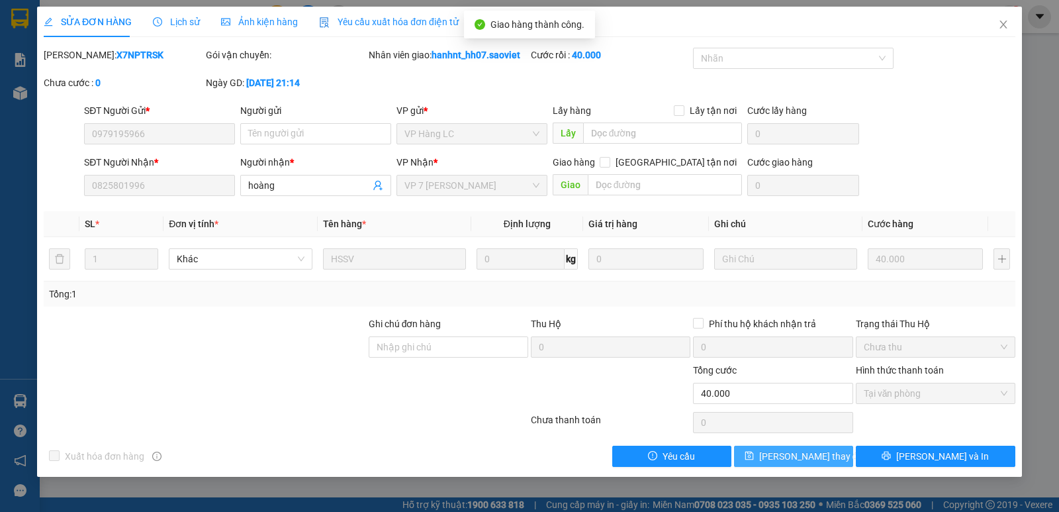
click at [776, 455] on span "[PERSON_NAME] thay đổi" at bounding box center [812, 456] width 106 height 15
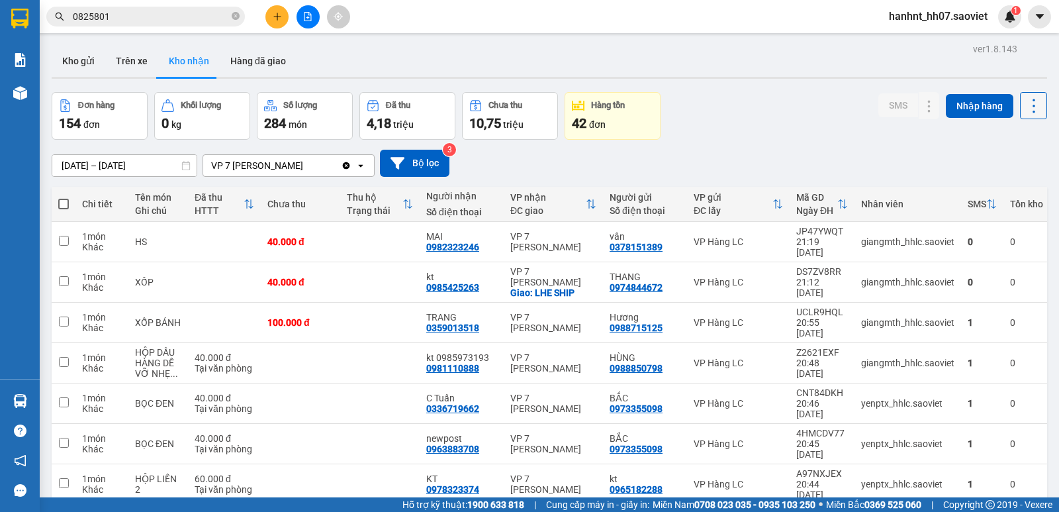
click at [1025, 100] on icon at bounding box center [1034, 106] width 19 height 19
click at [1026, 171] on div "Làm mới" at bounding box center [999, 165] width 78 height 13
click at [83, 50] on button "Kho gửi" at bounding box center [79, 61] width 54 height 32
